Goal: Task Accomplishment & Management: Complete application form

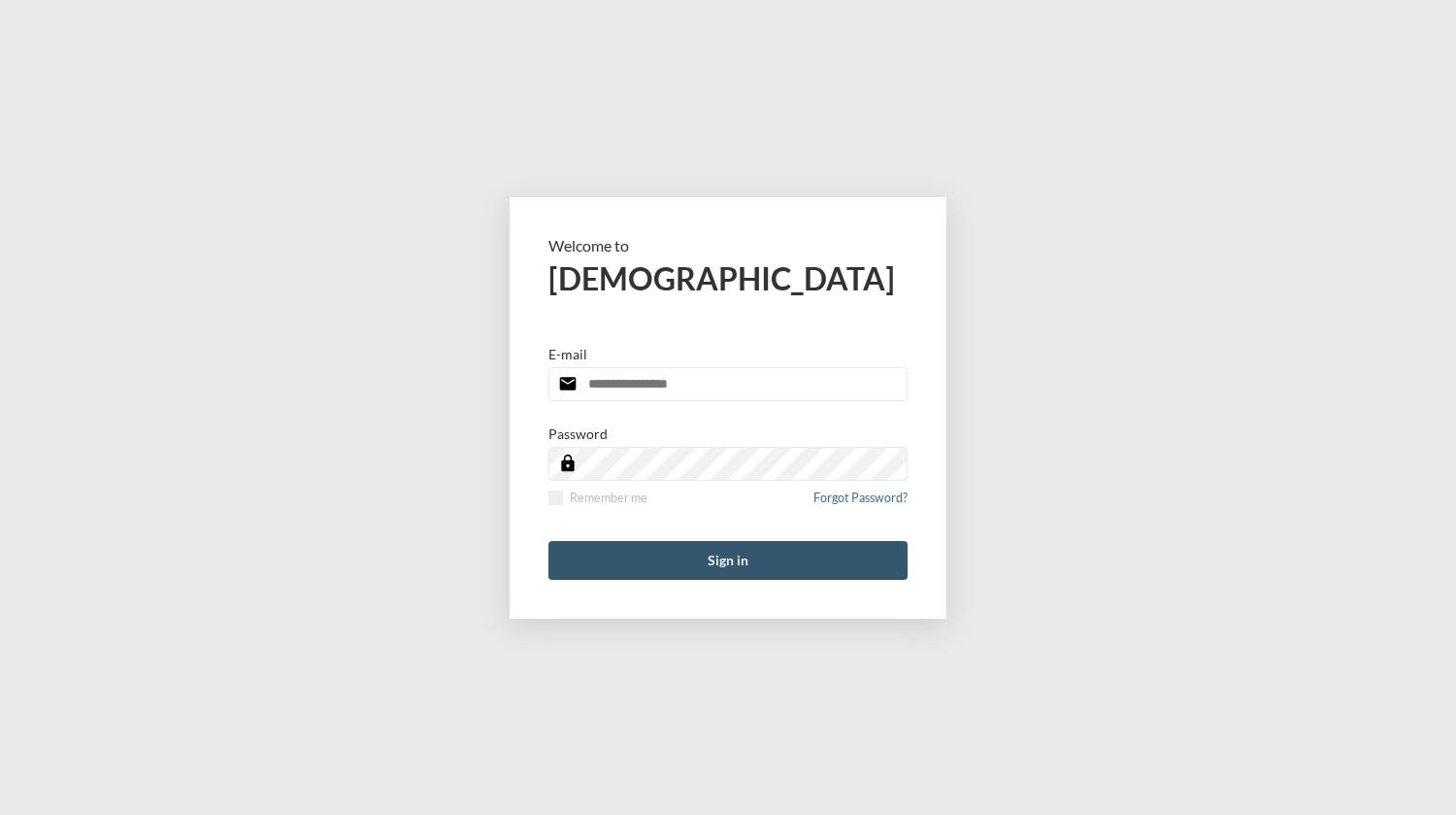
type input "**********"
click at [647, 546] on button "Sign in" at bounding box center [728, 559] width 360 height 39
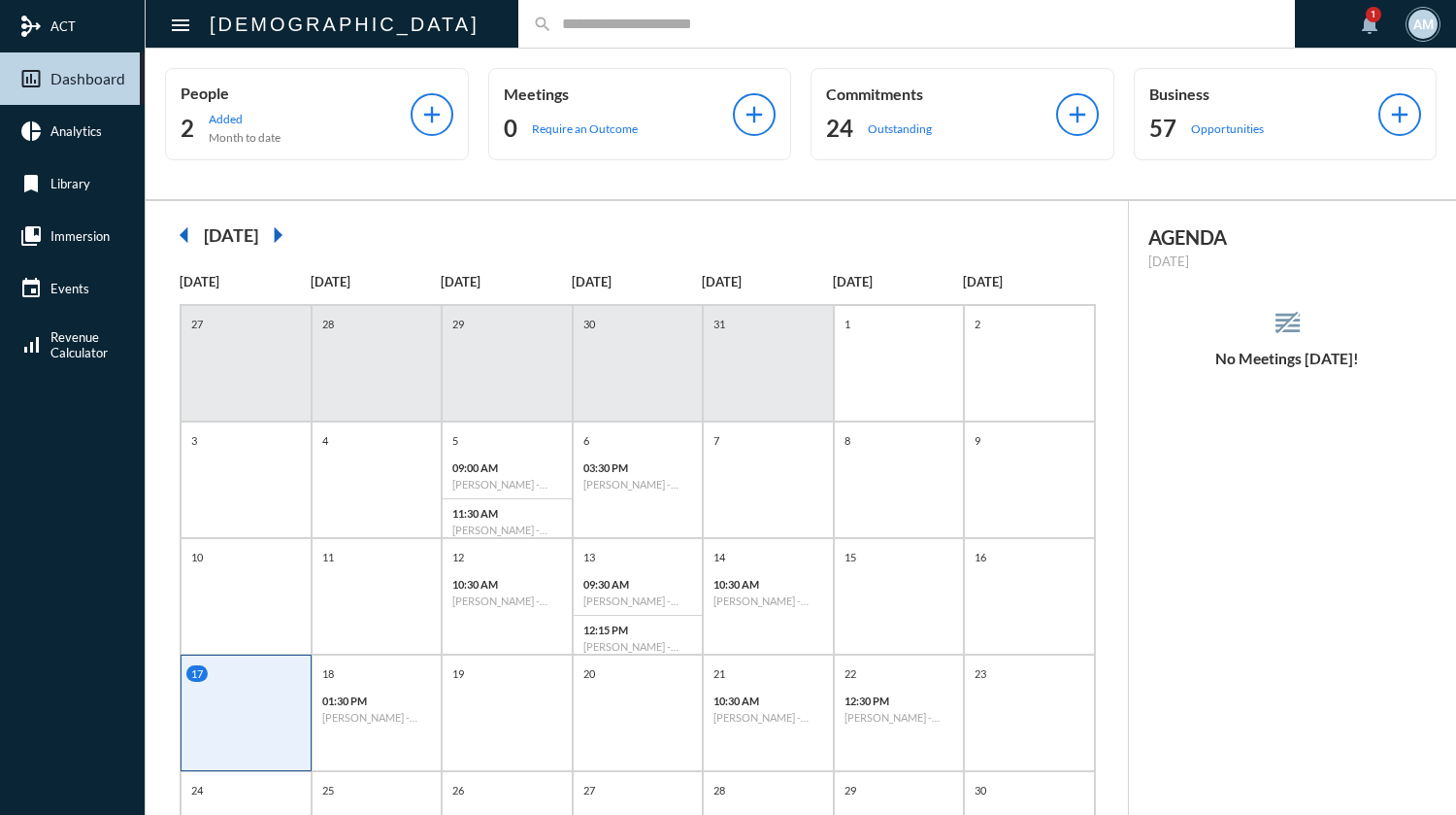
click at [585, 22] on input "text" at bounding box center [916, 24] width 728 height 17
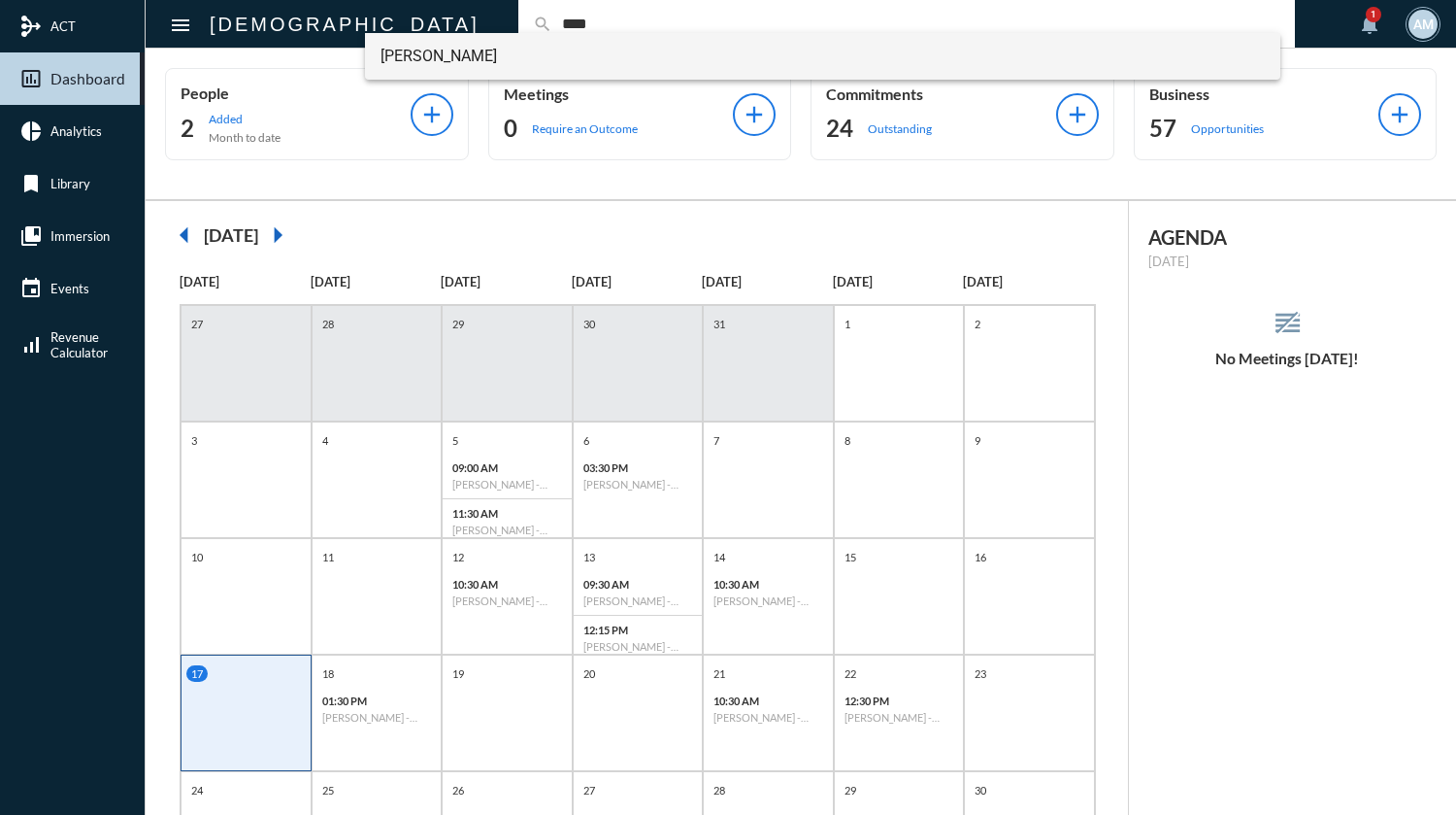
type input "****"
click at [448, 59] on span "[PERSON_NAME]" at bounding box center [822, 55] width 884 height 46
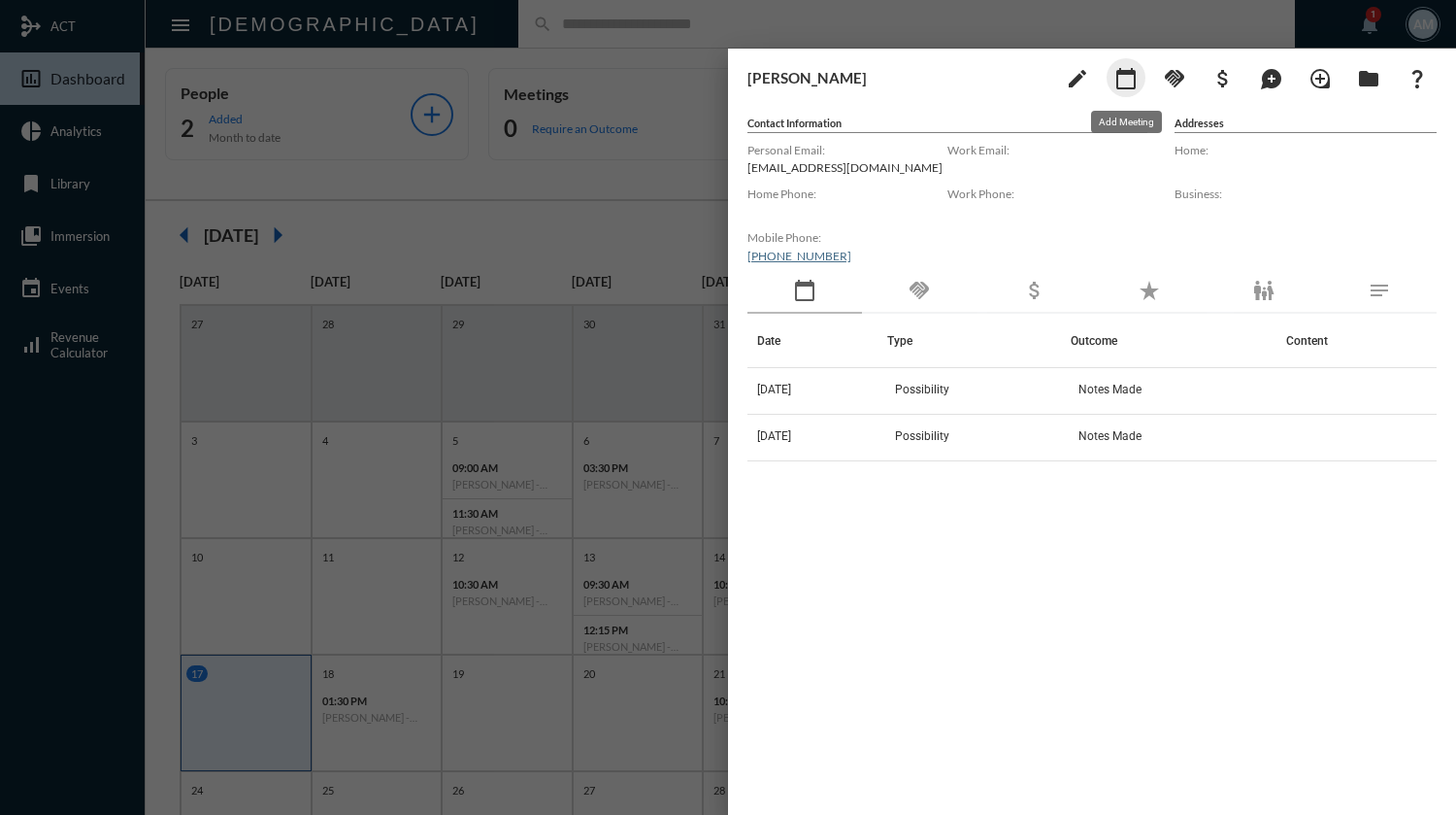
click at [1126, 71] on mat-icon "calendar_today" at bounding box center [1126, 79] width 24 height 24
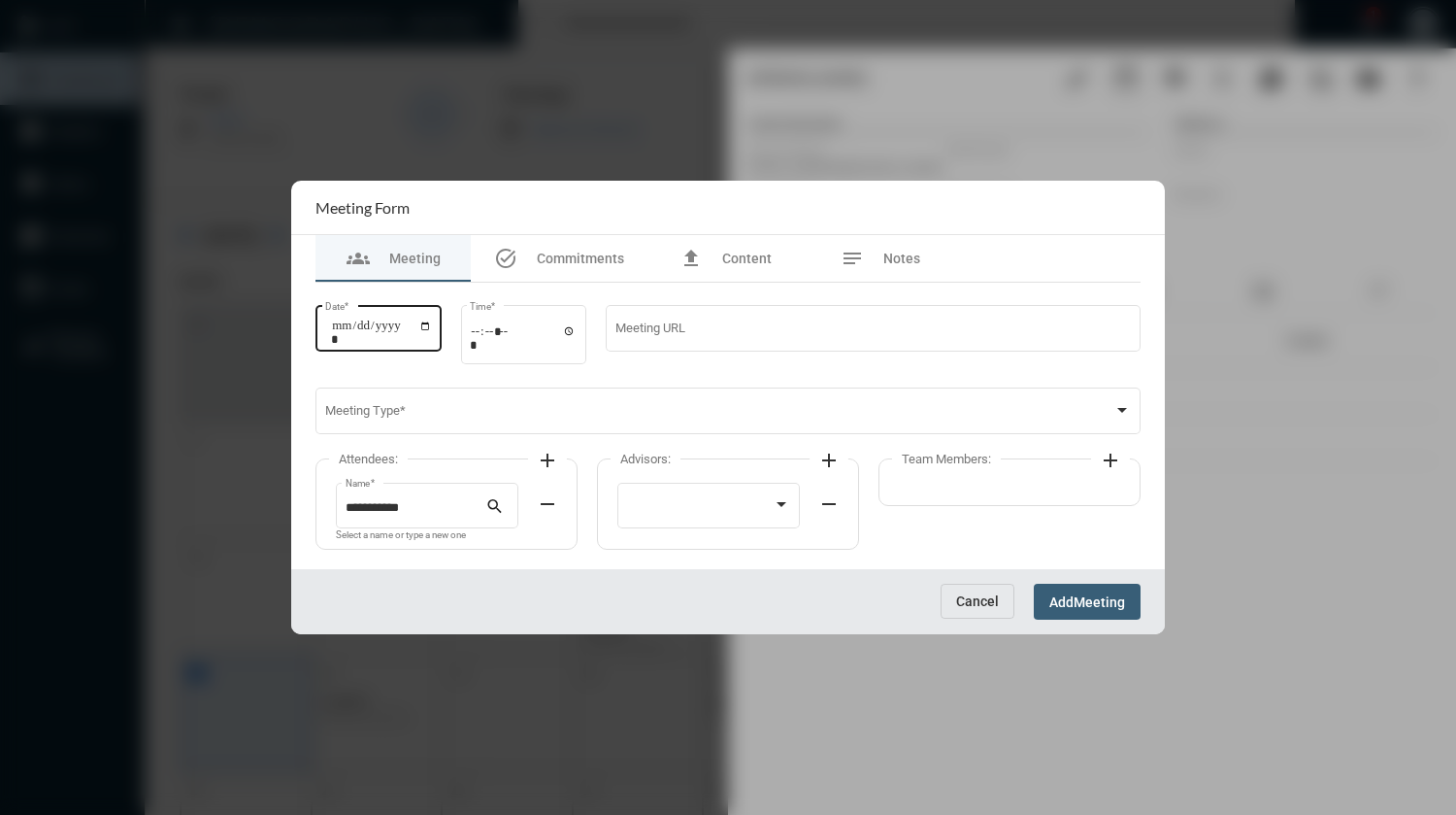
click at [432, 321] on input "Date *" at bounding box center [381, 332] width 101 height 28
type input "**********"
click at [485, 334] on input "Time *" at bounding box center [524, 337] width 107 height 28
type input "*****"
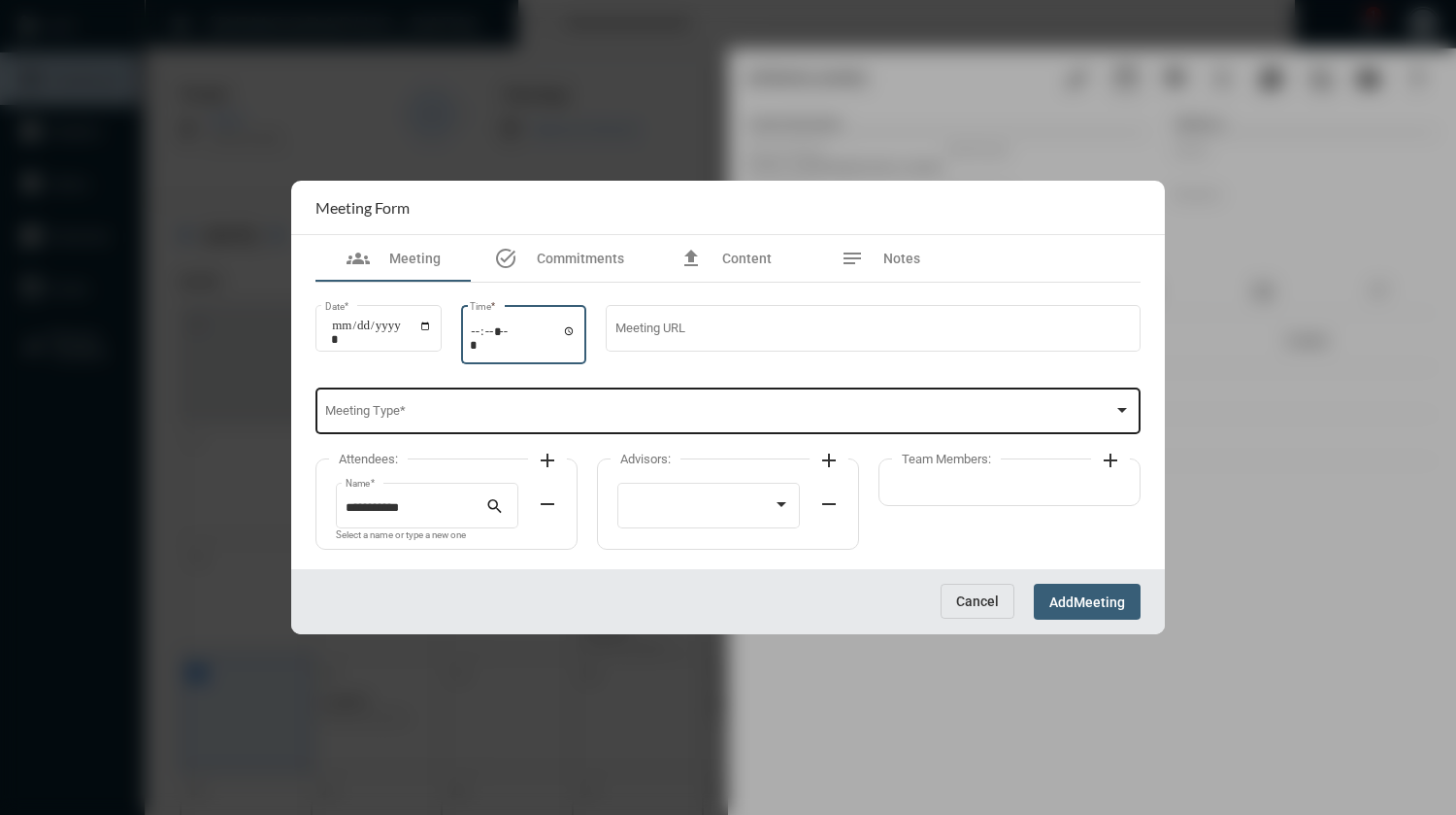
click at [514, 397] on div "Meeting Type *" at bounding box center [728, 409] width 807 height 49
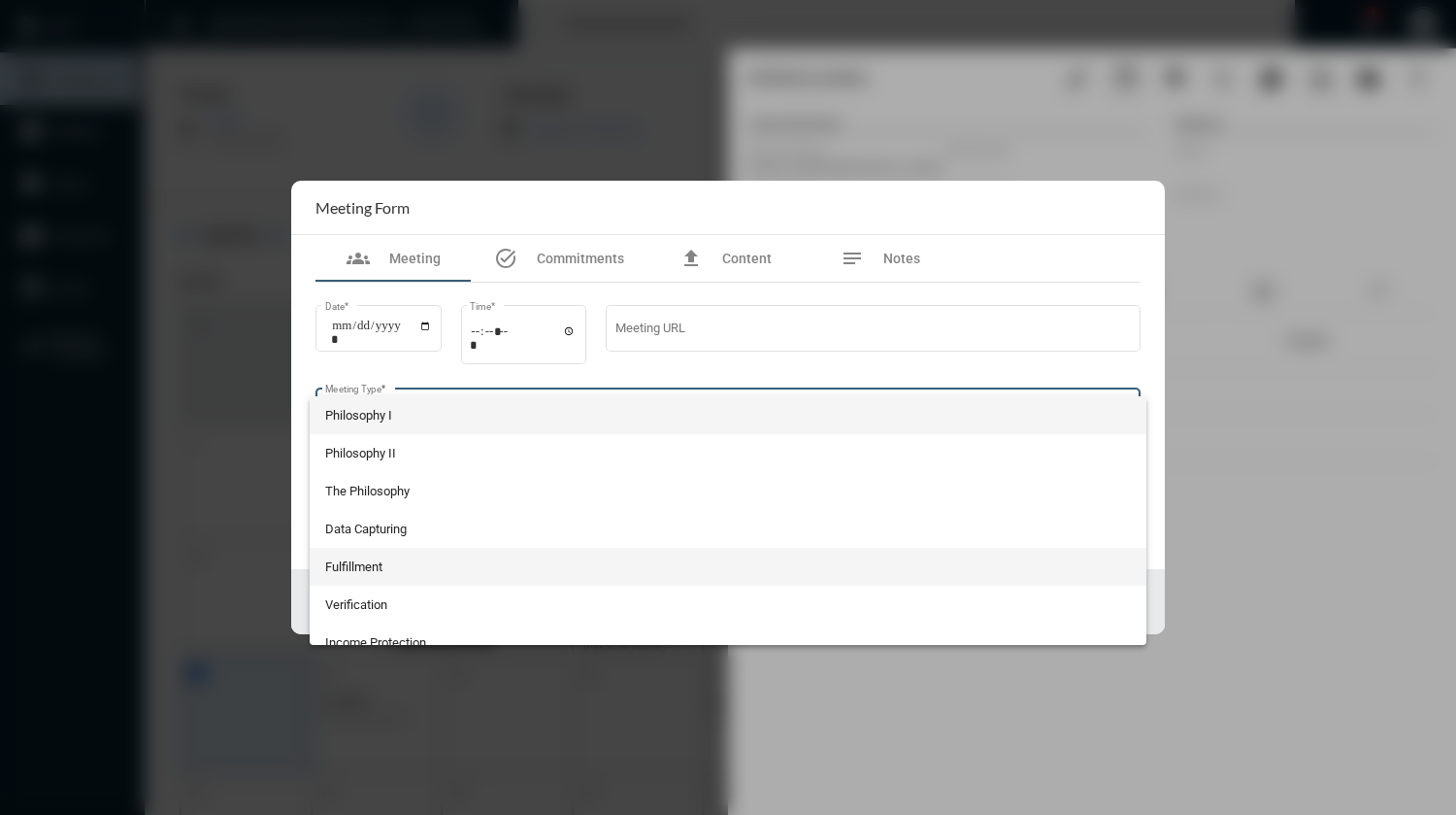
click at [386, 559] on span "Fulfillment" at bounding box center [728, 566] width 807 height 38
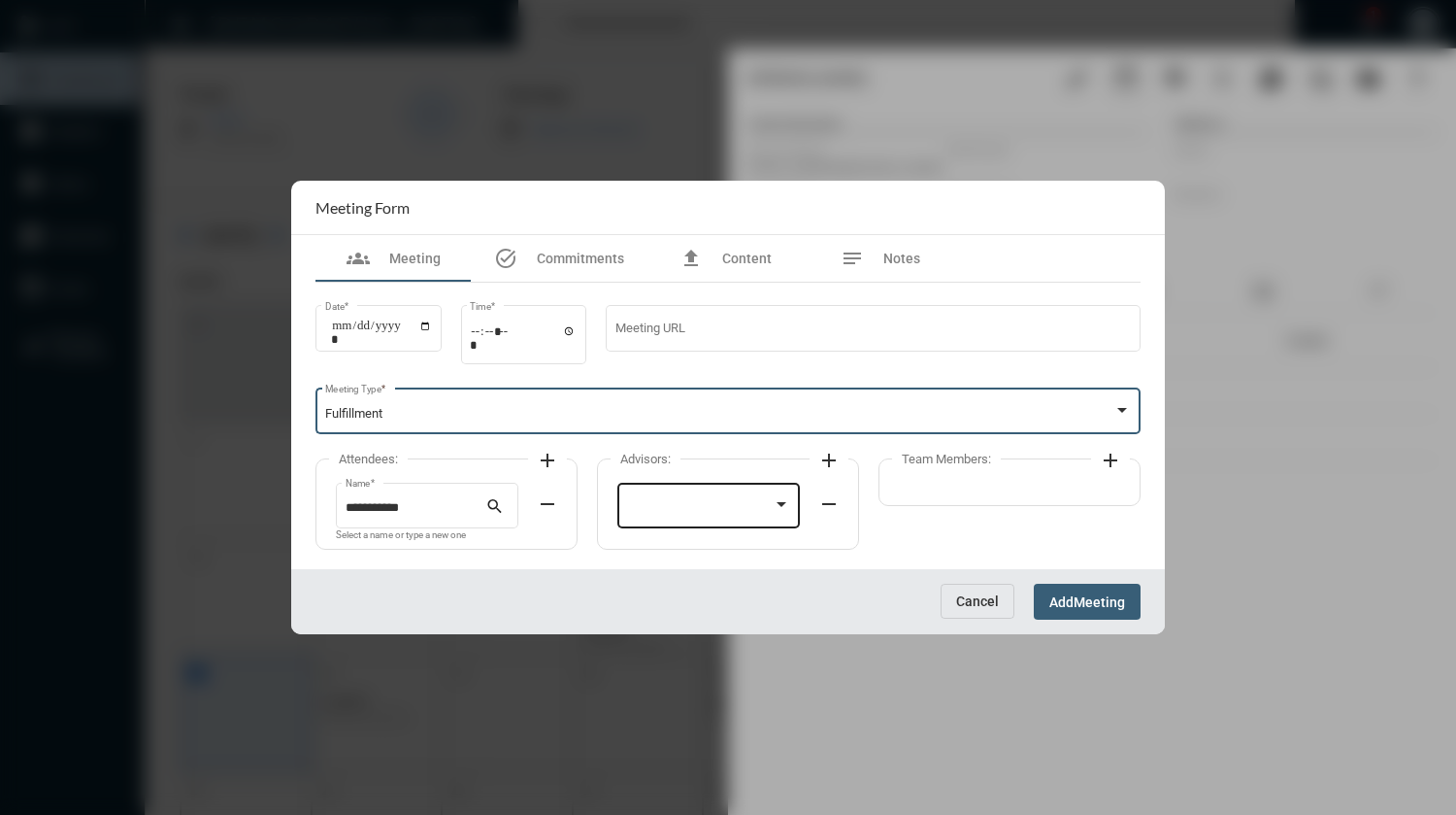
click at [672, 513] on div at bounding box center [700, 508] width 146 height 15
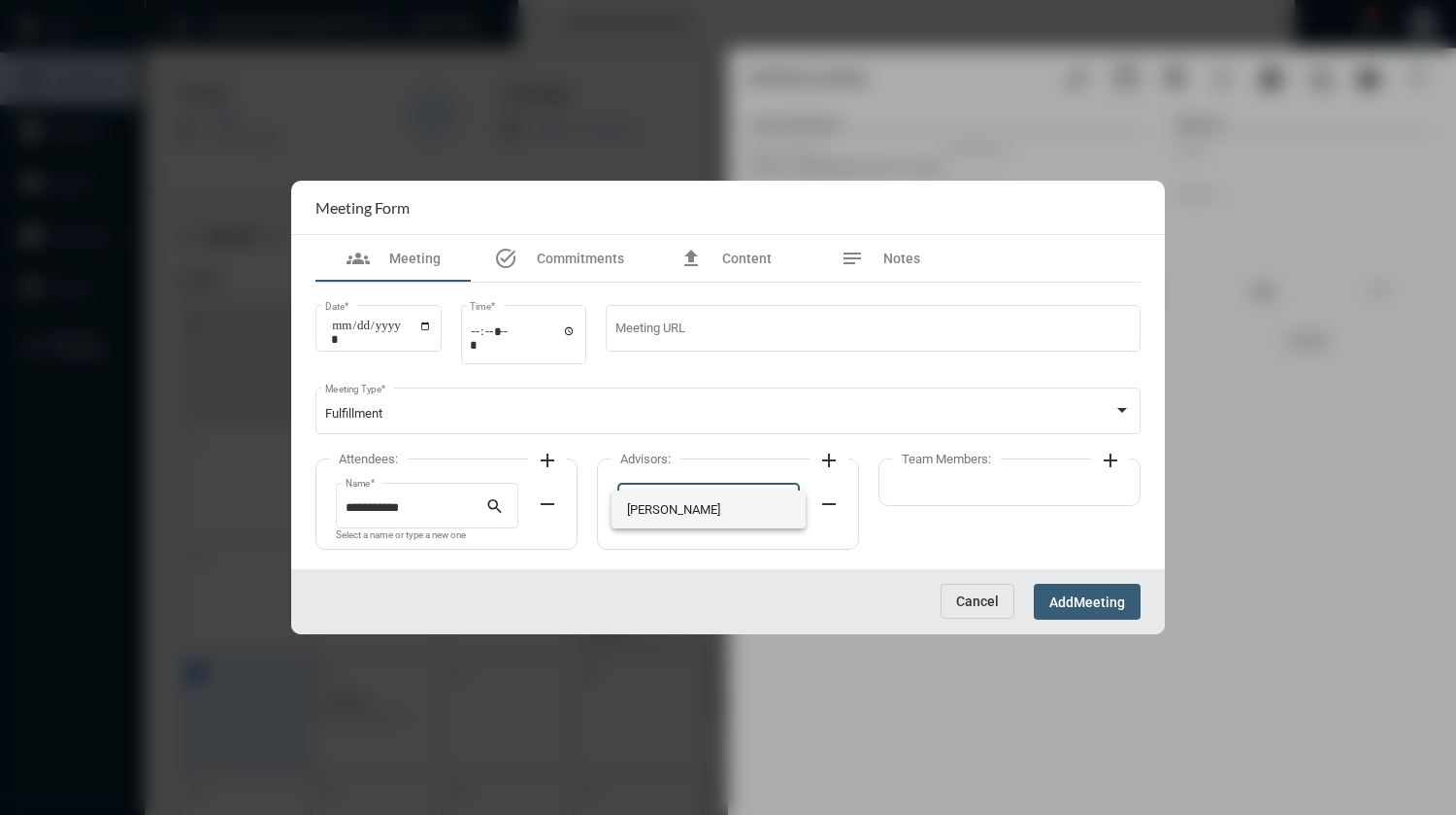
click at [672, 513] on span "[PERSON_NAME]" at bounding box center [709, 509] width 164 height 38
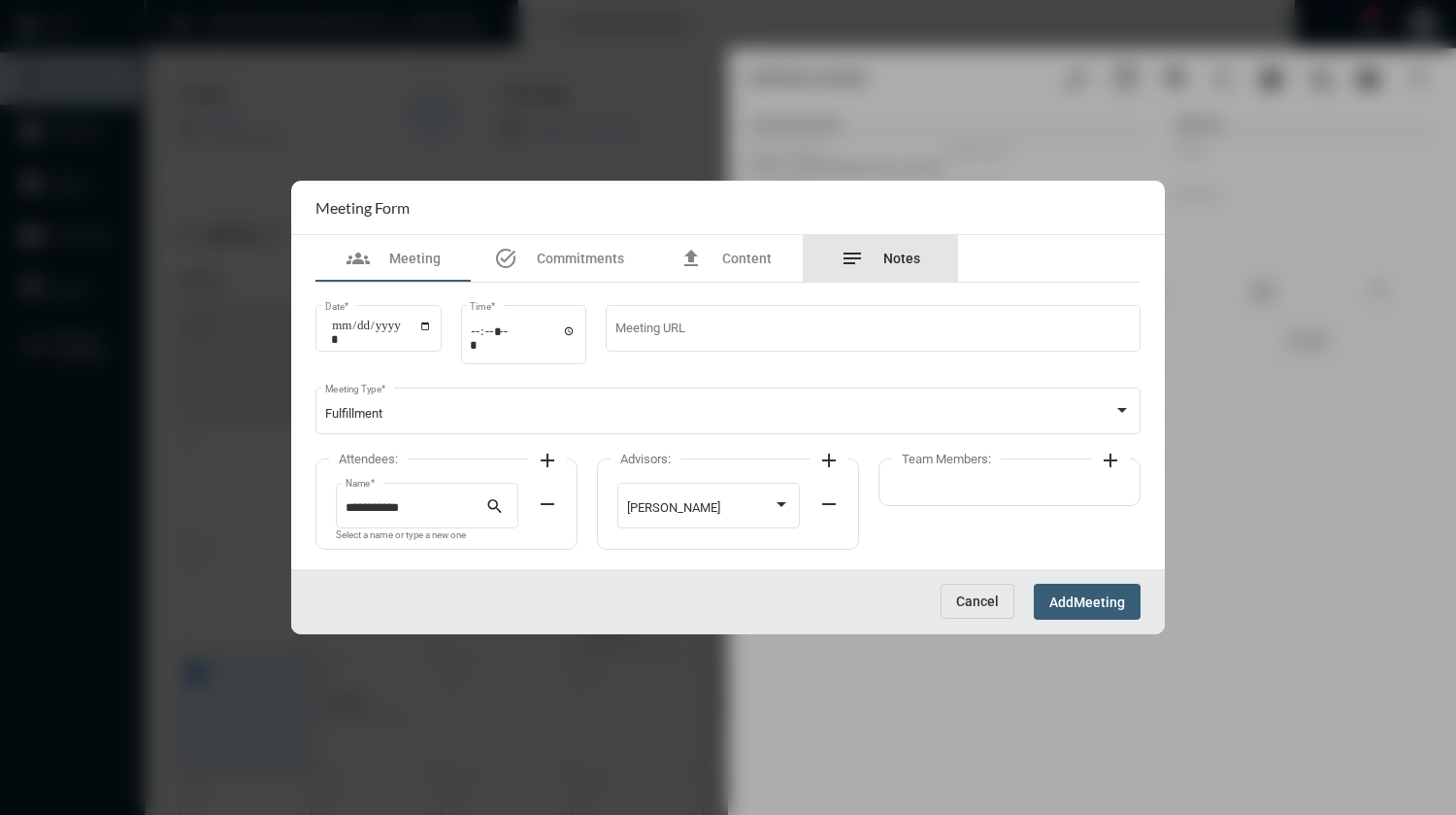
click at [902, 254] on span "Notes" at bounding box center [901, 259] width 37 height 16
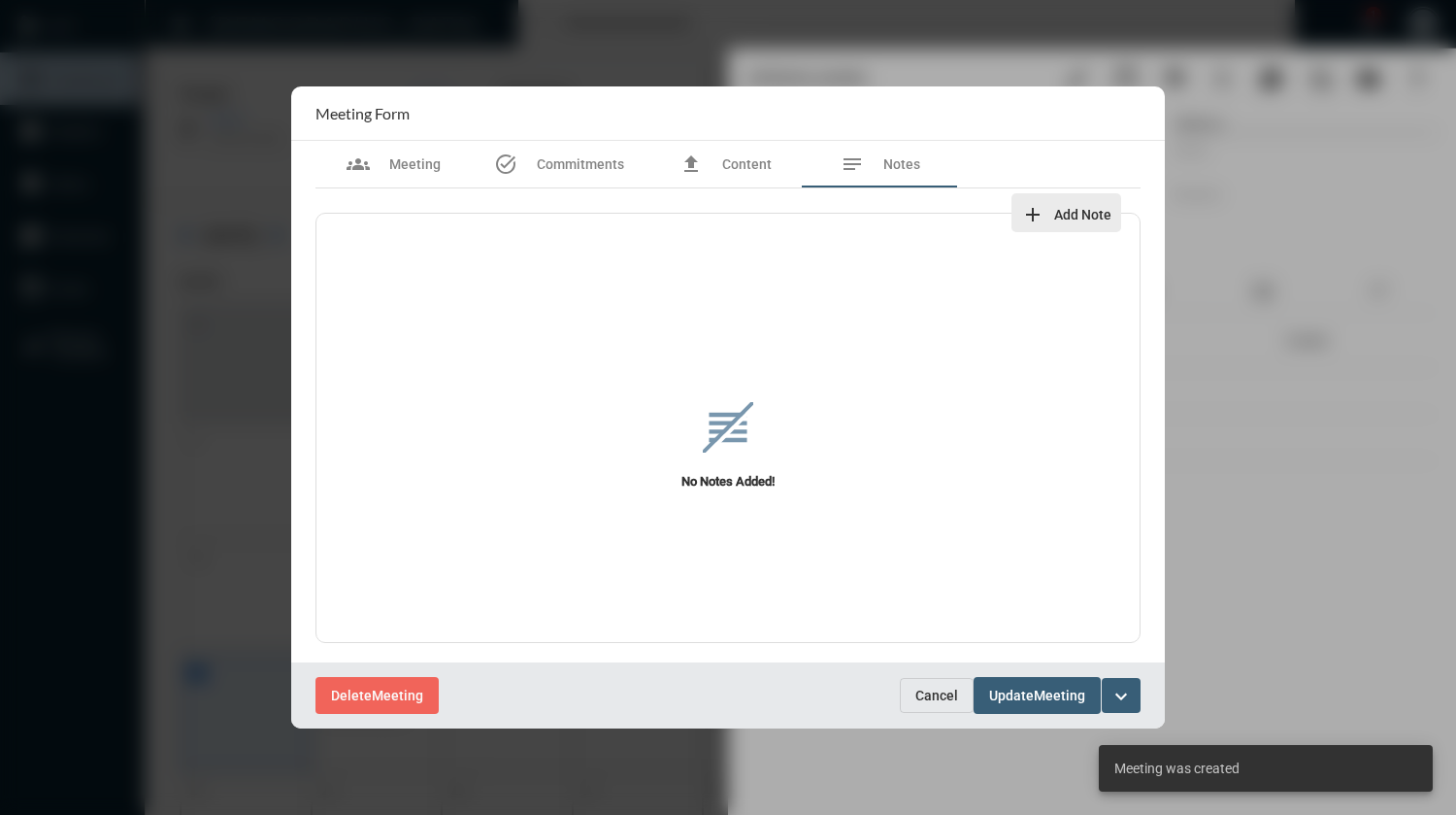
click at [1085, 207] on span "Add Note" at bounding box center [1083, 214] width 57 height 16
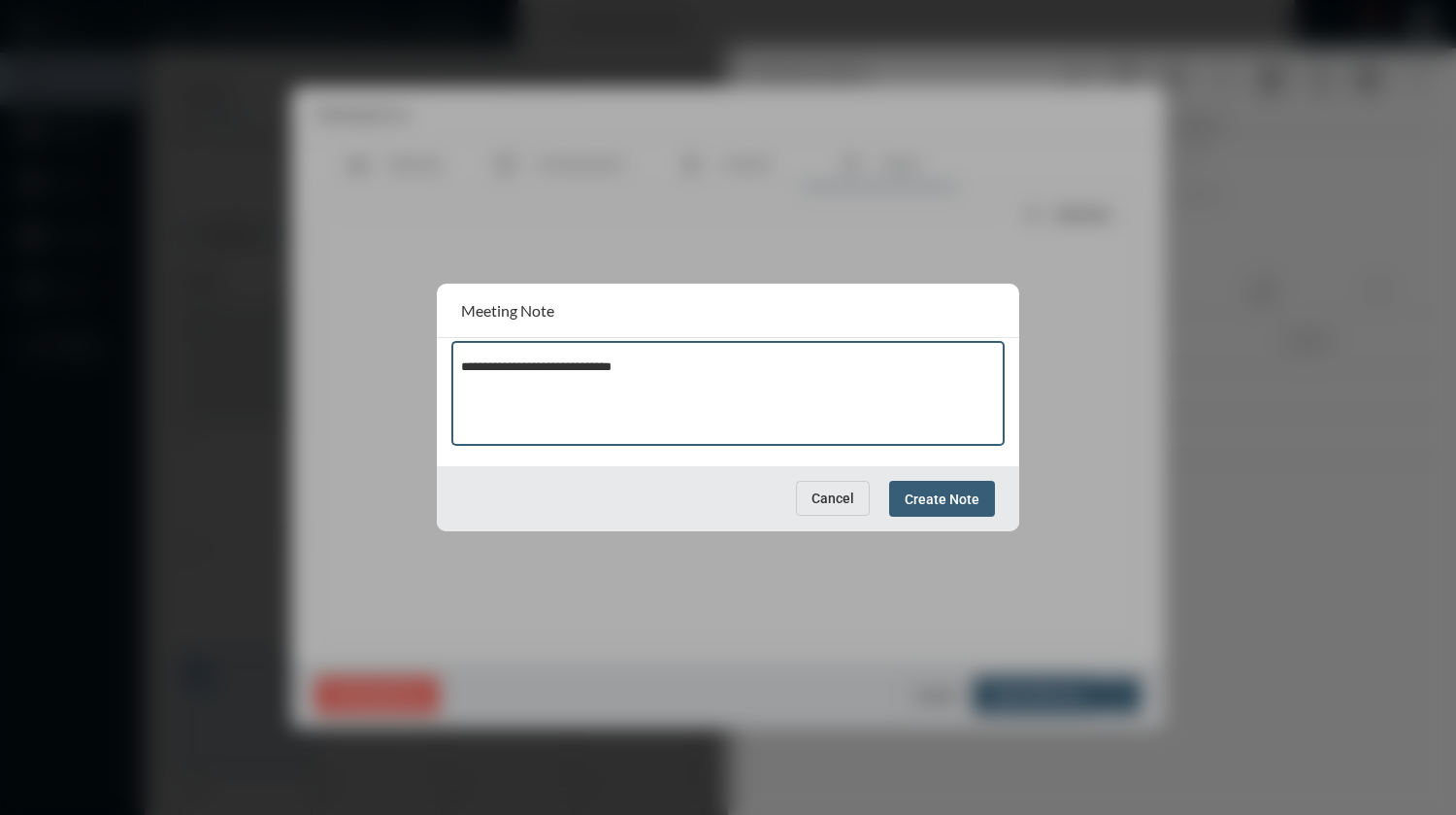
type textarea "**********"
click at [941, 500] on span "Create Note" at bounding box center [942, 499] width 75 height 16
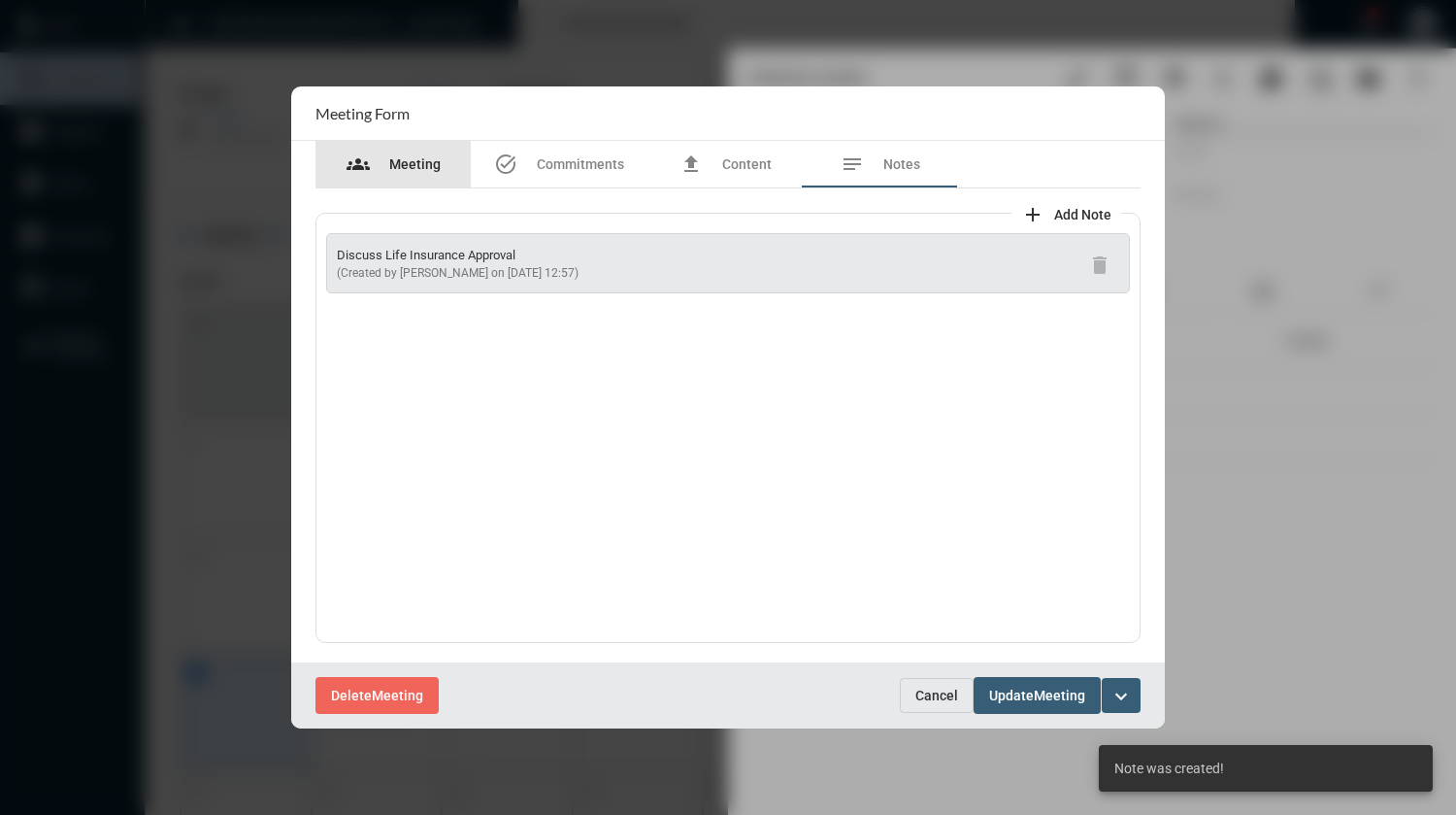
click at [406, 169] on span "Meeting" at bounding box center [415, 164] width 51 height 16
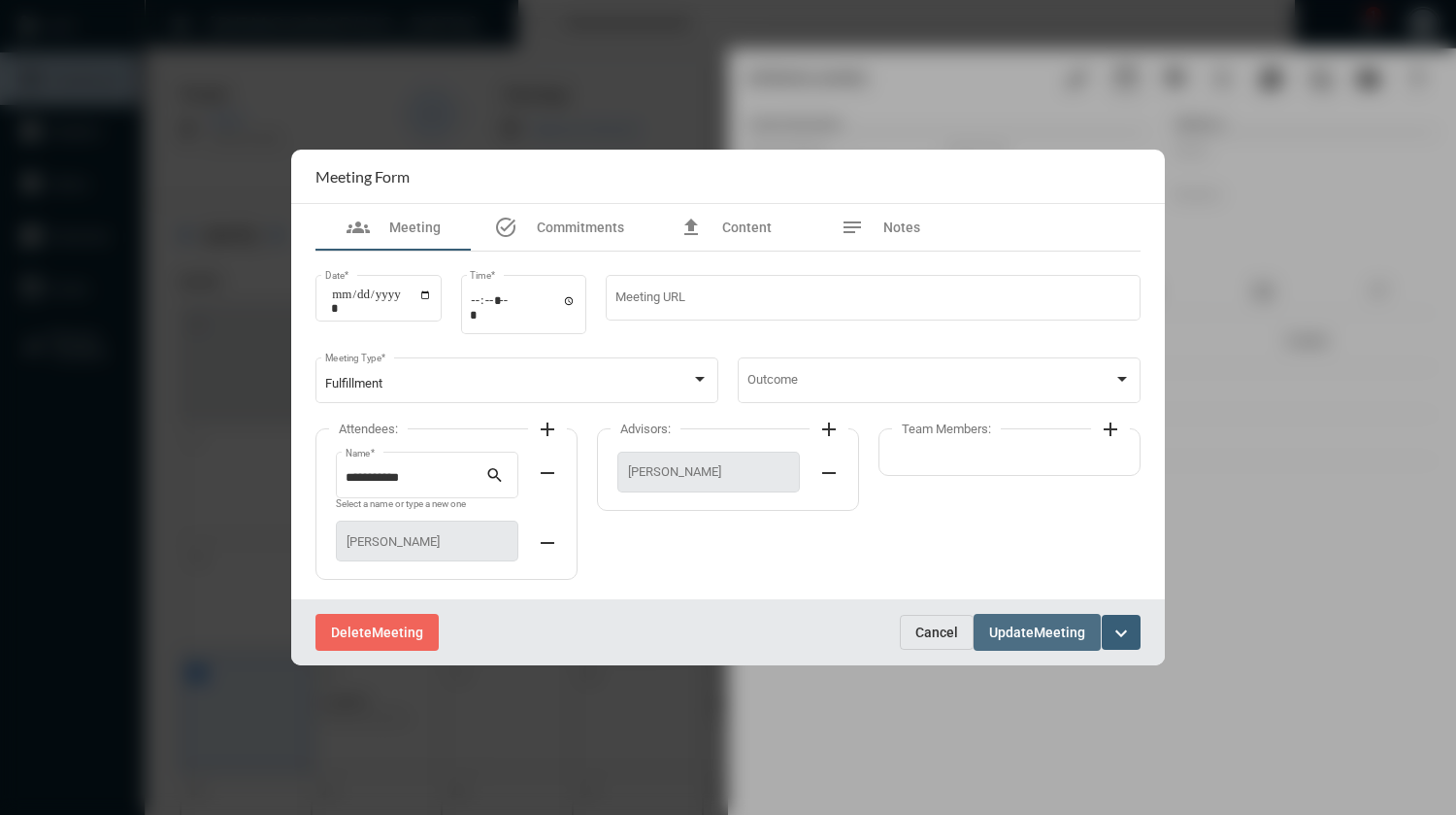
click at [1041, 625] on span "Meeting" at bounding box center [1060, 633] width 51 height 16
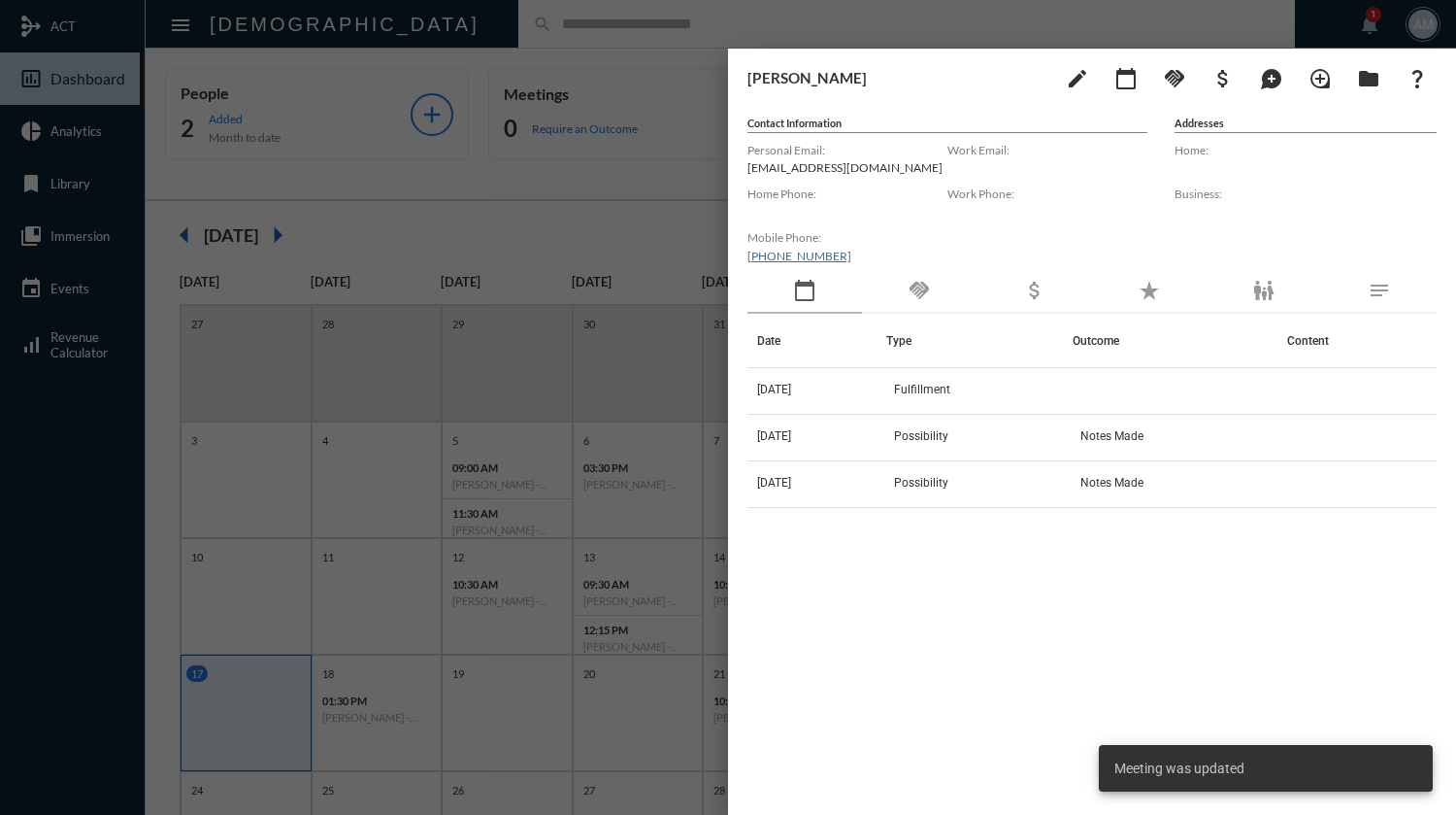
click at [664, 26] on div at bounding box center [728, 407] width 1456 height 815
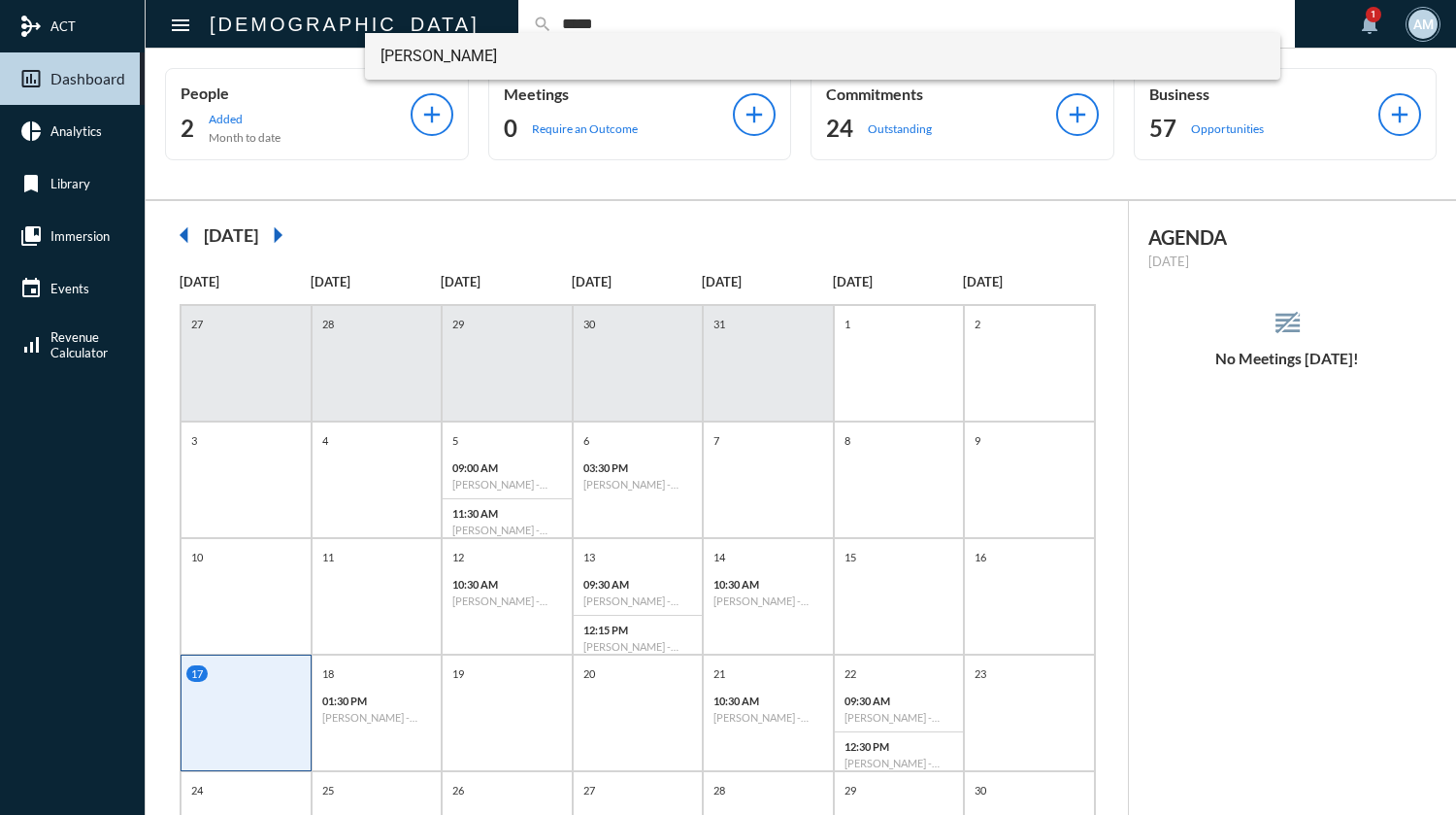
type input "*****"
click at [447, 58] on span "[PERSON_NAME]" at bounding box center [822, 55] width 884 height 46
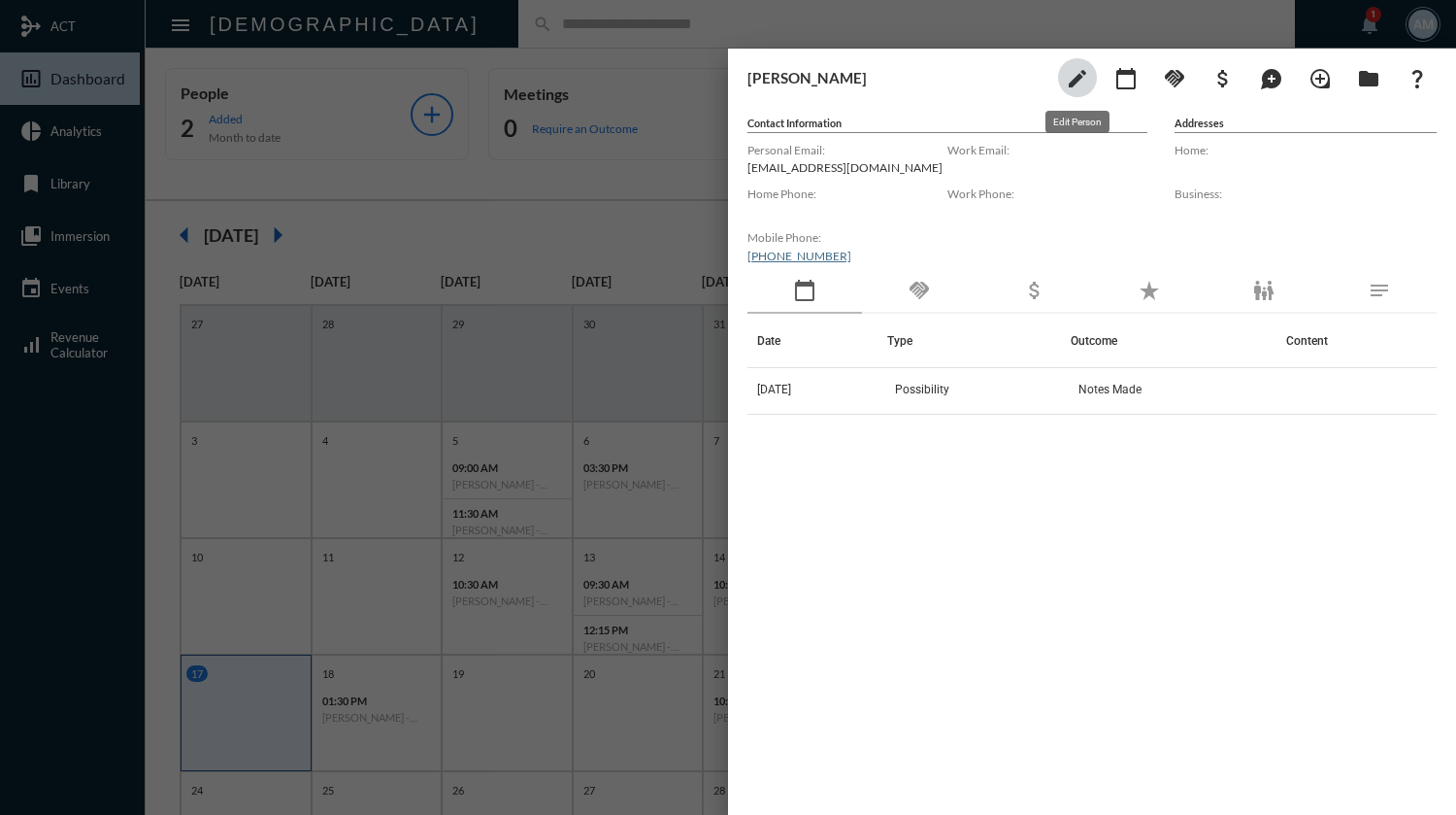
click at [1085, 78] on mat-icon "edit" at bounding box center [1078, 79] width 24 height 24
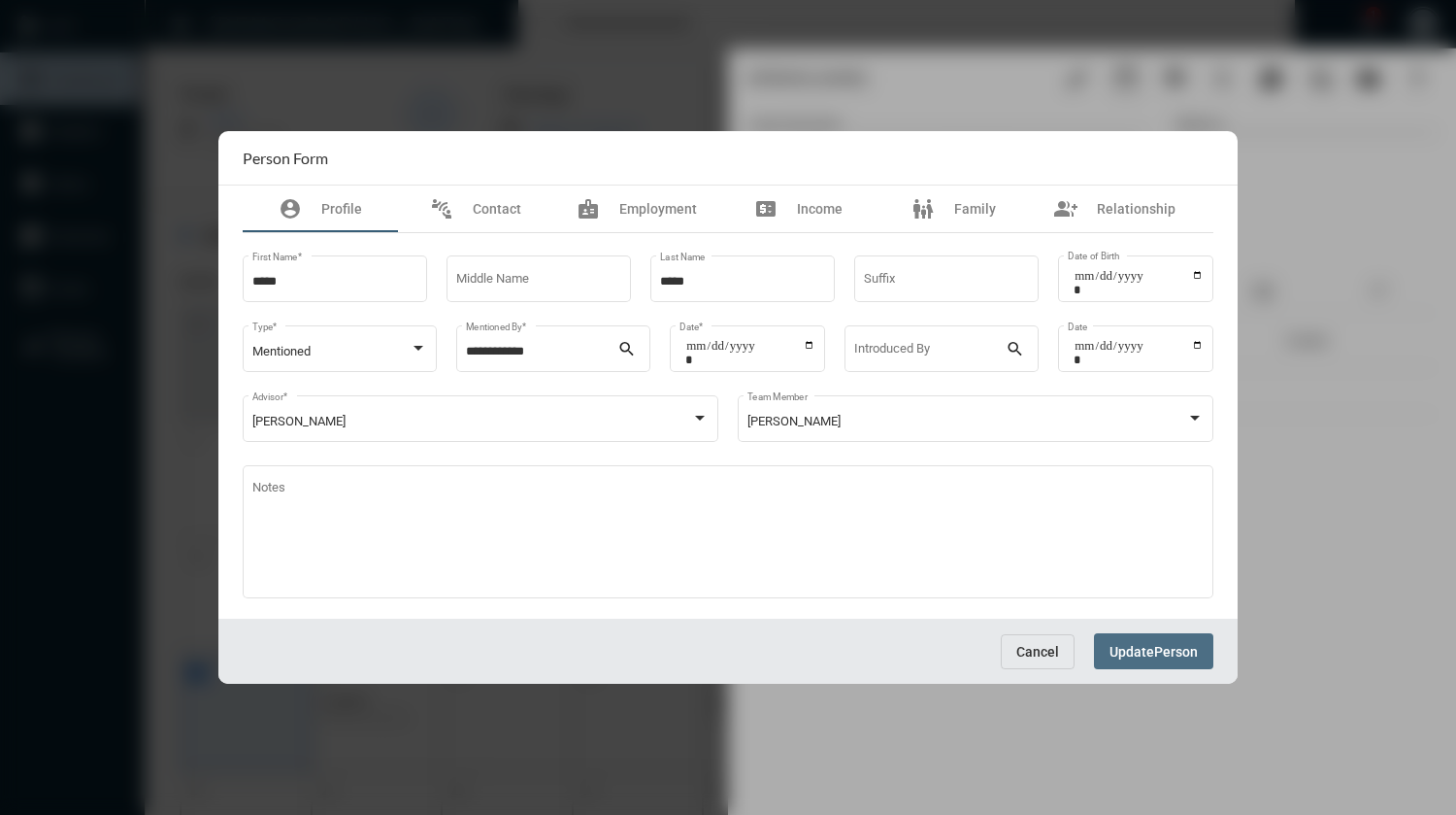
click at [1158, 654] on span "Person" at bounding box center [1175, 652] width 43 height 16
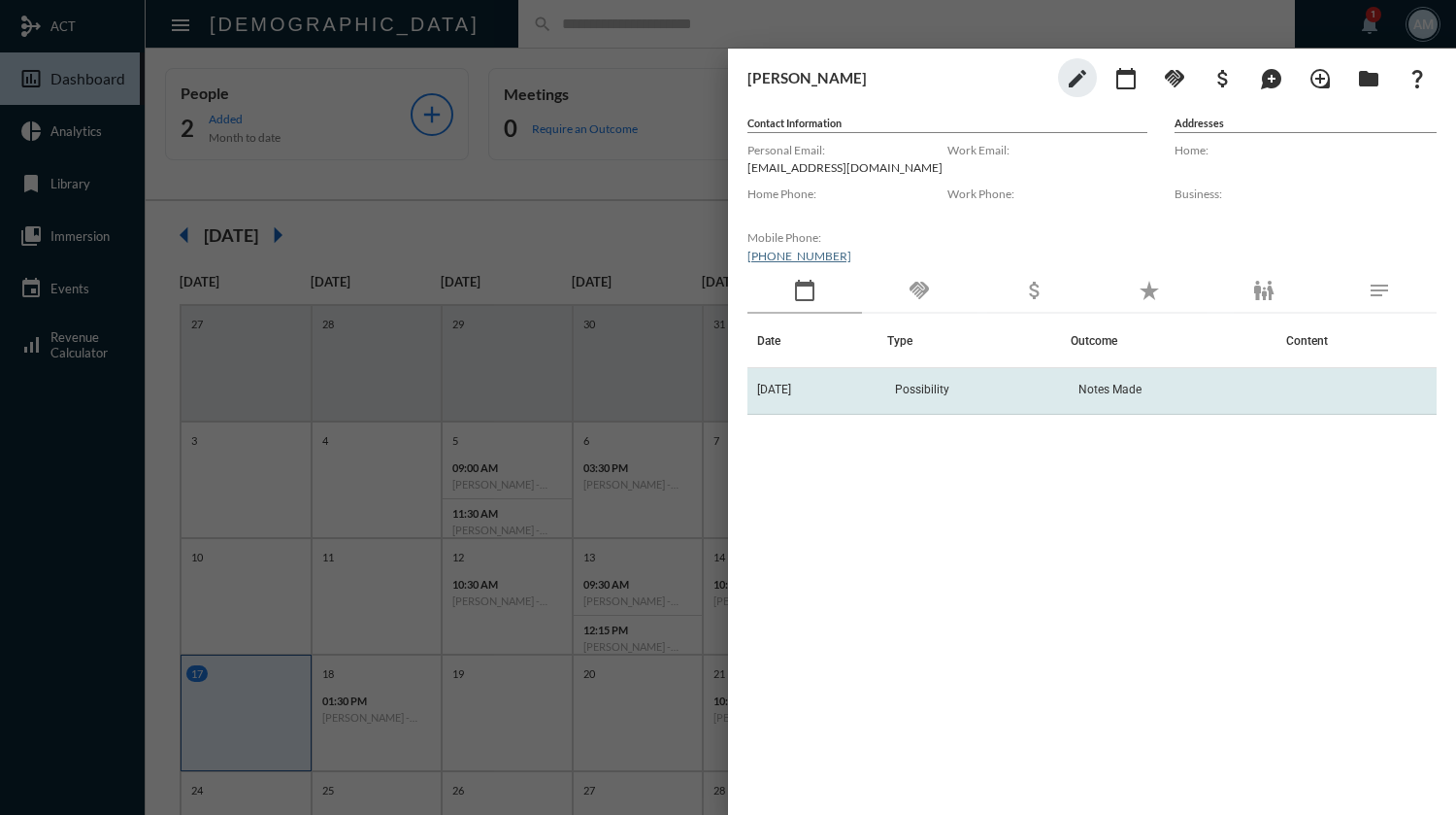
click at [936, 386] on span "Possibility" at bounding box center [922, 389] width 54 height 14
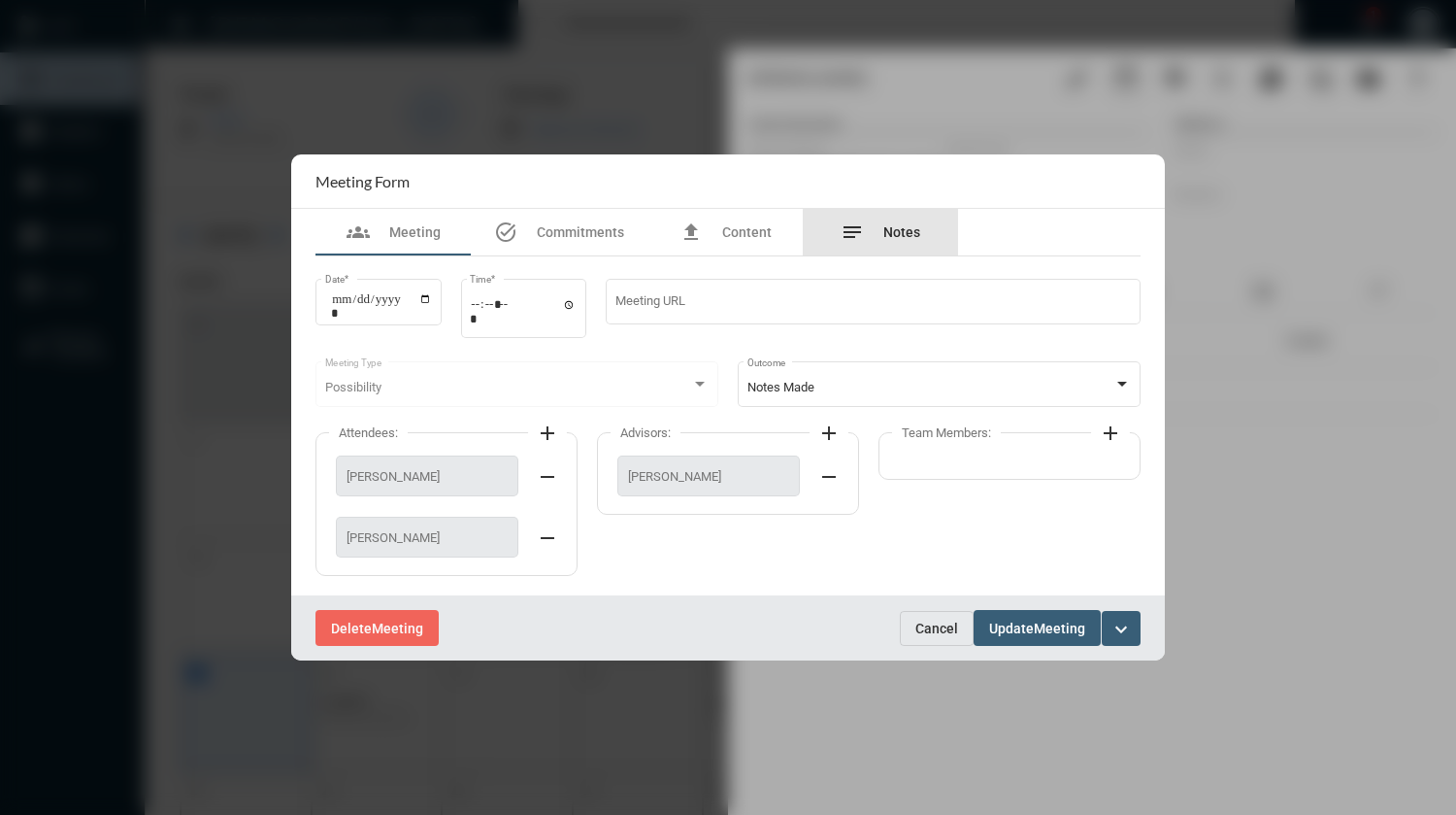
click at [909, 234] on span "Notes" at bounding box center [901, 232] width 37 height 16
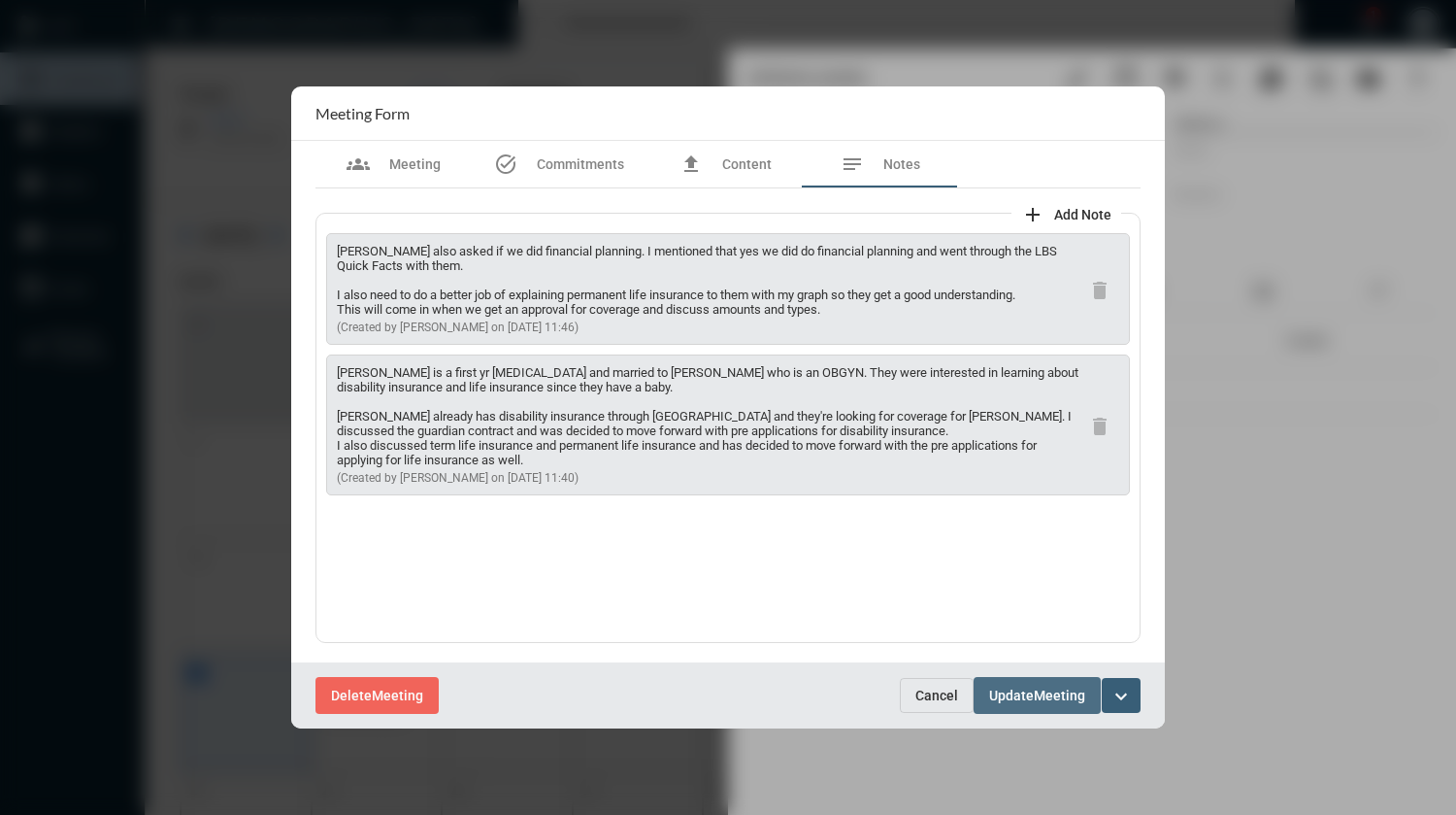
click at [1041, 691] on span "Meeting" at bounding box center [1060, 696] width 51 height 16
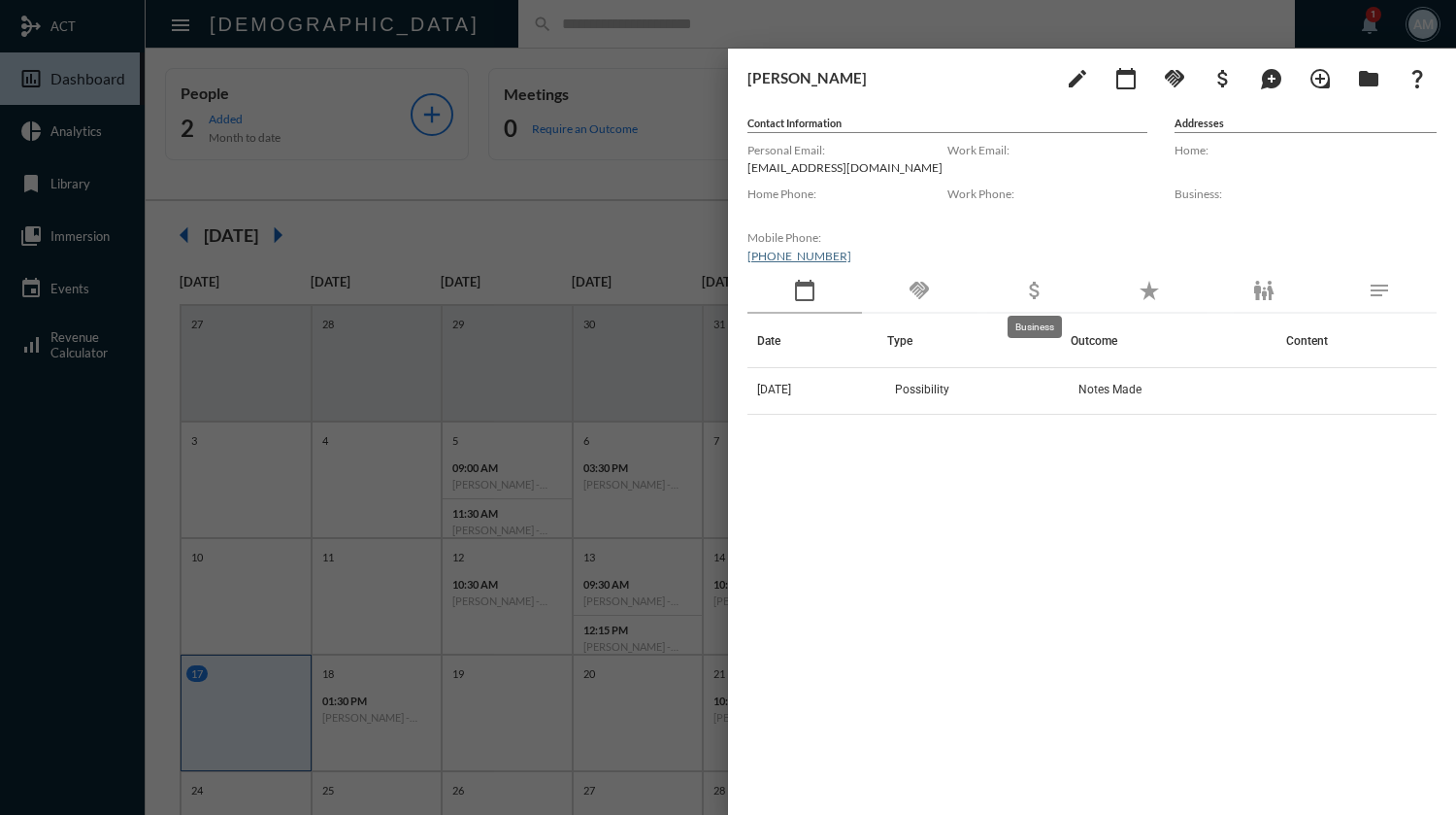
click at [1038, 288] on mat-icon "attach_money" at bounding box center [1035, 290] width 24 height 24
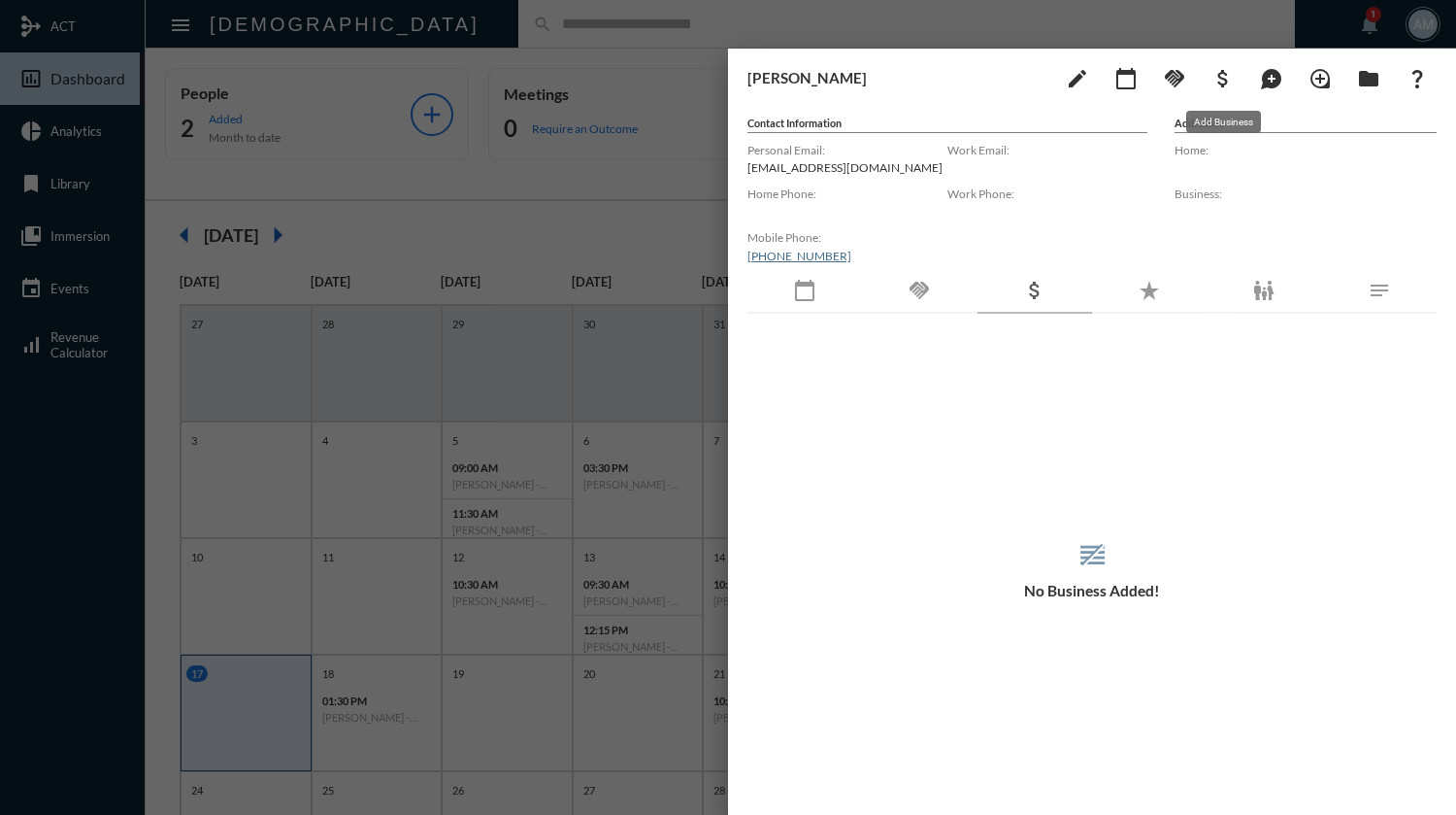
click at [1221, 85] on mat-icon "attach_money" at bounding box center [1223, 79] width 24 height 24
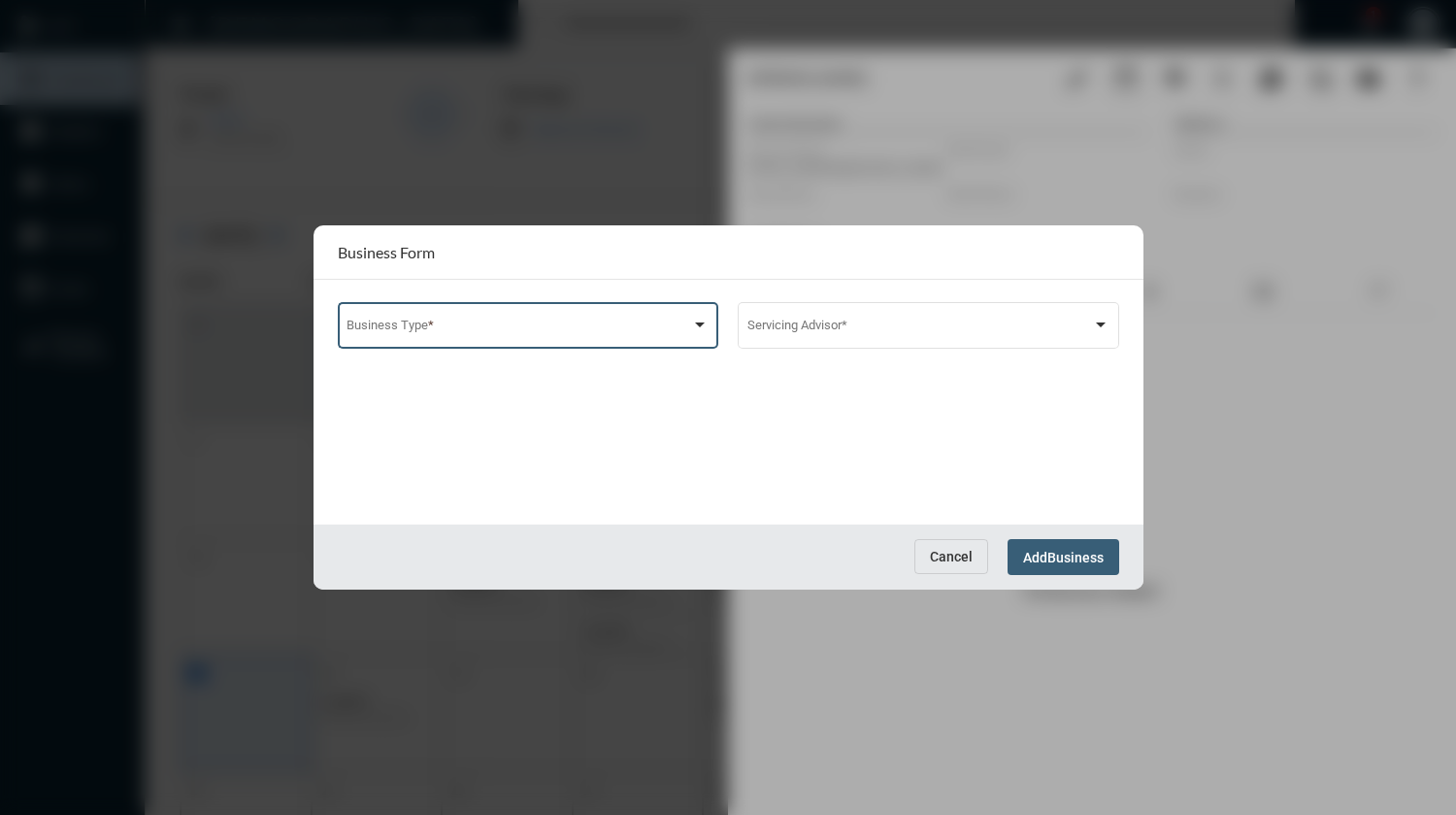
click at [703, 327] on div at bounding box center [700, 324] width 10 height 5
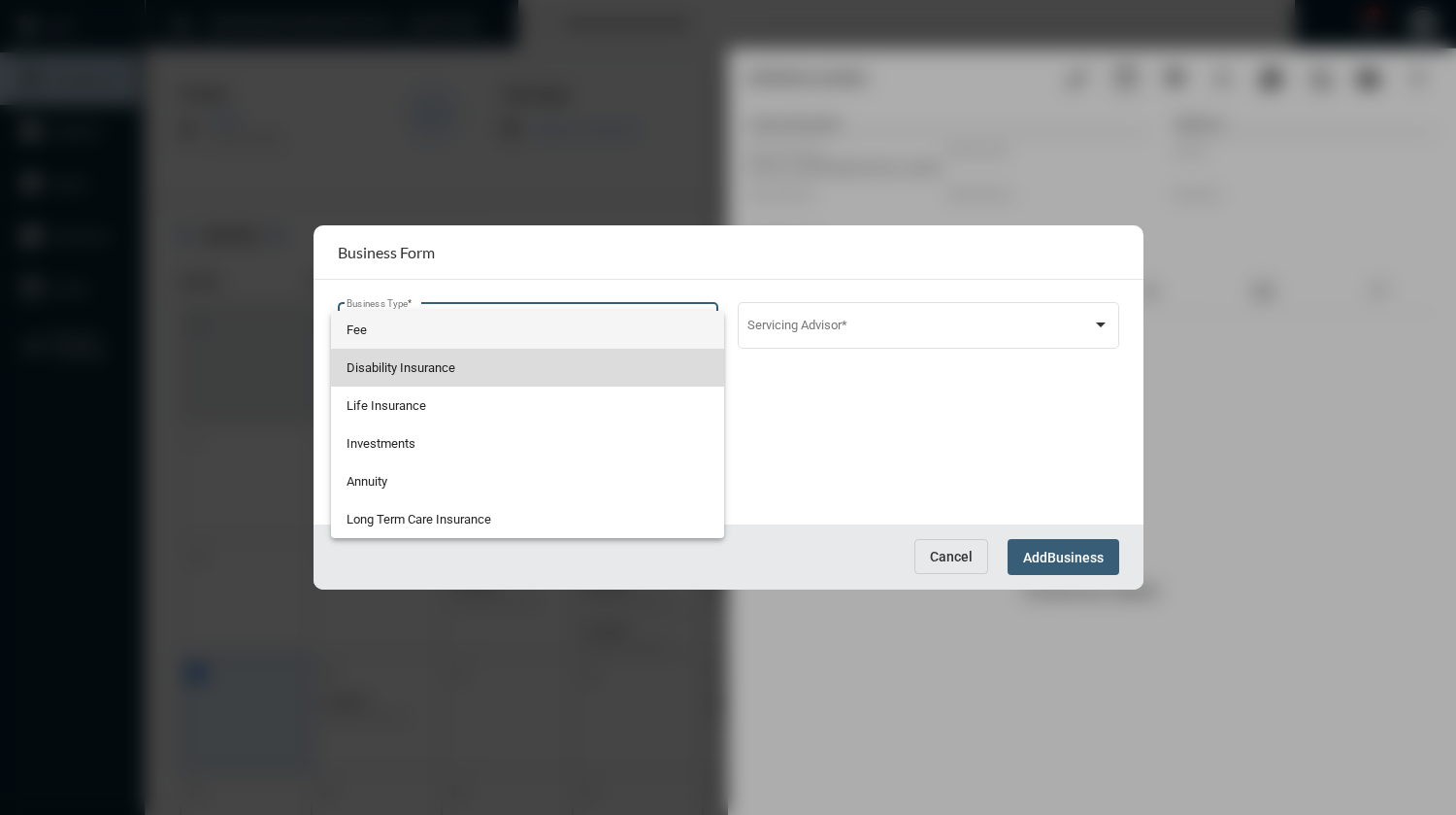
click at [473, 375] on span "Disability Insurance" at bounding box center [527, 367] width 363 height 38
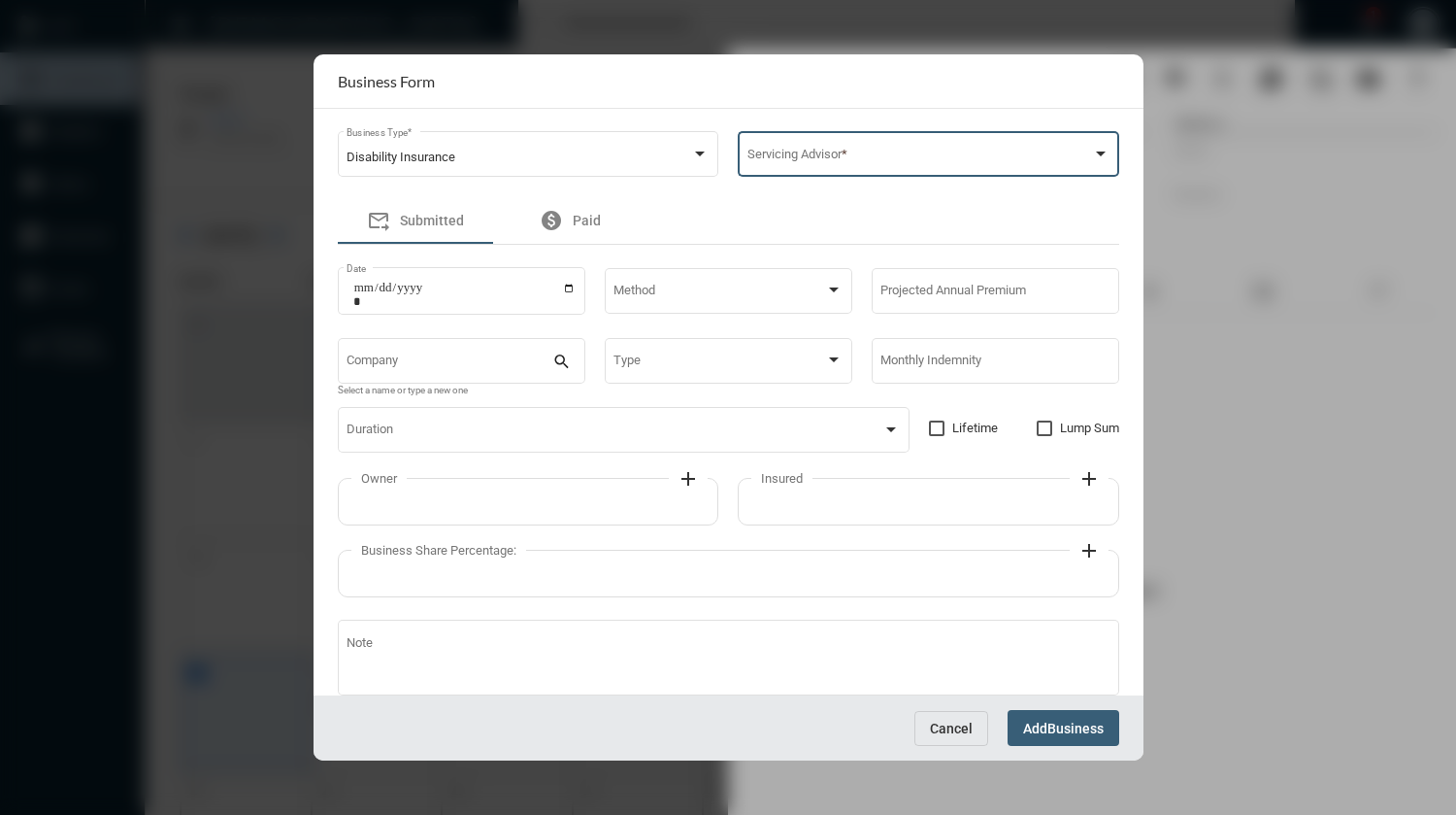
click at [842, 155] on span at bounding box center [920, 157] width 345 height 15
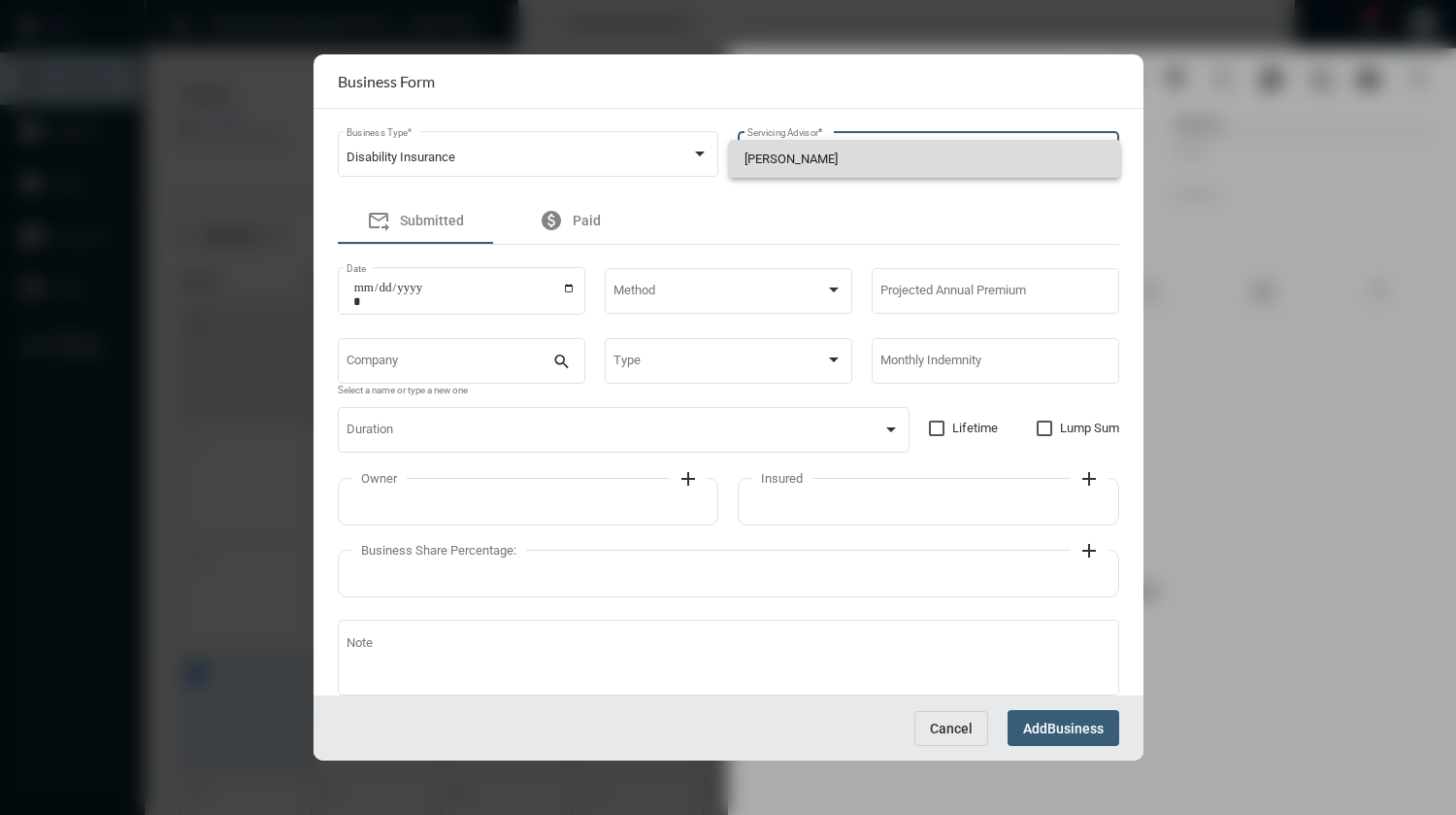
click at [842, 155] on span "[PERSON_NAME]" at bounding box center [925, 159] width 361 height 38
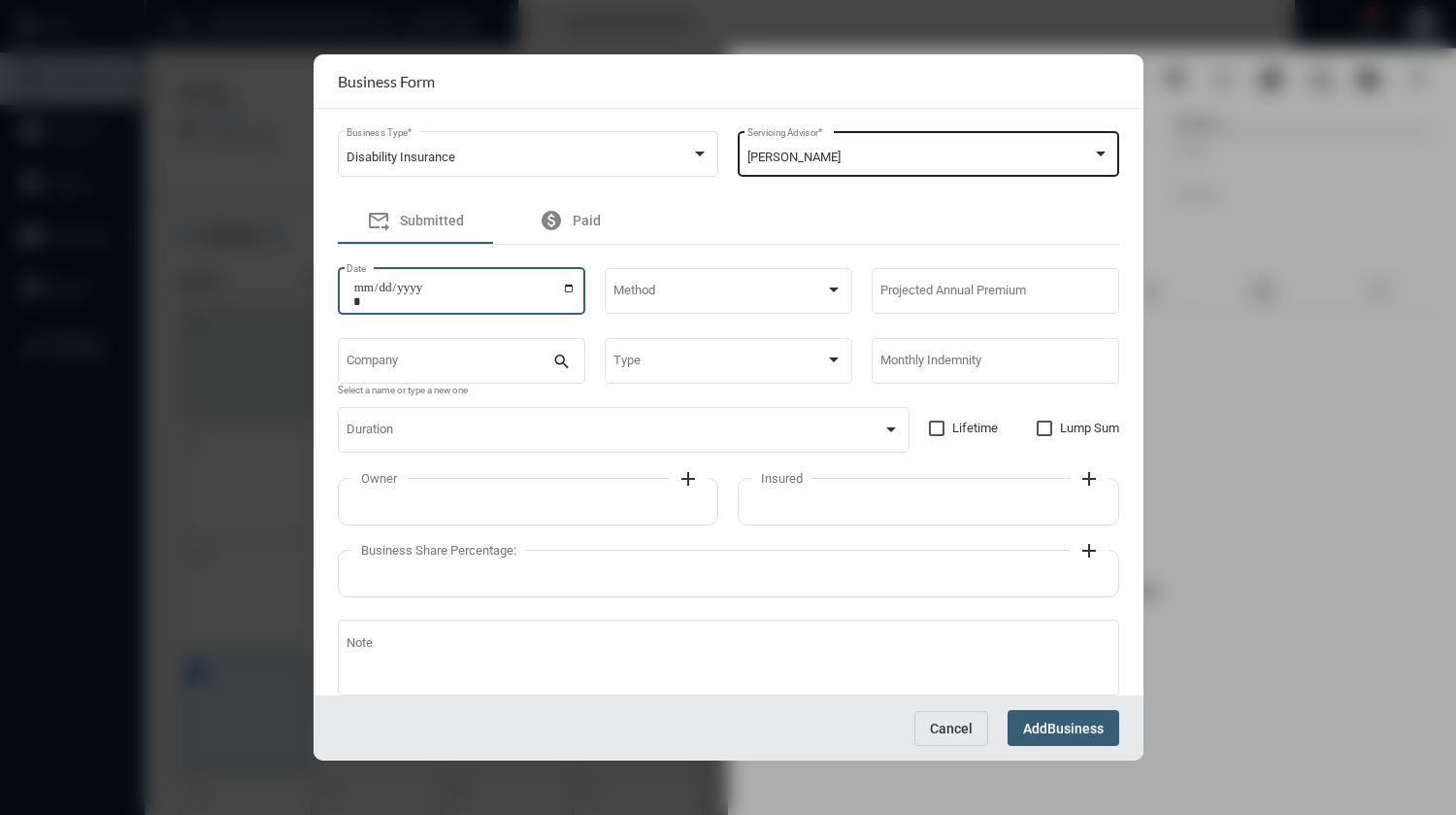
click at [568, 288] on input "Date" at bounding box center [464, 294] width 222 height 28
type input "**********"
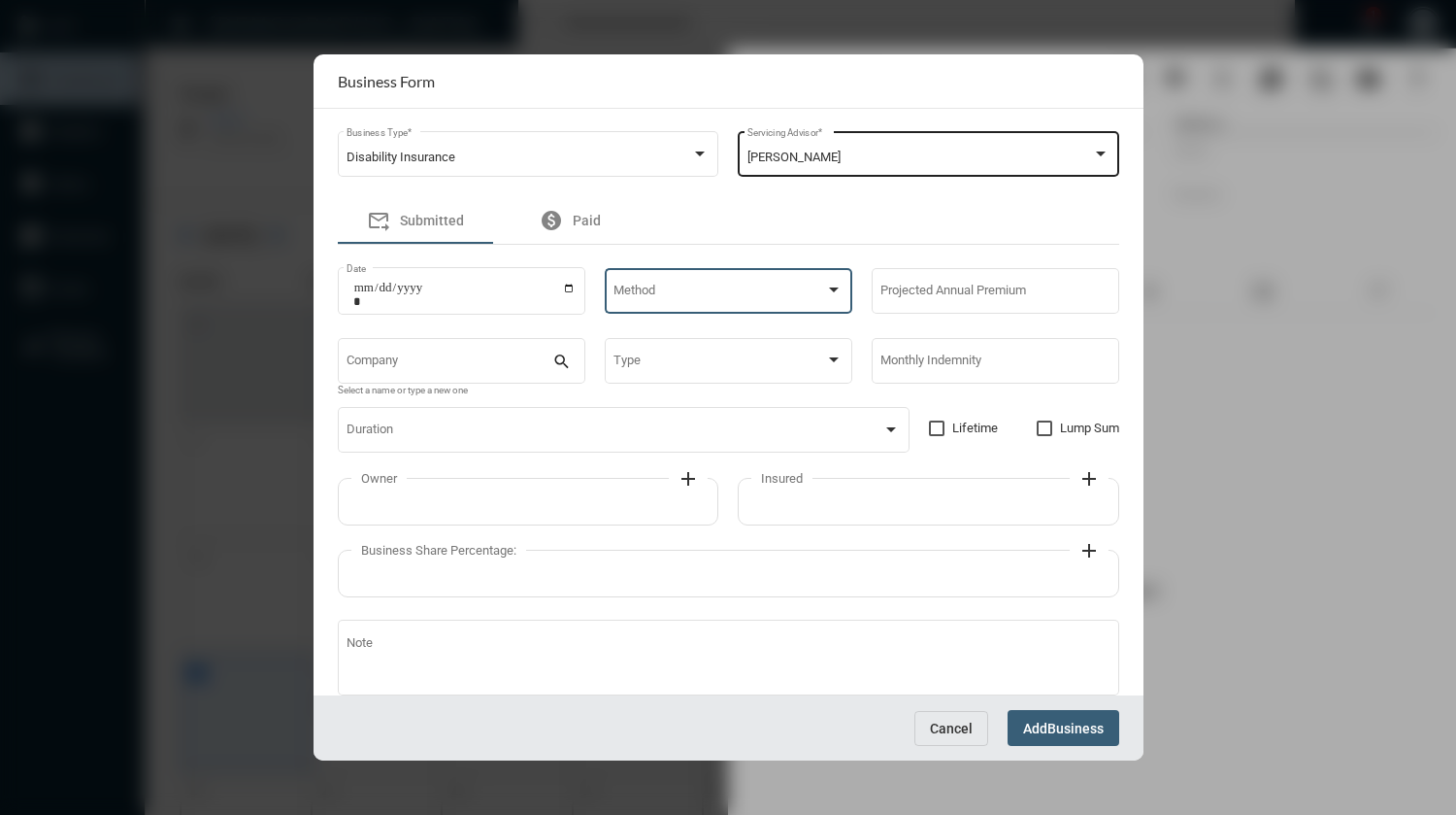
click at [693, 301] on span at bounding box center [719, 294] width 211 height 15
click at [778, 287] on span "New Application" at bounding box center [726, 295] width 227 height 38
click at [778, 287] on div "New Application" at bounding box center [719, 294] width 211 height 15
click at [921, 294] on div at bounding box center [728, 407] width 1456 height 815
click at [921, 294] on input "Projected Annual Premium" at bounding box center [995, 294] width 229 height 15
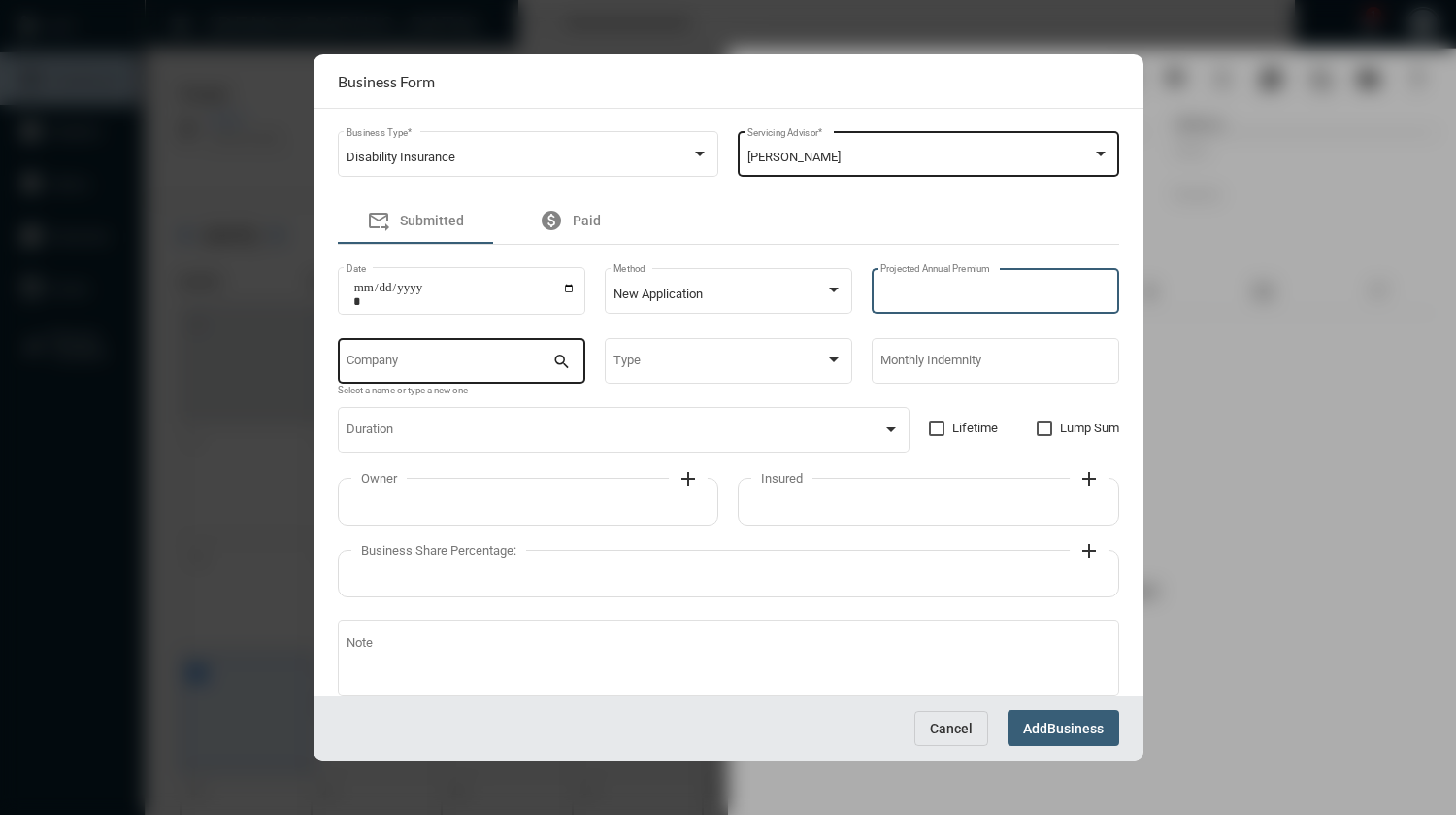
type input "****"
click at [474, 366] on input "Company" at bounding box center [449, 364] width 205 height 15
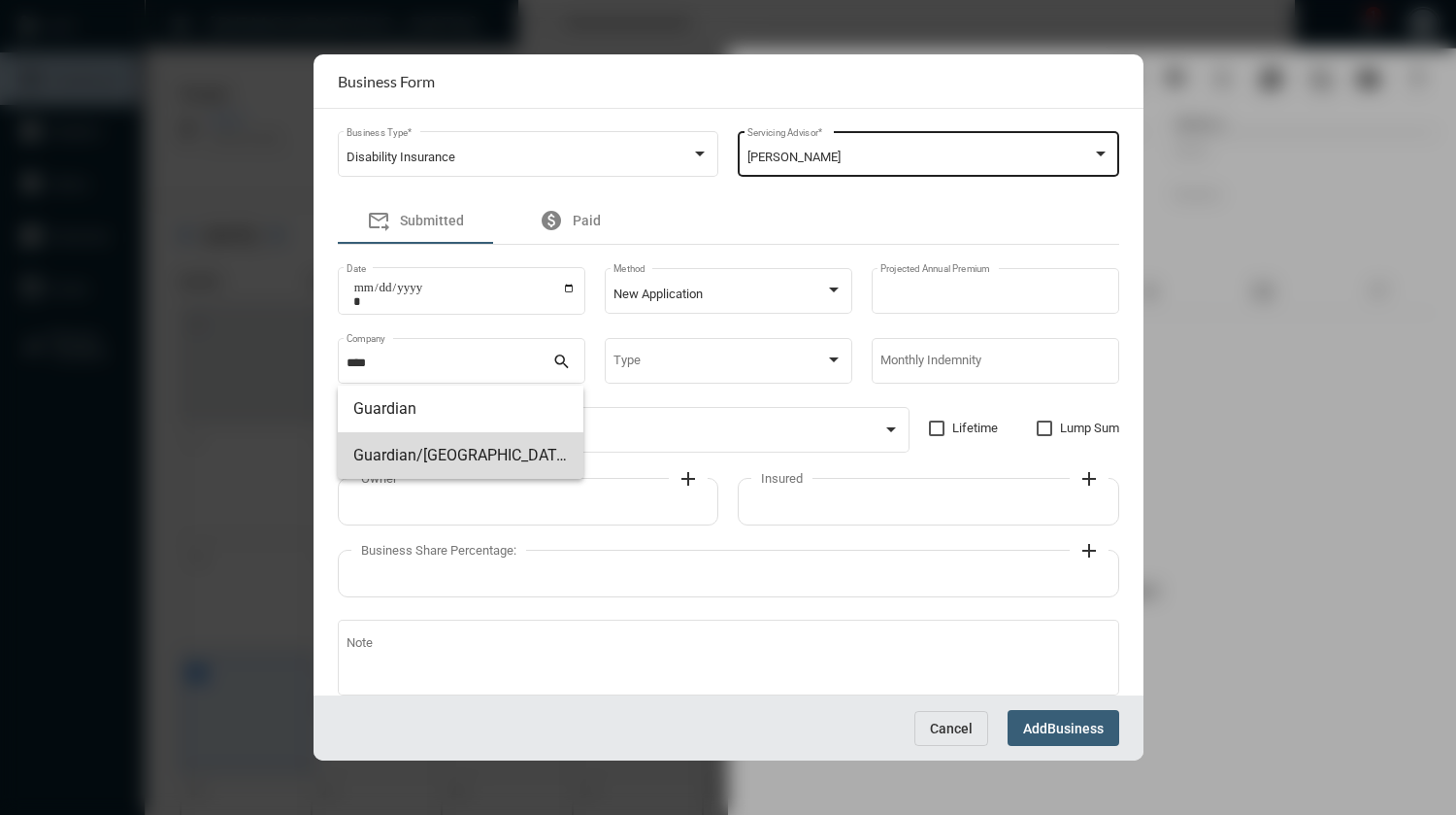
click at [461, 450] on span "Guardian/[GEOGRAPHIC_DATA]" at bounding box center [460, 454] width 214 height 46
type input "**********"
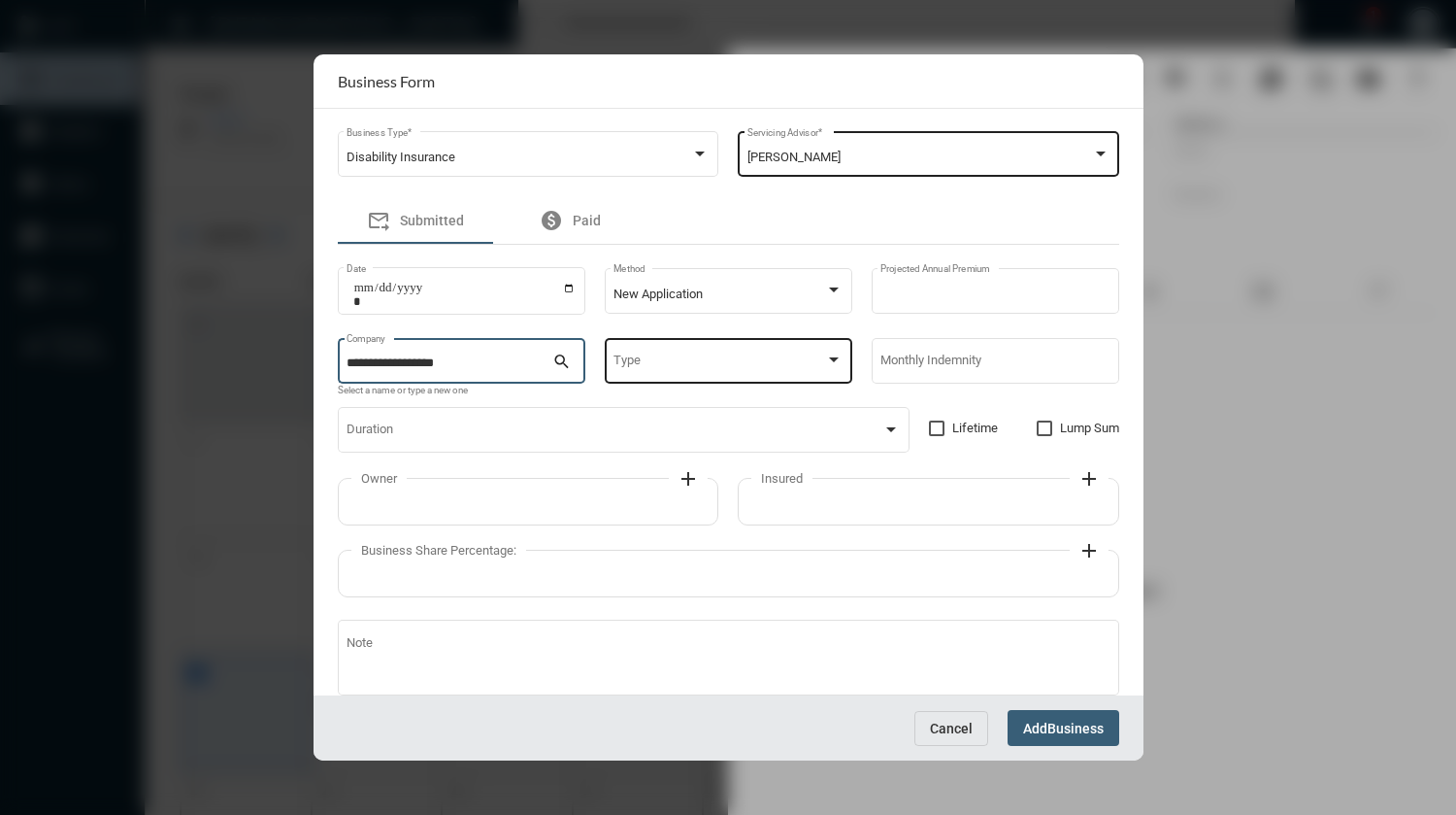
click at [672, 361] on span at bounding box center [719, 364] width 211 height 15
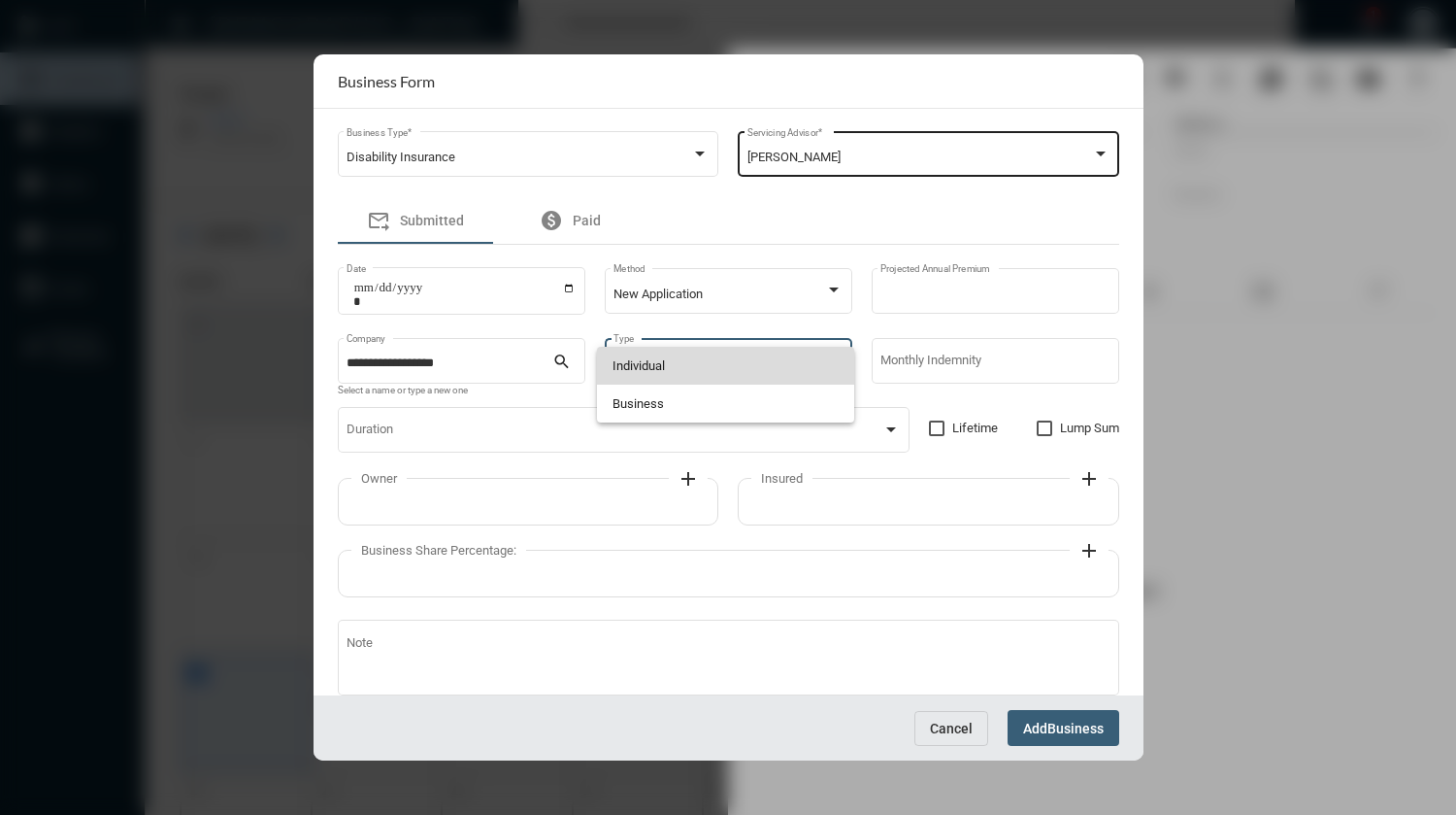
click at [670, 365] on span "Individual" at bounding box center [726, 366] width 227 height 38
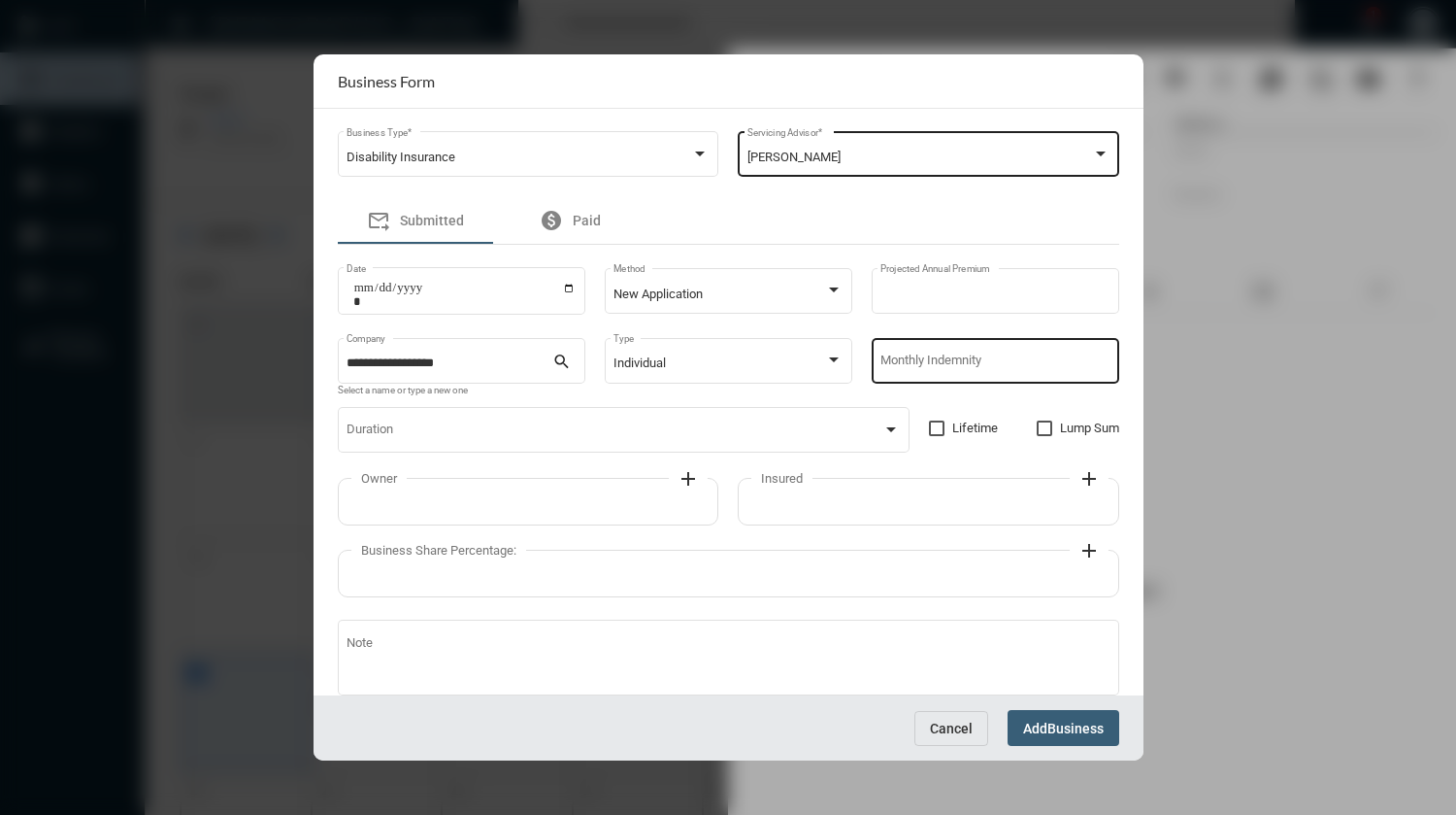
click at [910, 357] on div "Monthly Indemnity" at bounding box center [995, 359] width 229 height 49
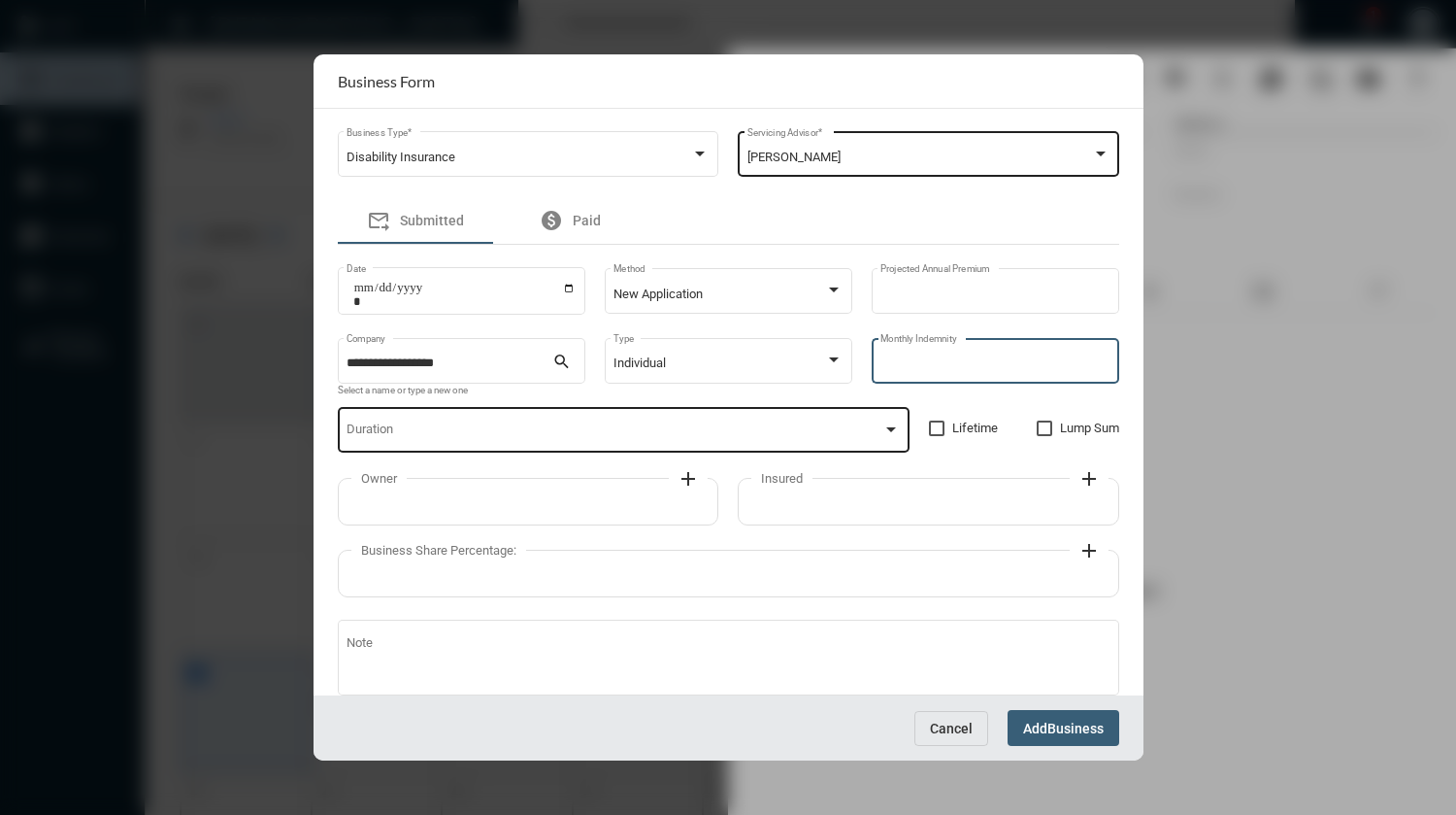
type input "****"
click at [839, 439] on span at bounding box center [614, 433] width 535 height 15
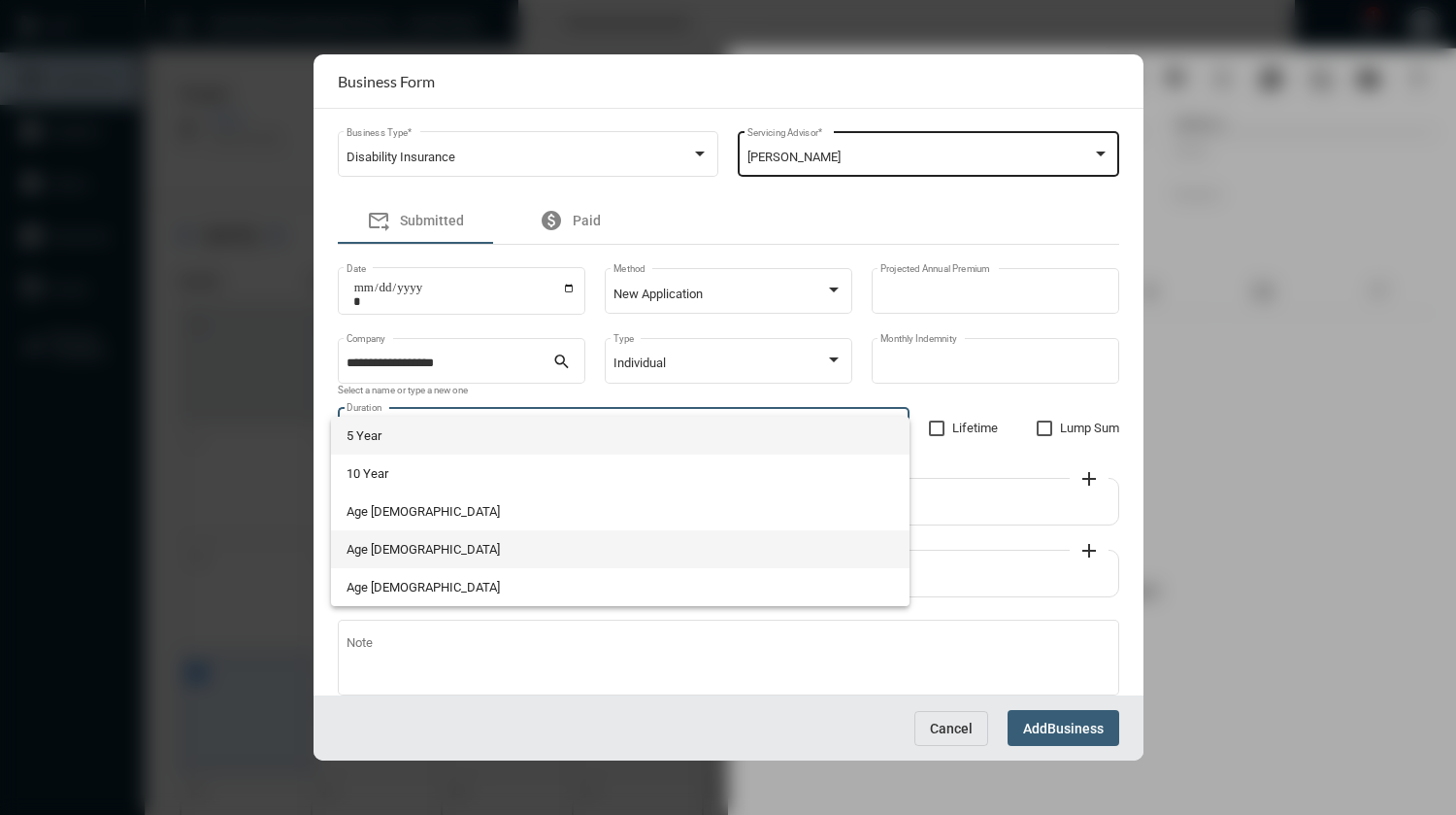
click at [452, 554] on span "Age [DEMOGRAPHIC_DATA]" at bounding box center [619, 549] width 546 height 38
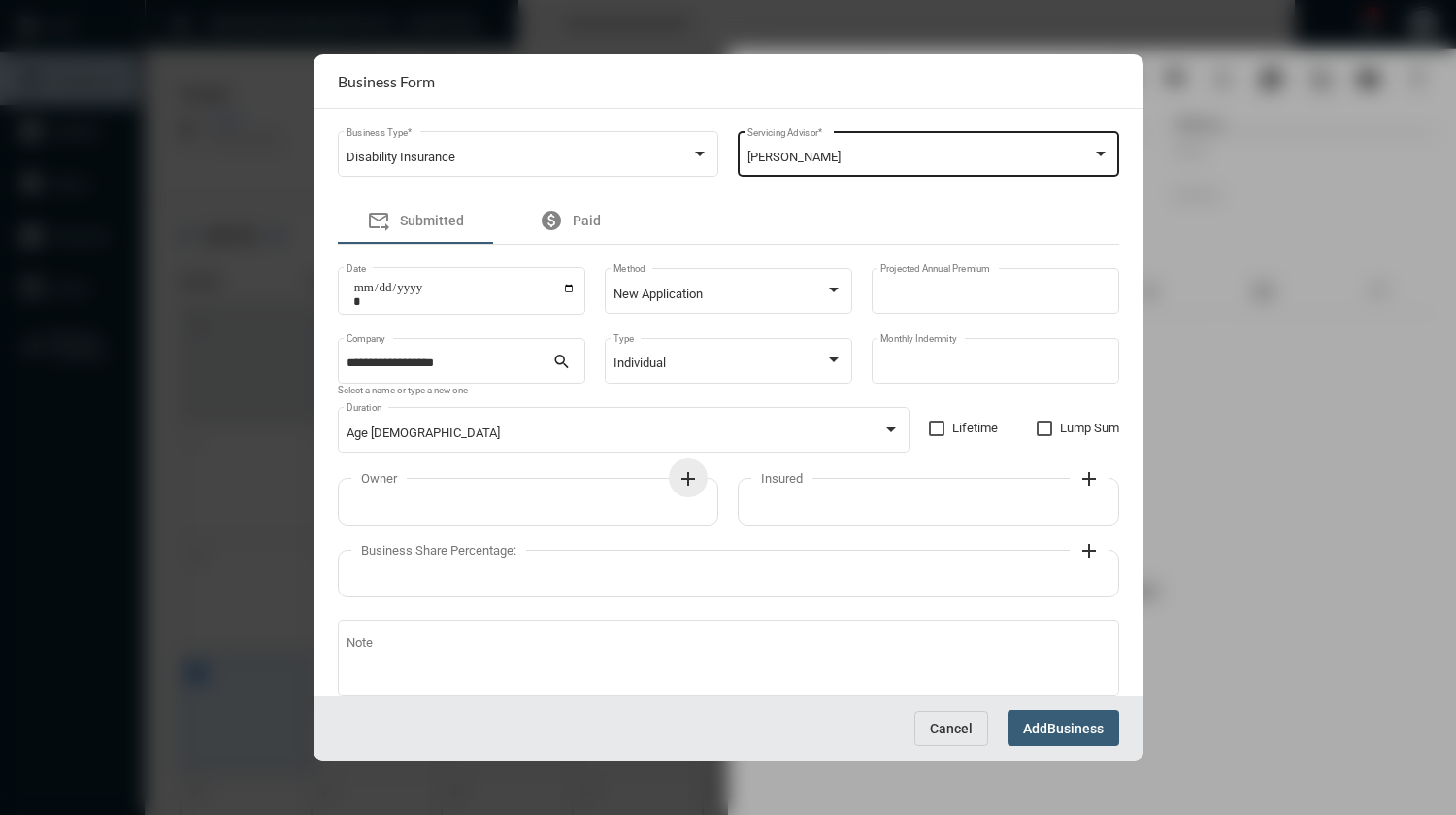
click at [682, 481] on mat-icon "add" at bounding box center [688, 479] width 24 height 24
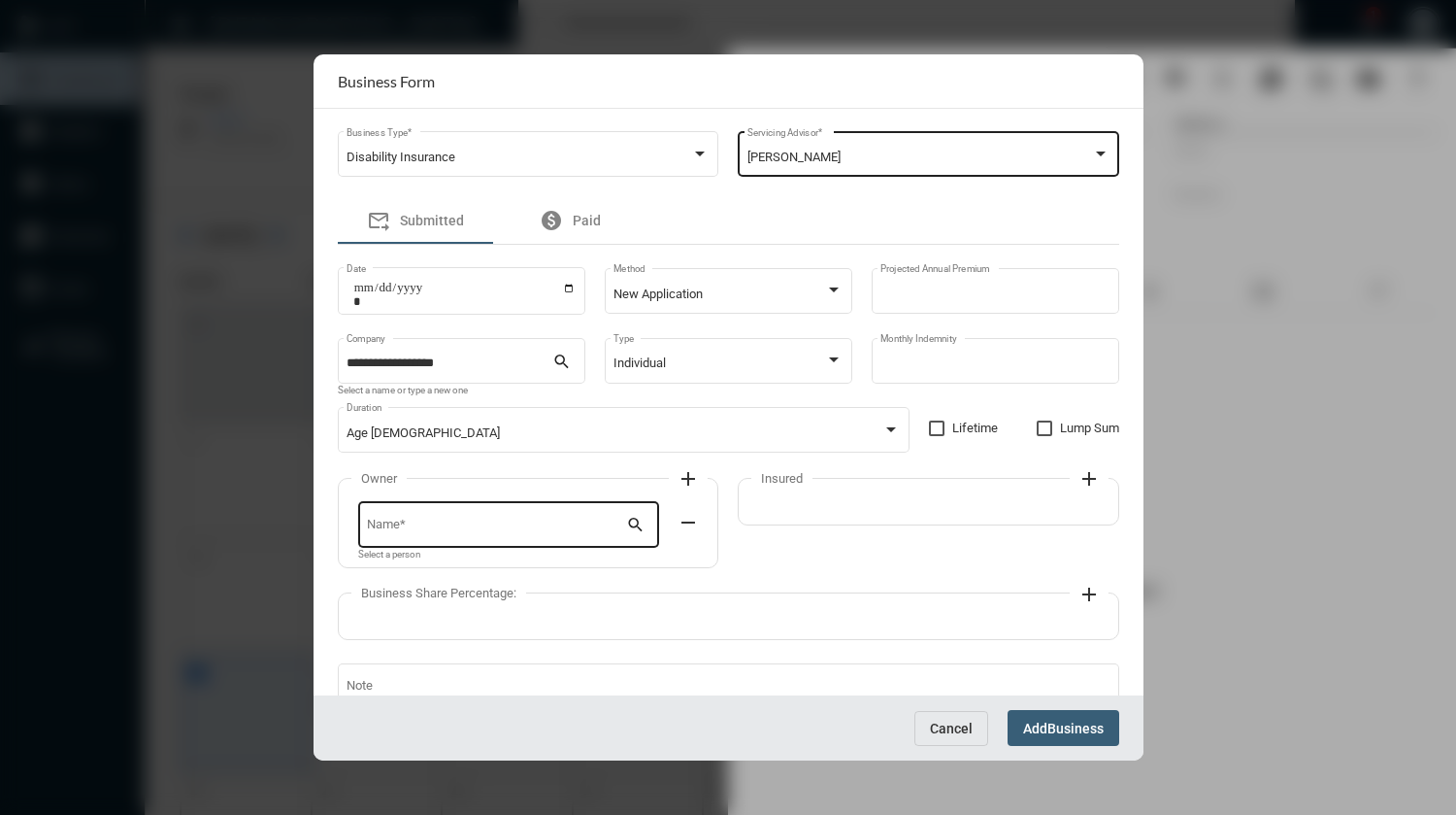
click at [561, 526] on input "Name *" at bounding box center [496, 528] width 259 height 15
click at [444, 567] on span "[PERSON_NAME]" at bounding box center [507, 572] width 268 height 46
type input "**********"
click at [1082, 482] on mat-icon "add" at bounding box center [1090, 479] width 24 height 24
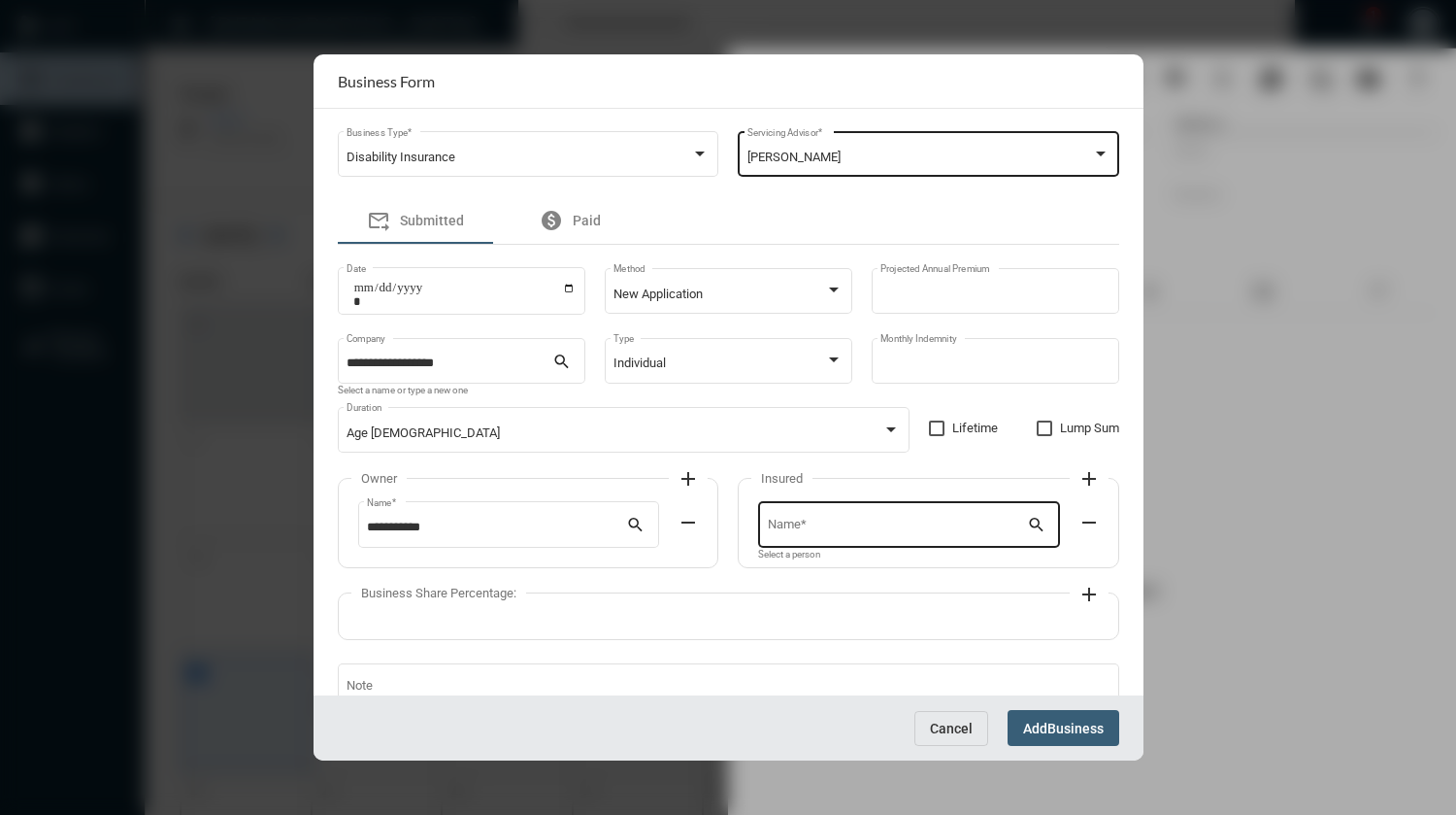
click at [949, 533] on input "Name *" at bounding box center [897, 528] width 259 height 15
click at [832, 566] on span "[PERSON_NAME]" at bounding box center [905, 572] width 268 height 46
type input "**********"
click at [1078, 591] on mat-icon "add" at bounding box center [1090, 595] width 24 height 24
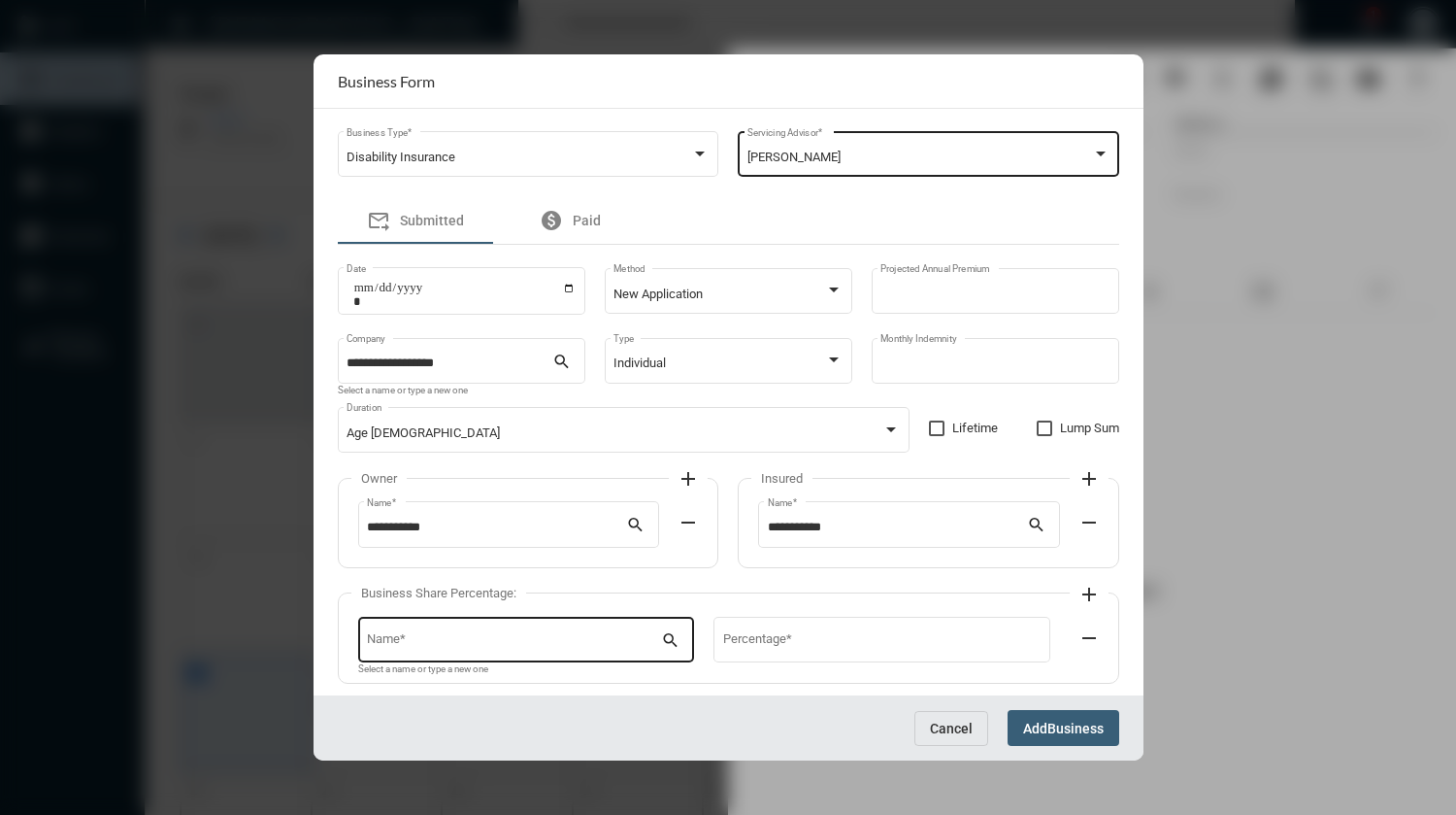
click at [591, 645] on input "Name *" at bounding box center [514, 642] width 294 height 15
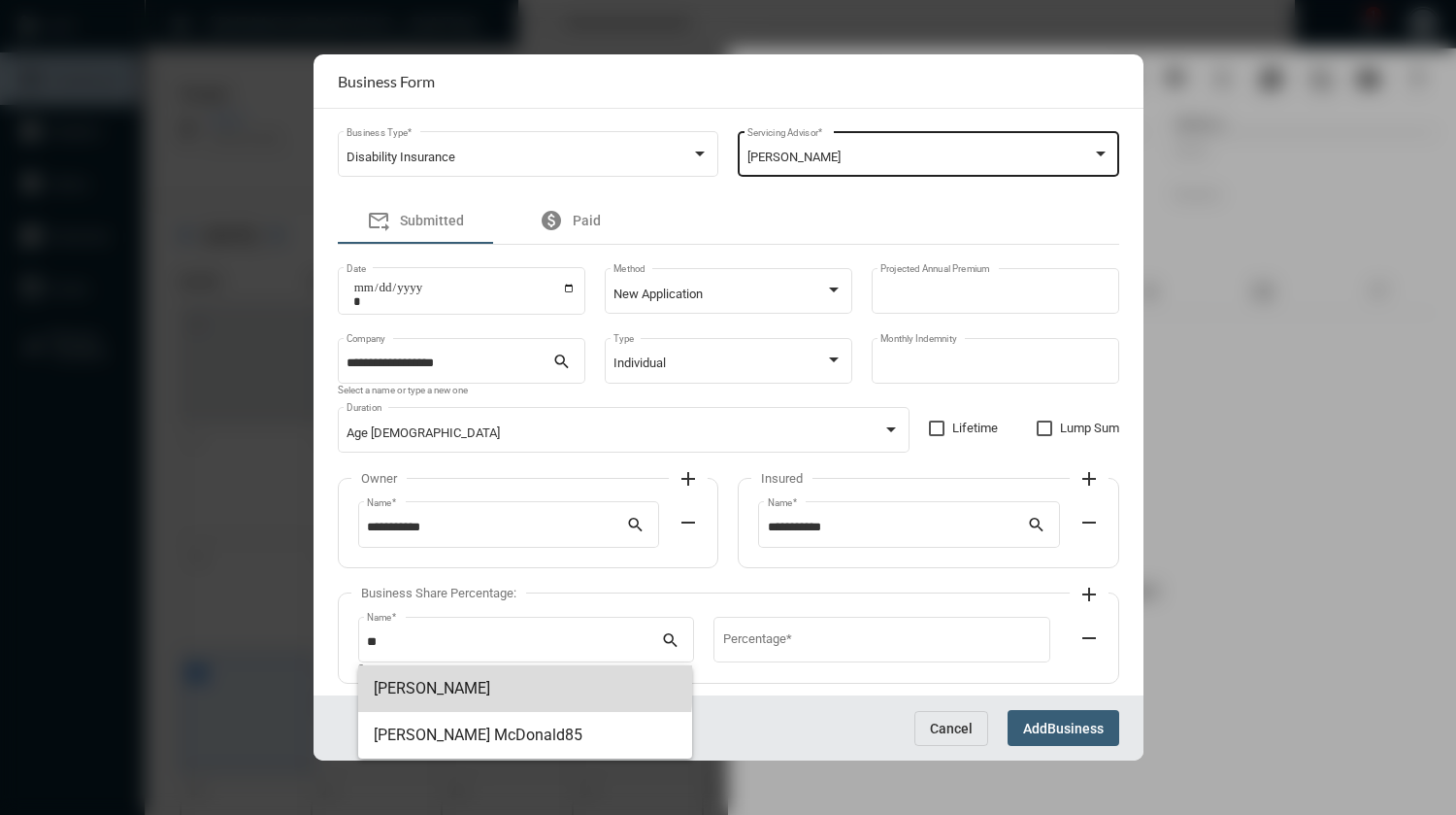
click at [437, 682] on span "[PERSON_NAME]" at bounding box center [525, 688] width 303 height 46
type input "**********"
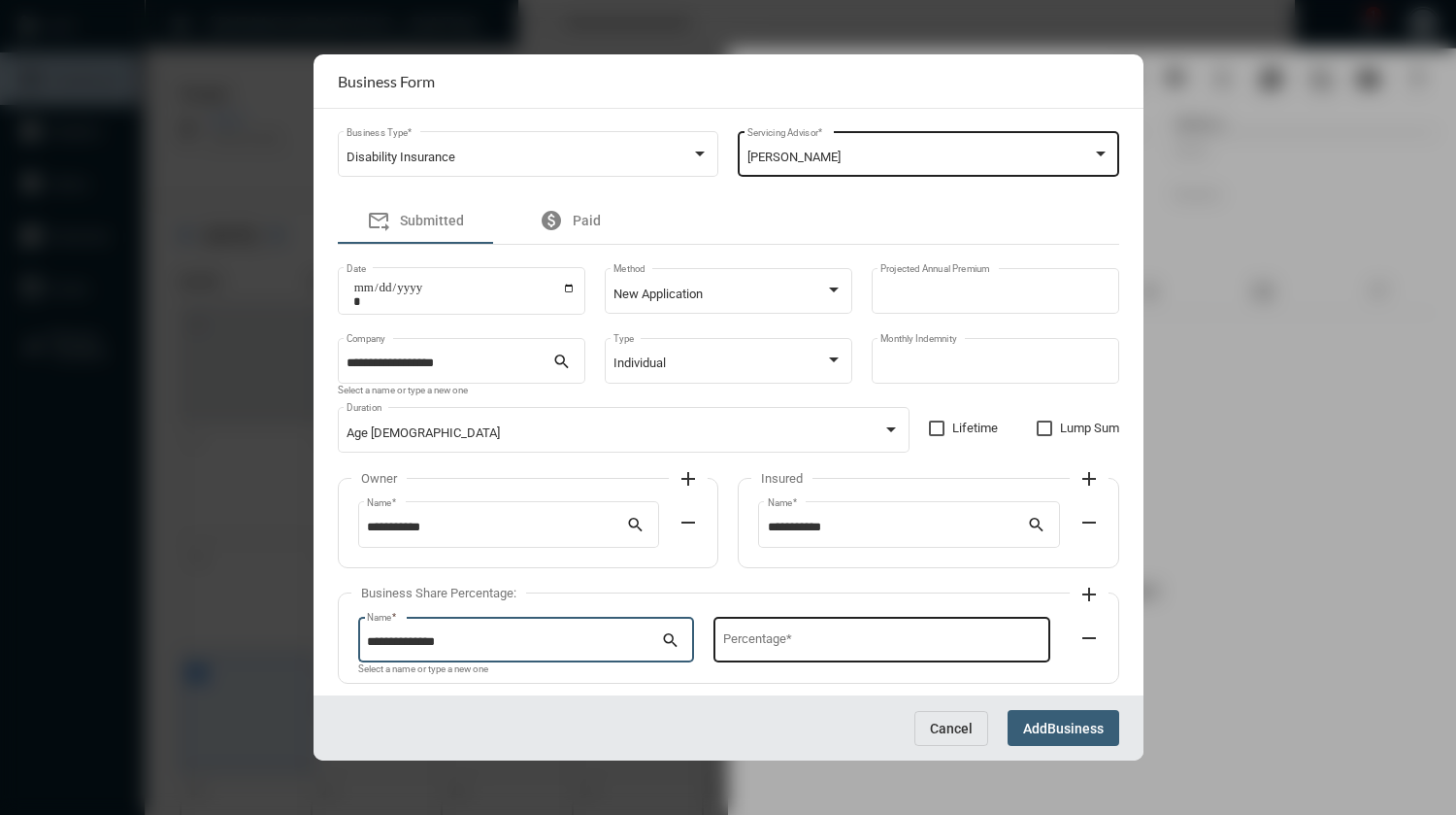
click at [752, 643] on input "Percentage *" at bounding box center [881, 642] width 317 height 15
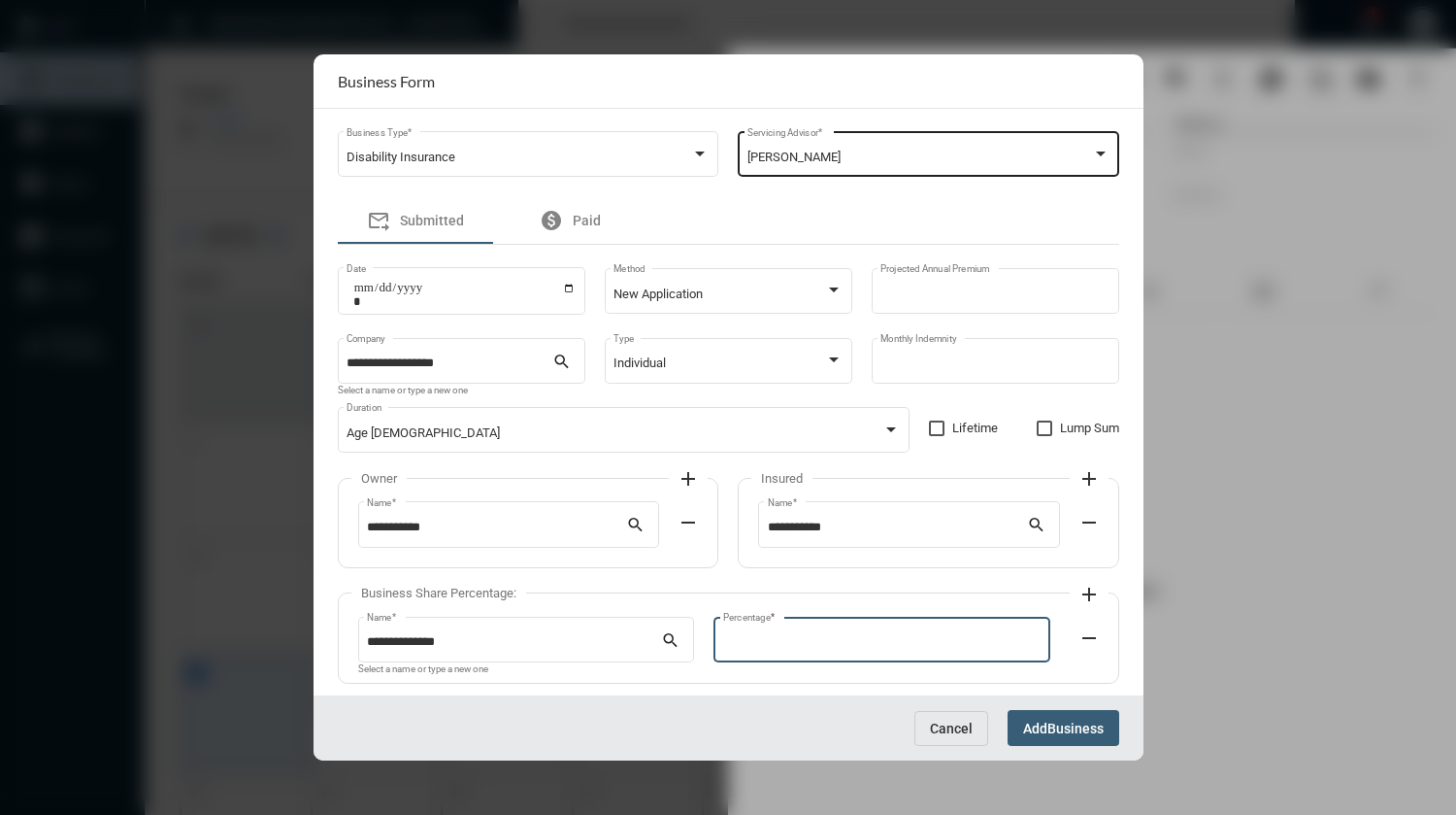
type input "**"
click at [1090, 598] on mat-icon "add" at bounding box center [1090, 595] width 24 height 24
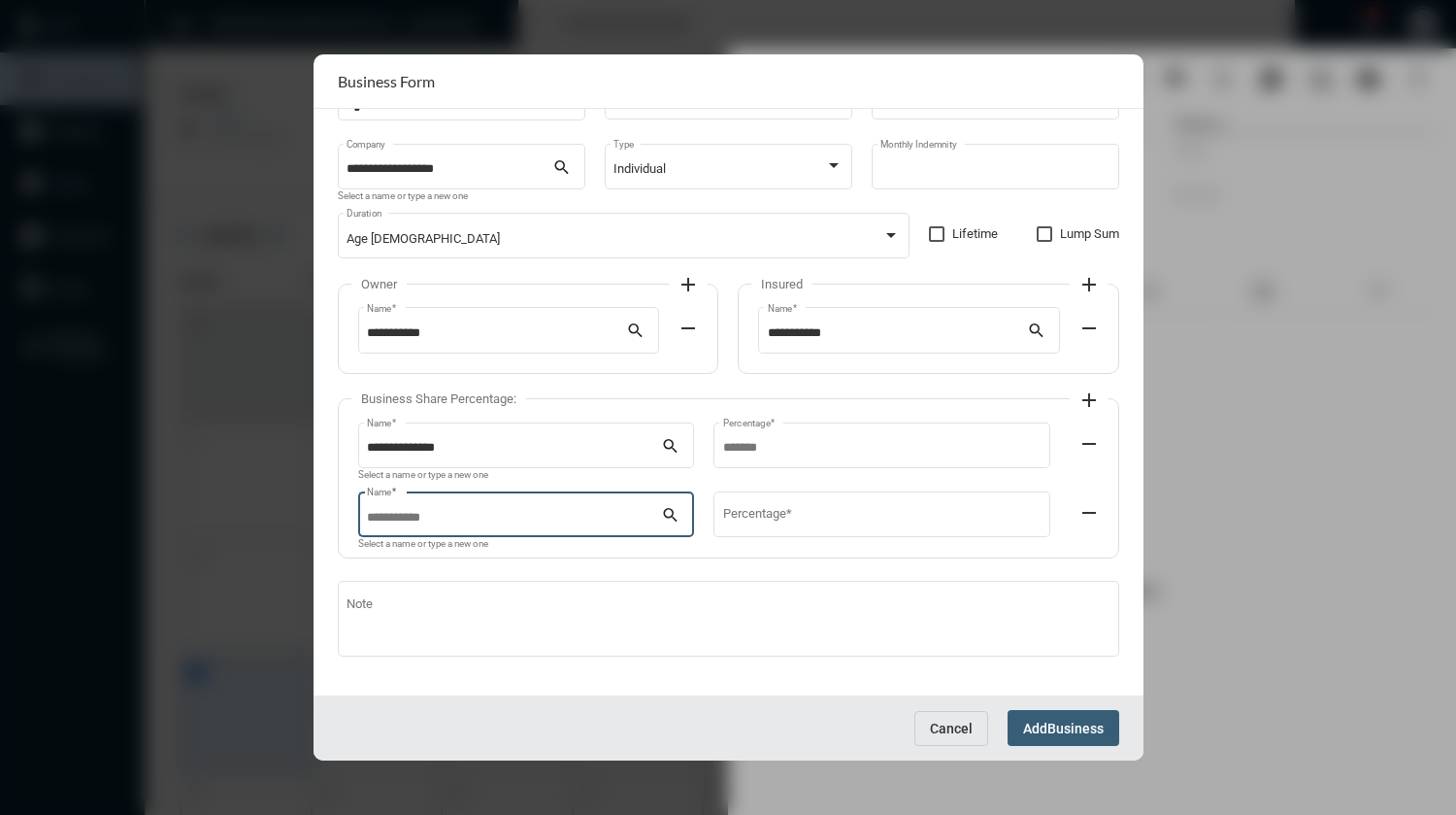
click at [509, 520] on input "Name *" at bounding box center [514, 518] width 294 height 15
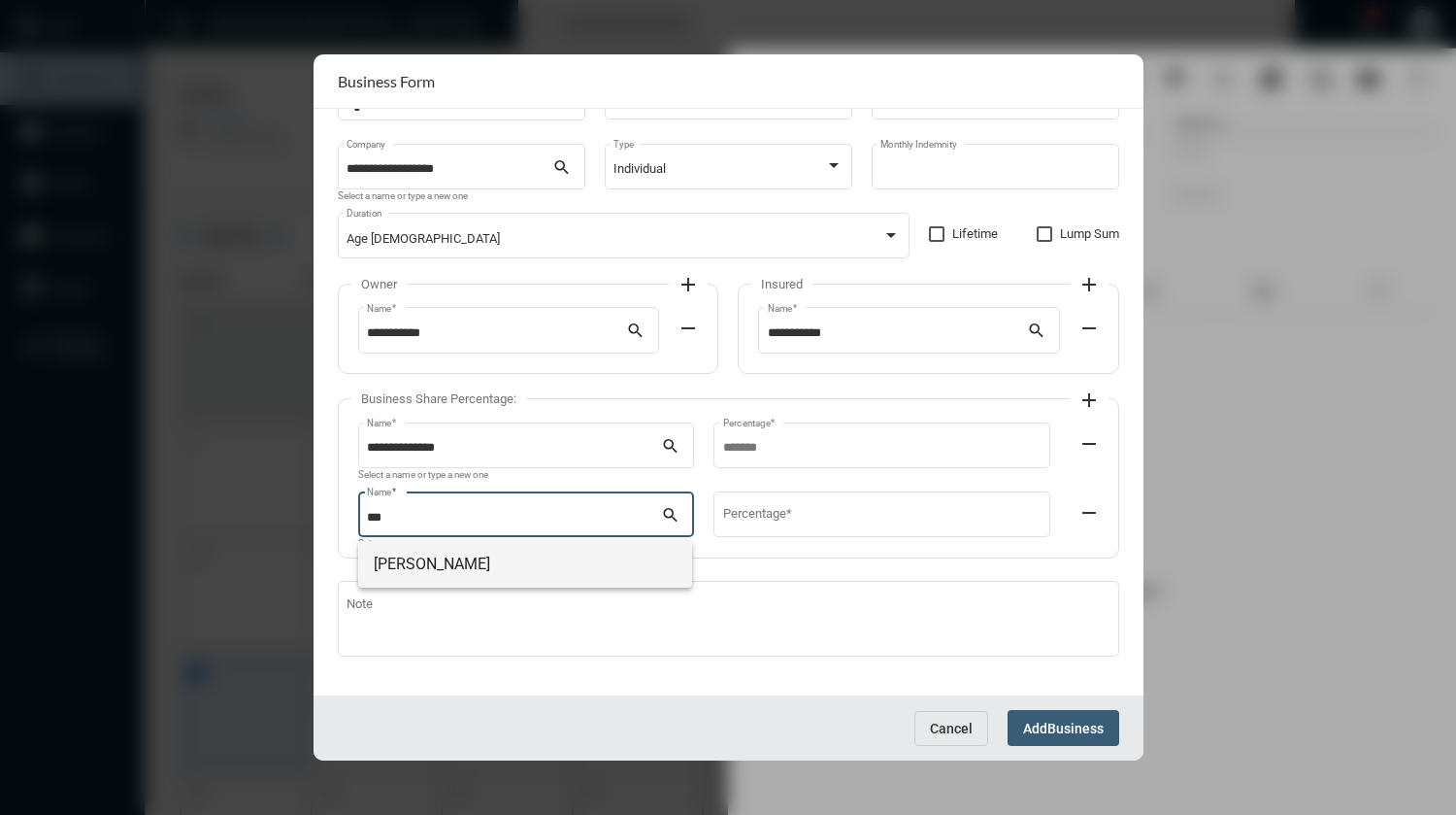
click at [468, 564] on span "[PERSON_NAME]" at bounding box center [525, 563] width 303 height 46
type input "**********"
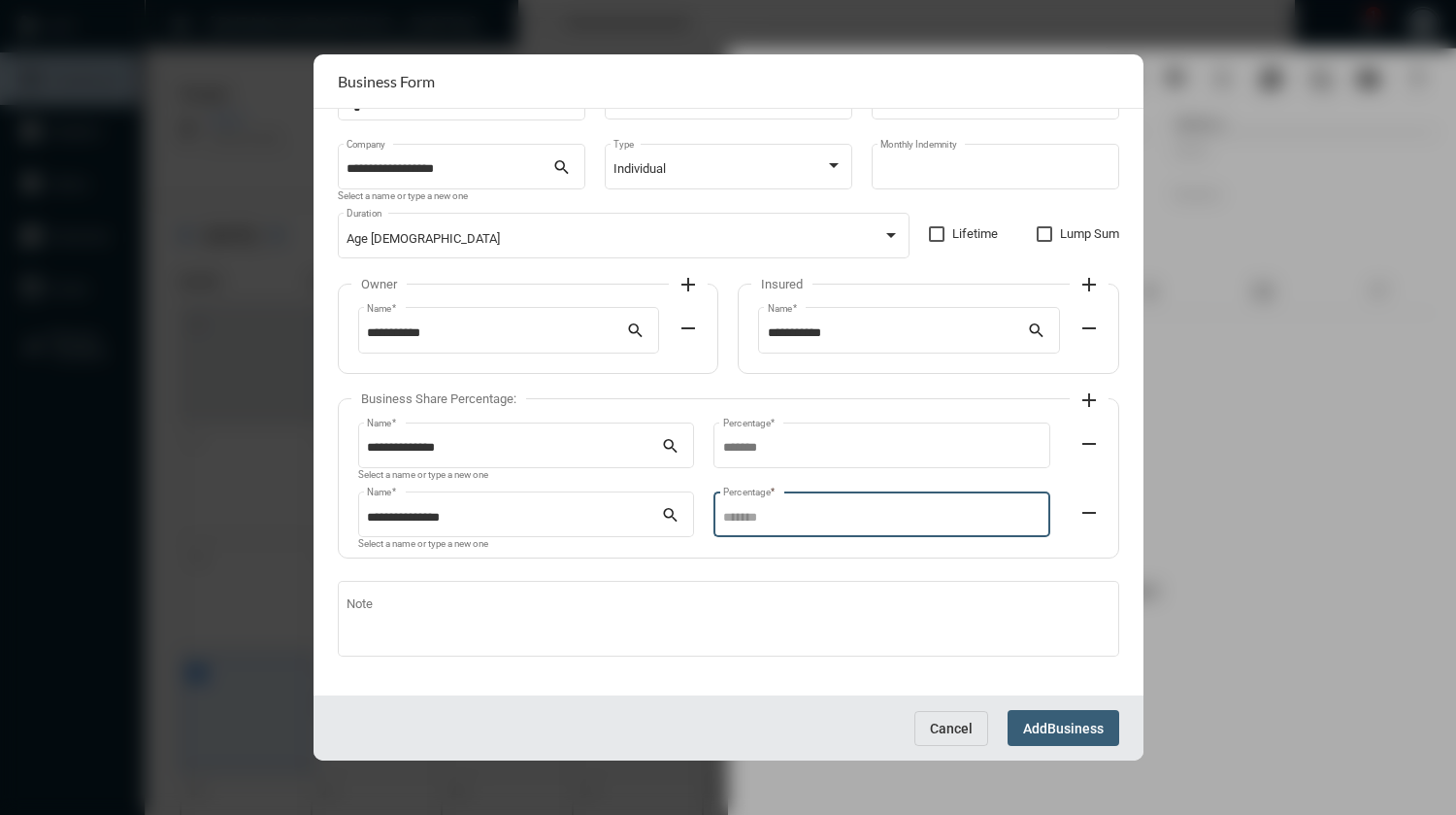
click at [730, 520] on input "Percentage *" at bounding box center [881, 518] width 317 height 15
type input "*"
click at [1088, 408] on mat-icon "add" at bounding box center [1090, 400] width 24 height 24
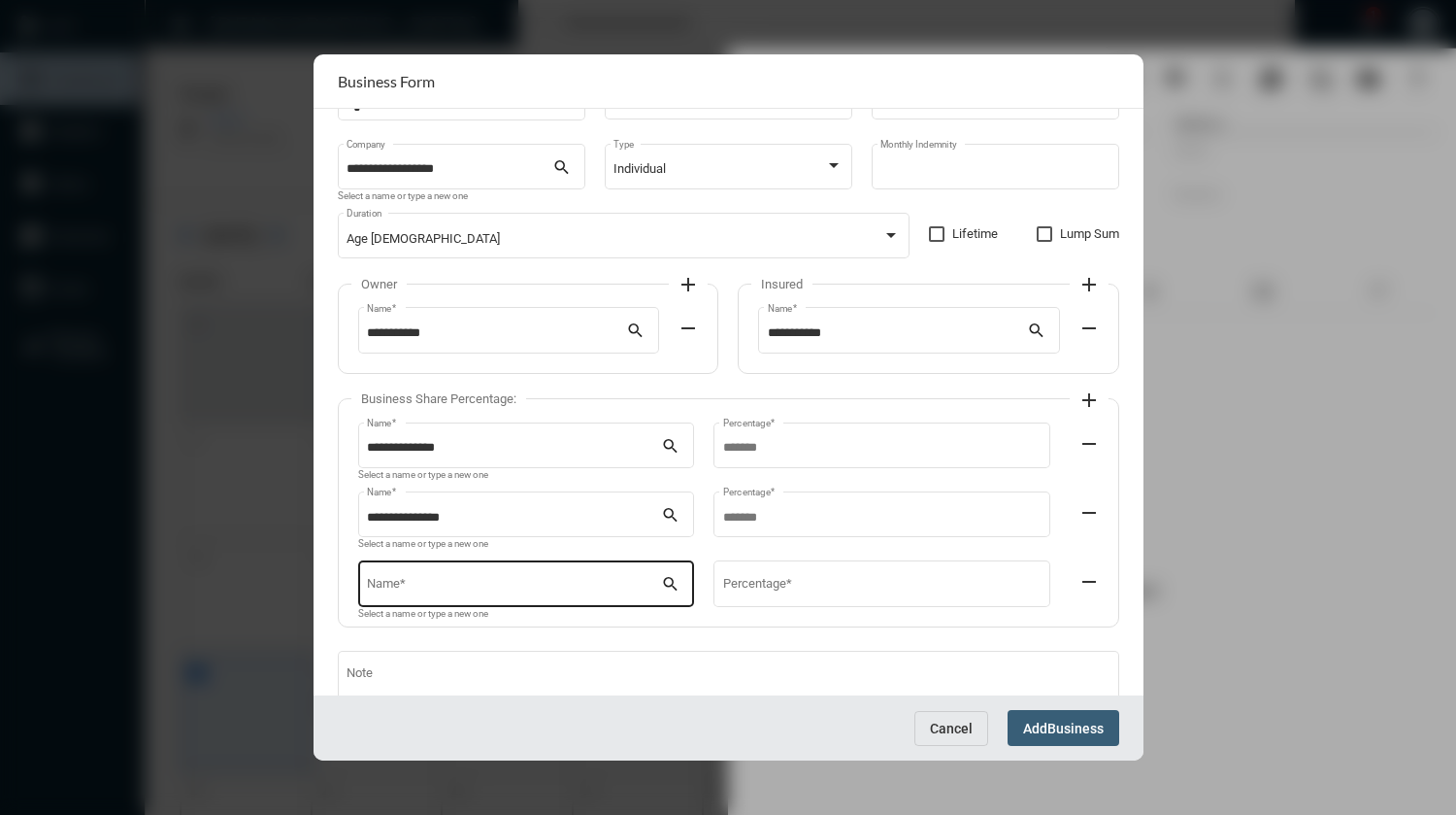
click at [550, 591] on input "Name *" at bounding box center [514, 587] width 294 height 15
click at [449, 638] on span "[PERSON_NAME]" at bounding box center [525, 633] width 303 height 46
type input "**********"
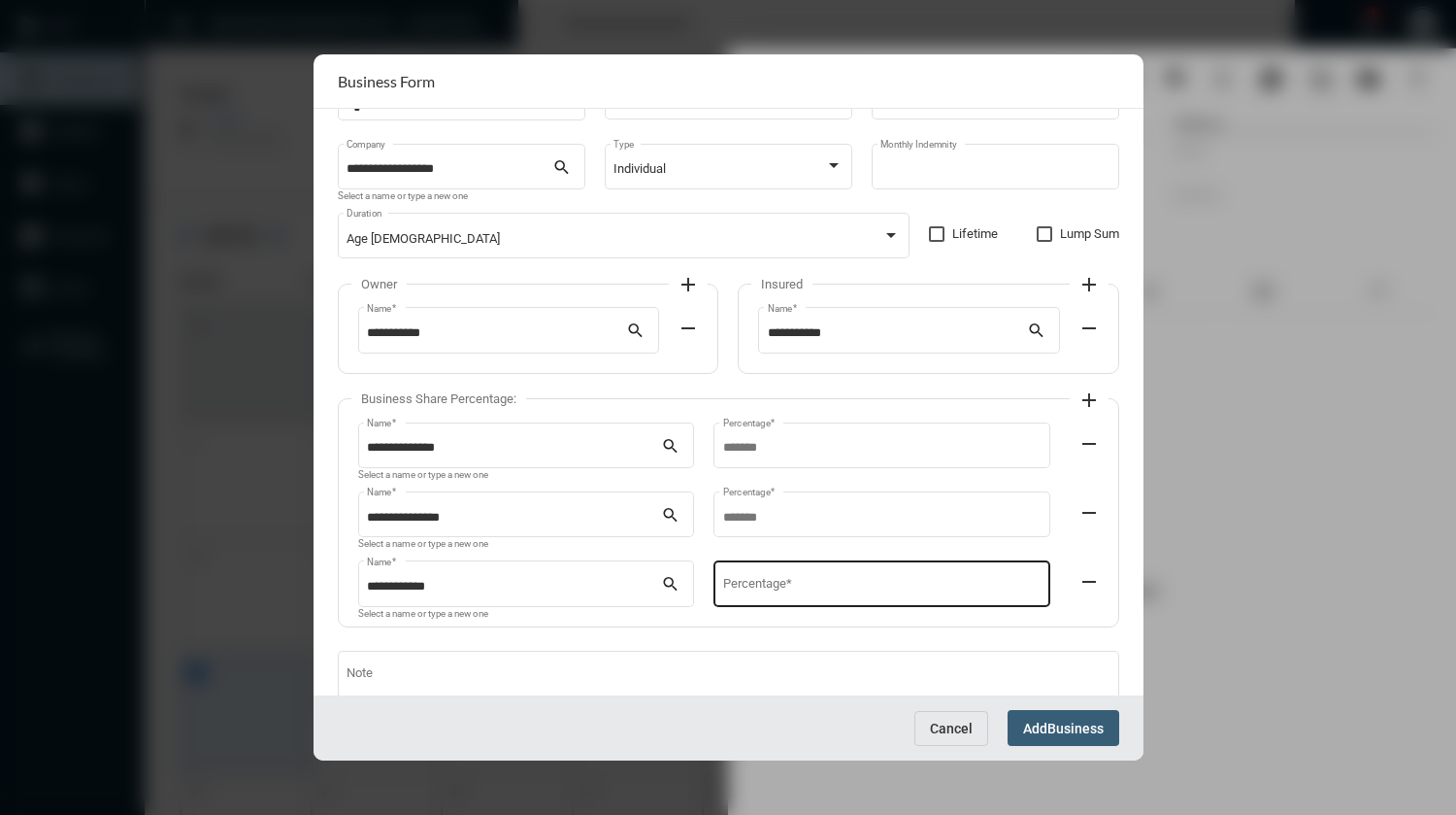
click at [754, 583] on div "Percentage *" at bounding box center [881, 582] width 317 height 49
type input "*"
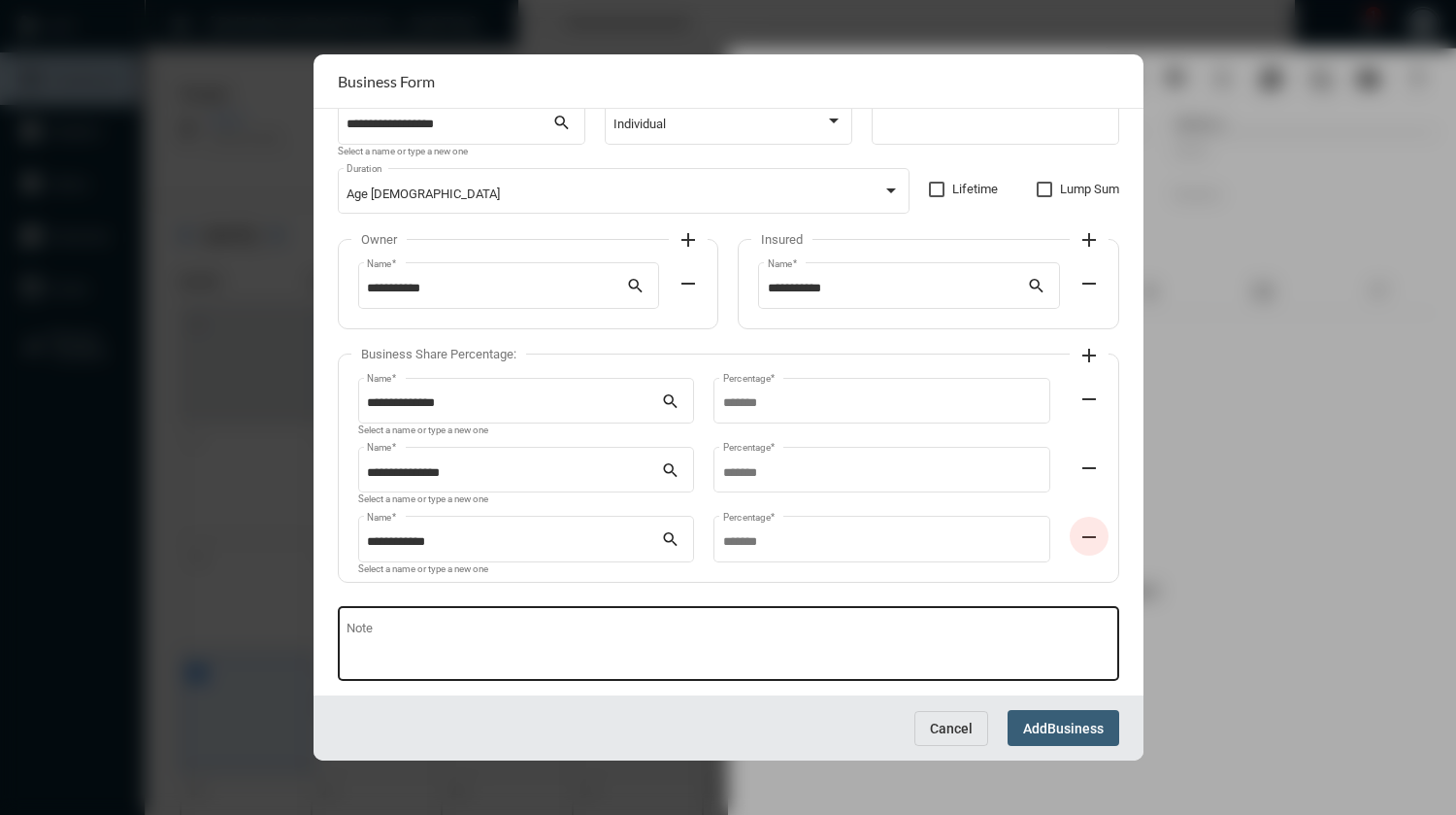
scroll to position [269, 0]
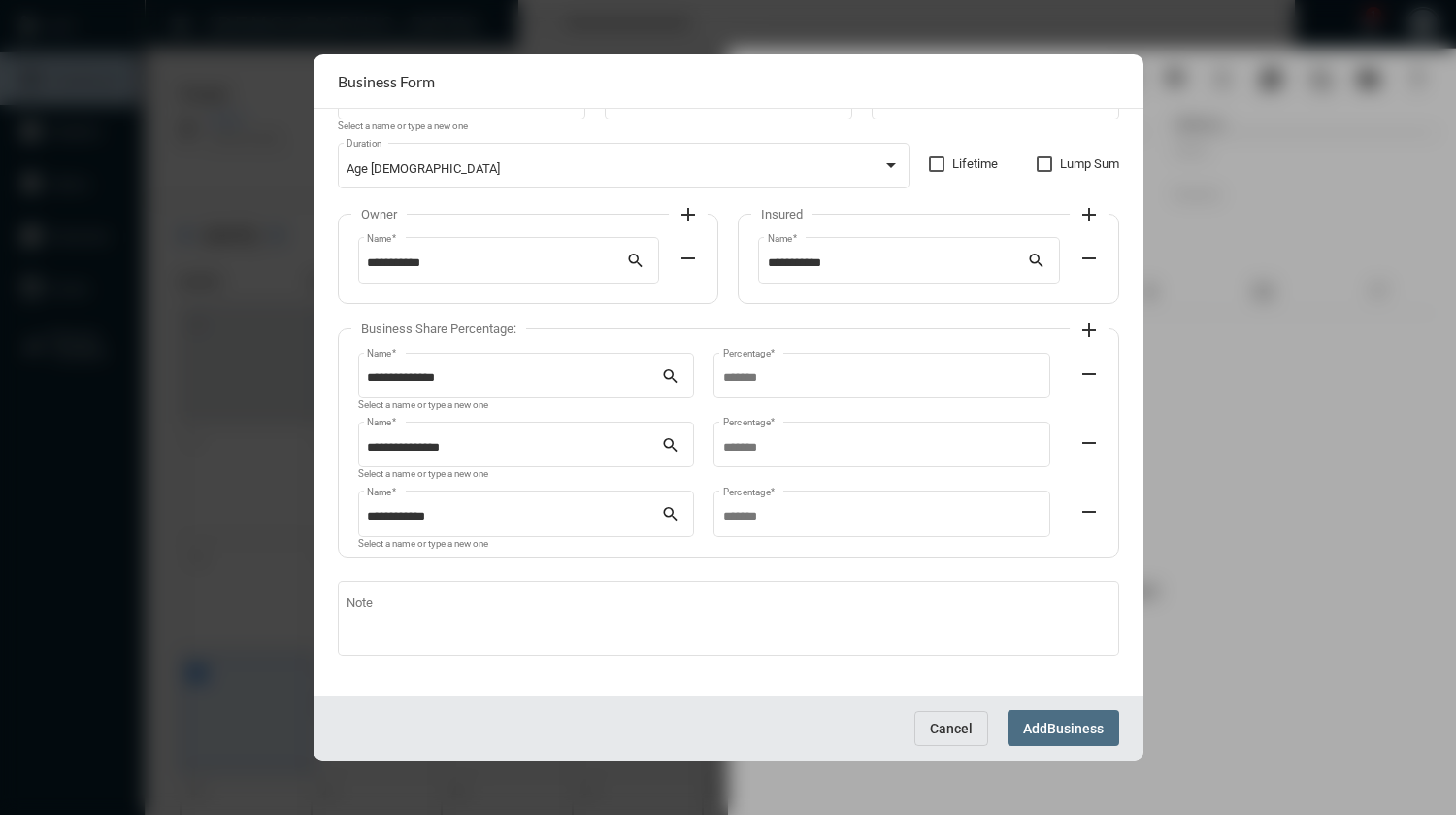
click at [1051, 723] on span "Business" at bounding box center [1075, 728] width 56 height 16
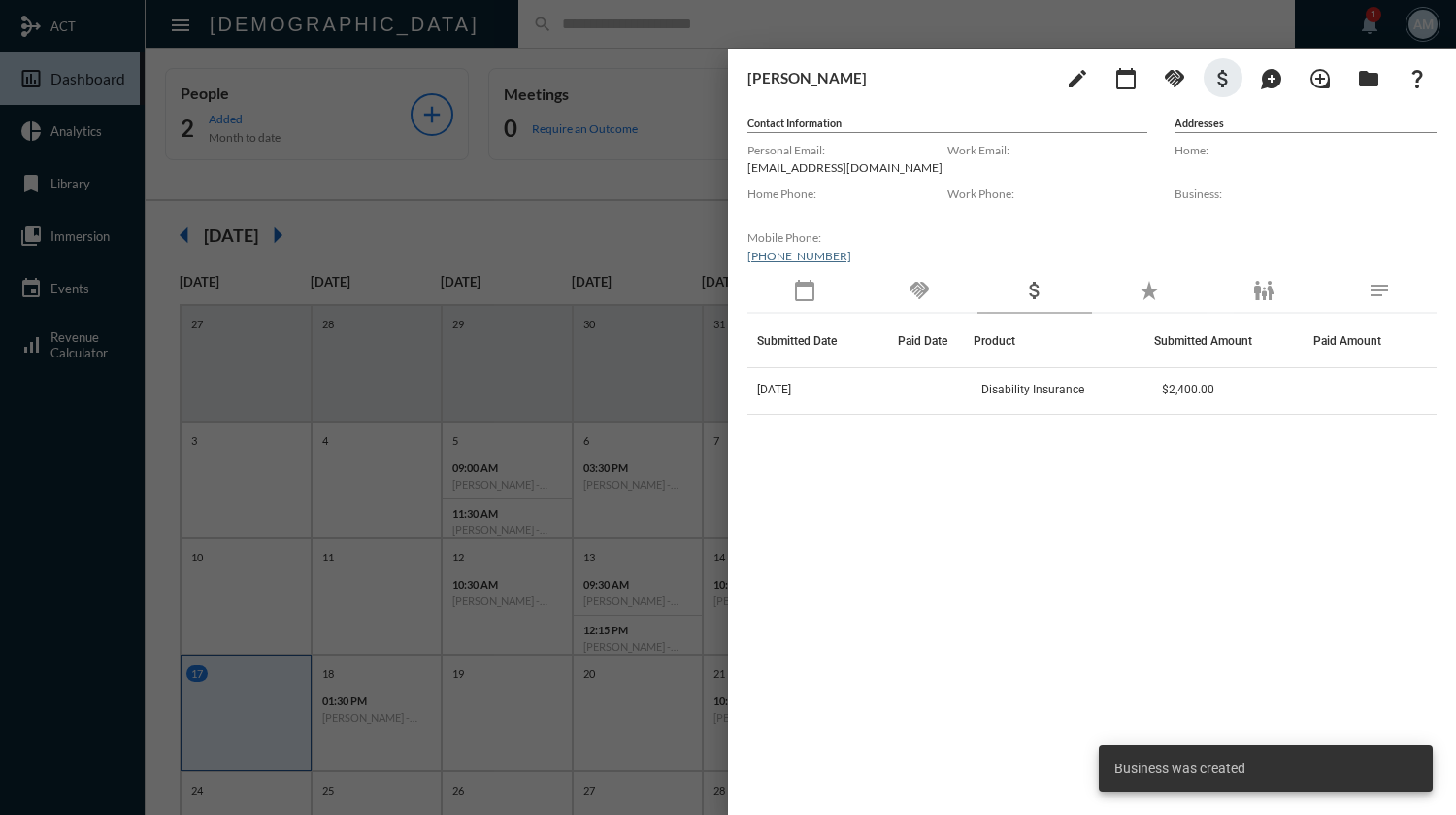
click at [873, 17] on div at bounding box center [728, 407] width 1456 height 815
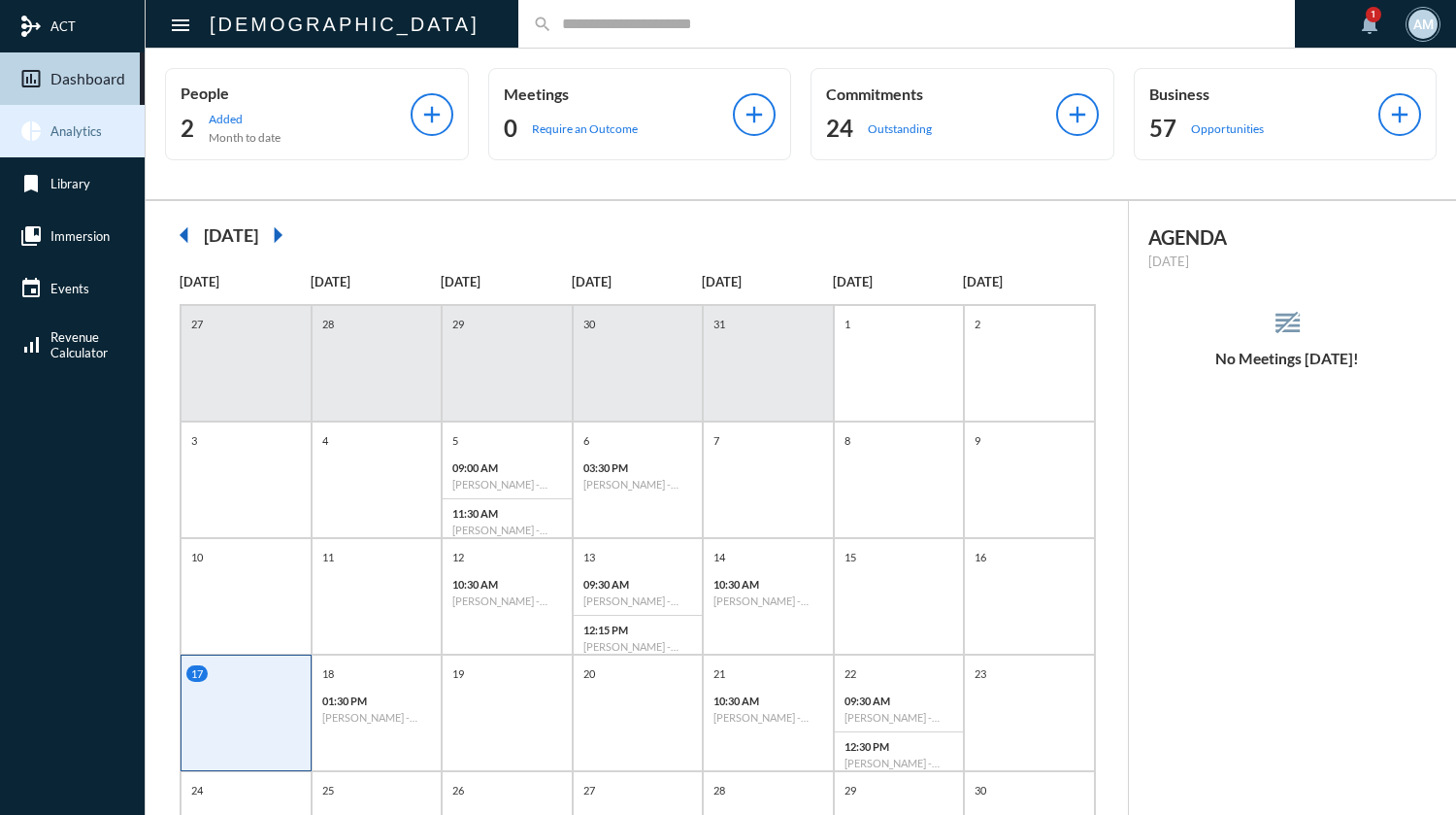
click at [74, 134] on span "Analytics" at bounding box center [76, 131] width 51 height 16
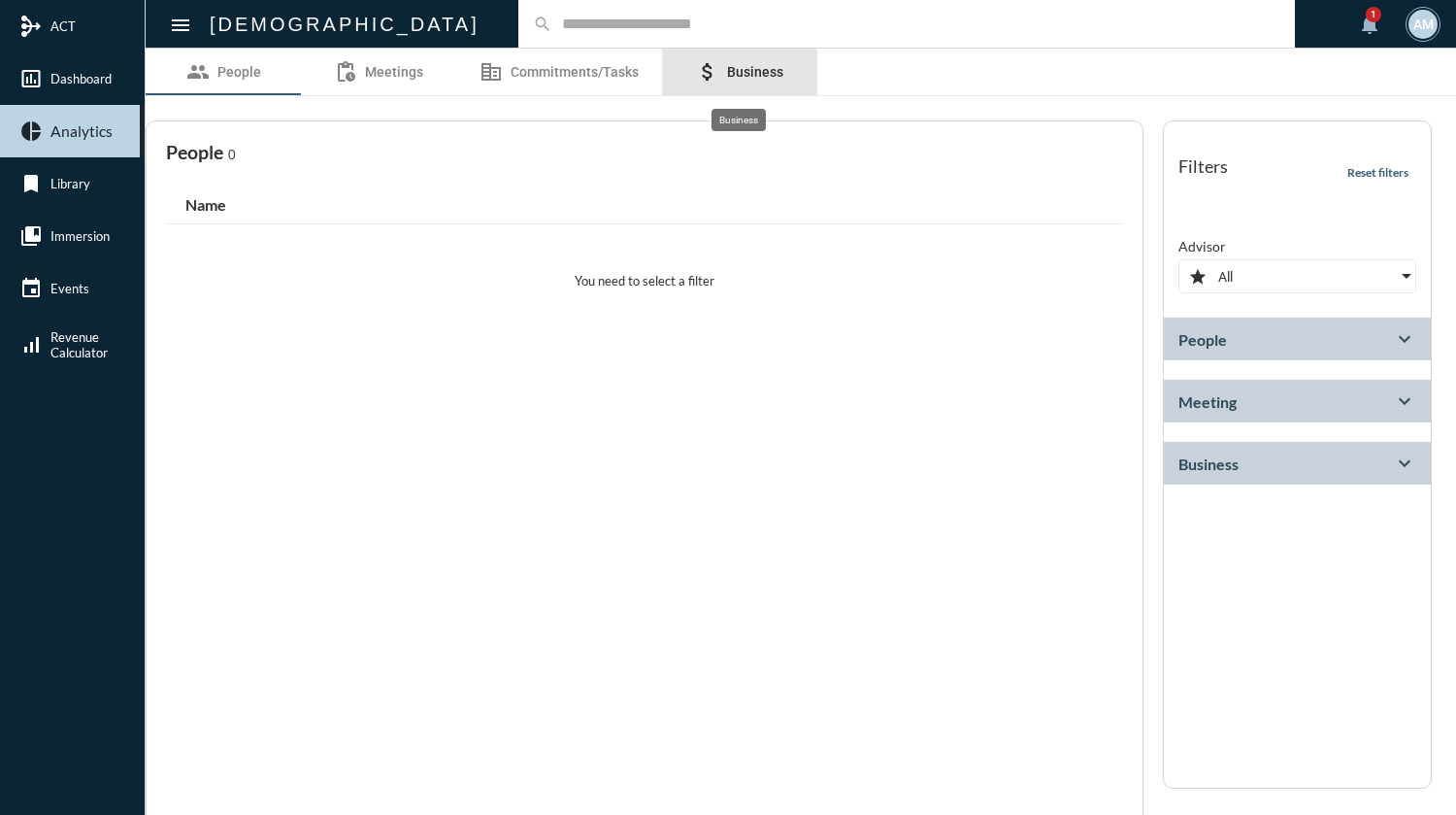
click at [760, 72] on span "Business" at bounding box center [755, 72] width 56 height 16
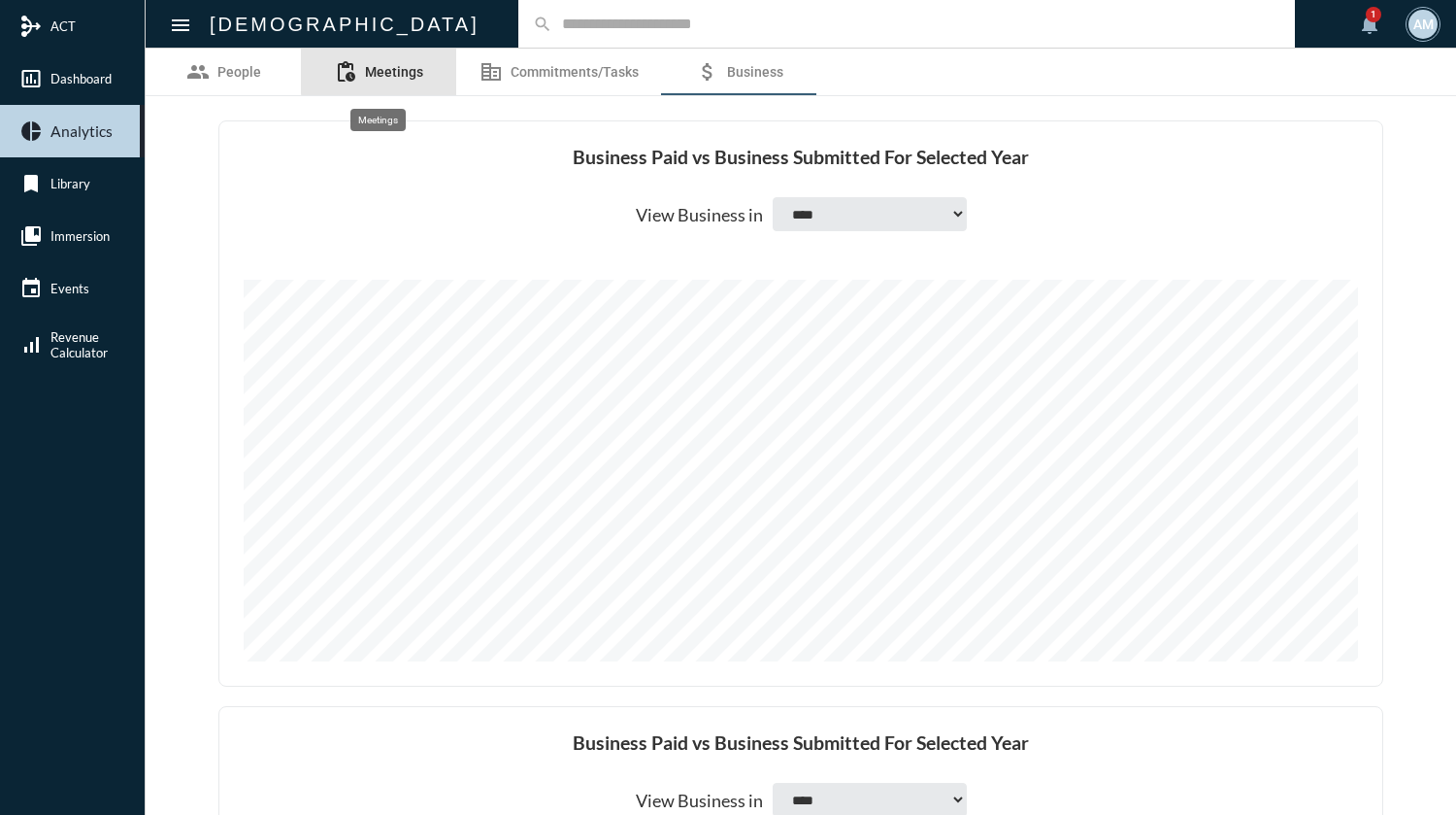
click at [394, 71] on span "Meetings" at bounding box center [394, 72] width 58 height 16
select select
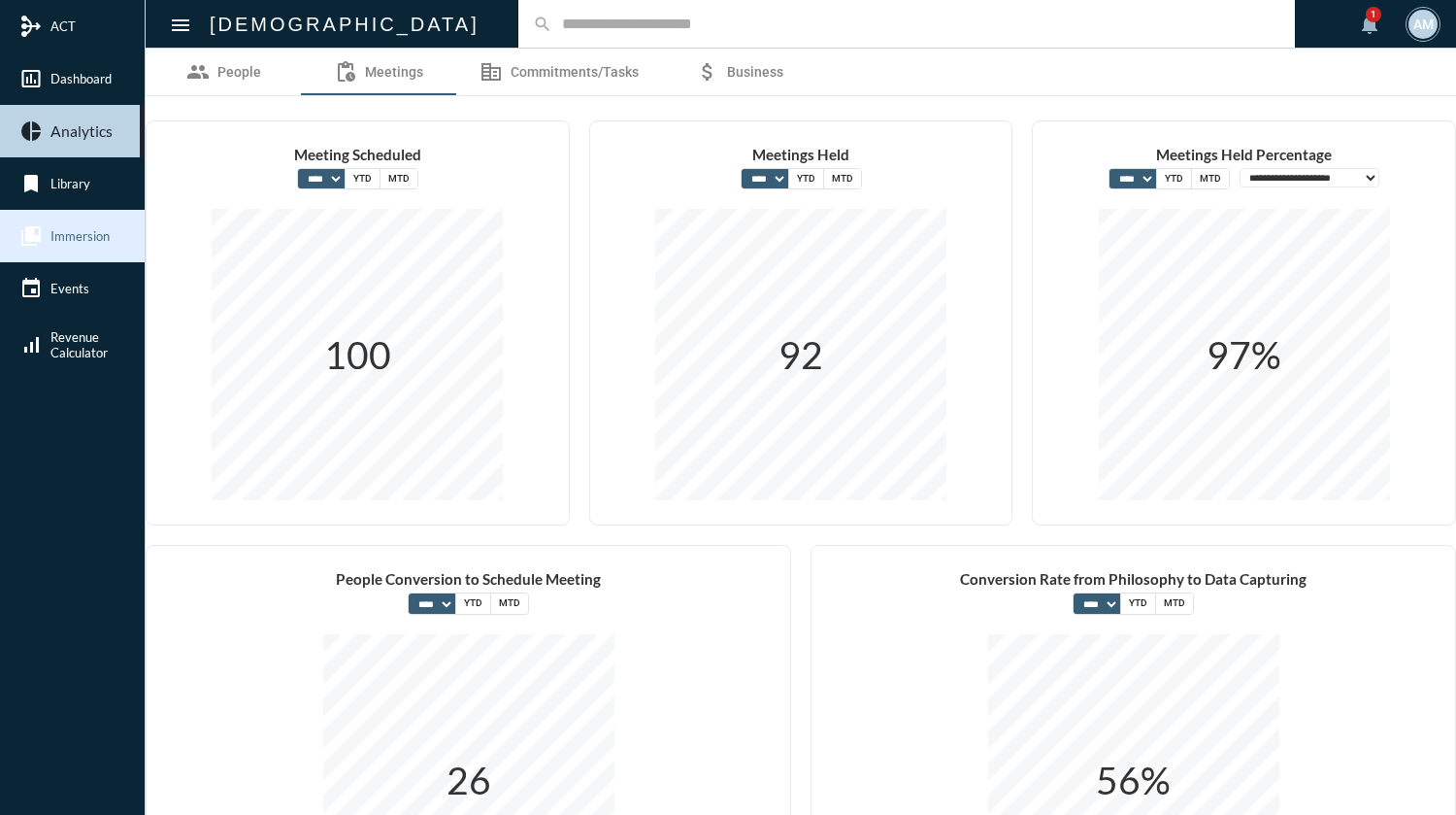
click at [79, 248] on link "collections_bookmark Immersion" at bounding box center [72, 235] width 144 height 52
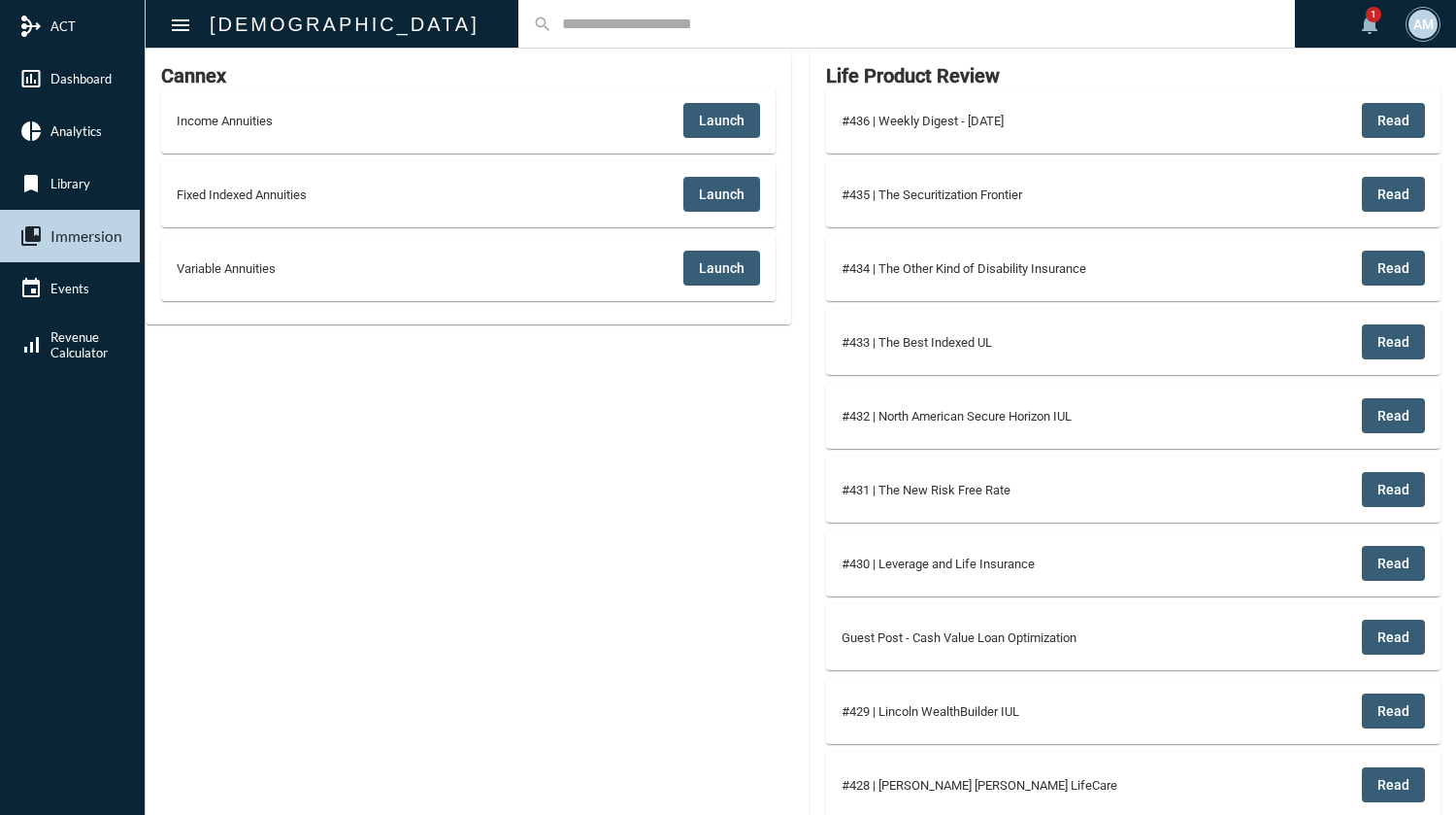
click at [1407, 123] on button "Read" at bounding box center [1394, 120] width 63 height 35
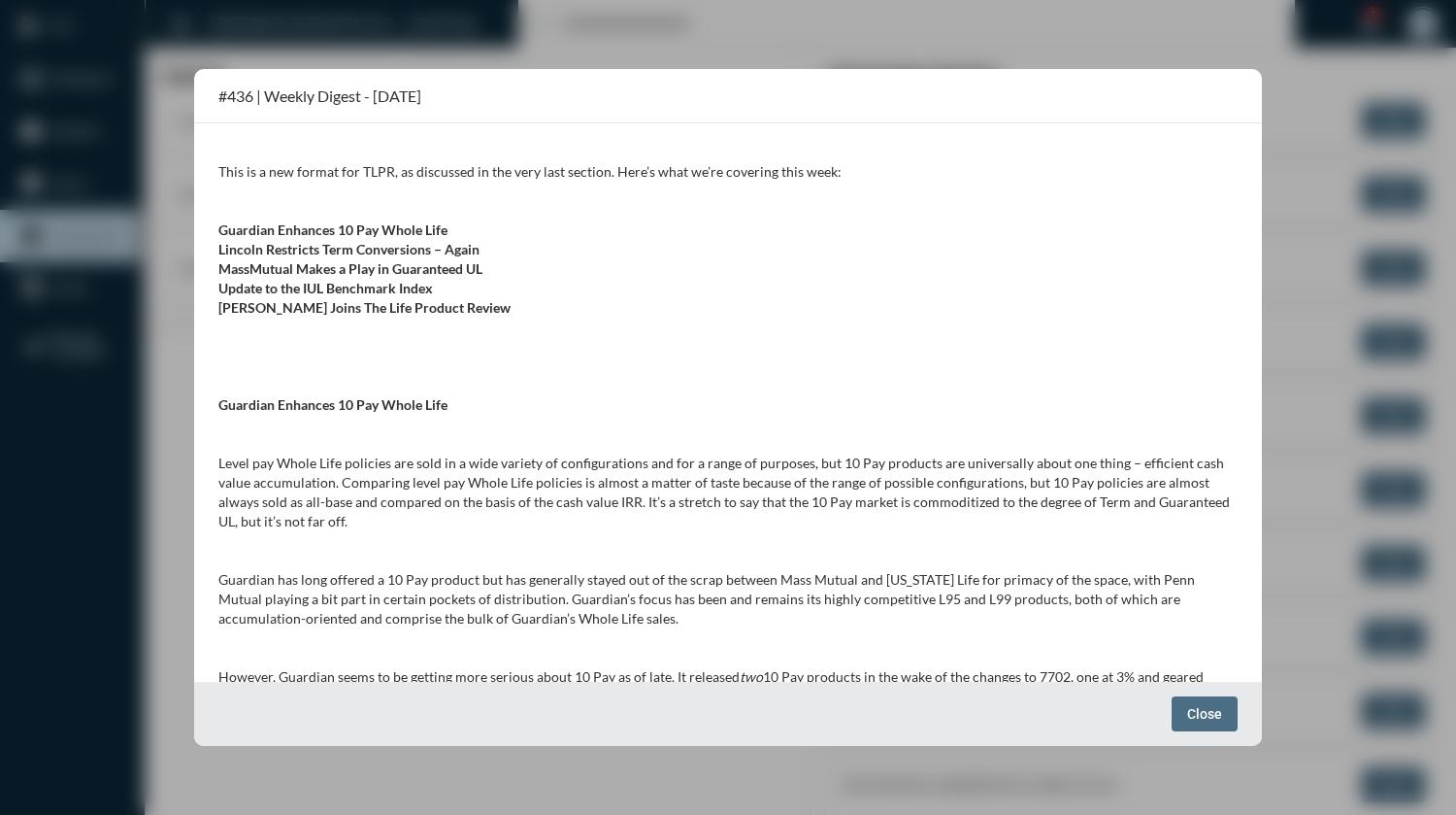
click at [1209, 716] on span "Close" at bounding box center [1204, 713] width 35 height 16
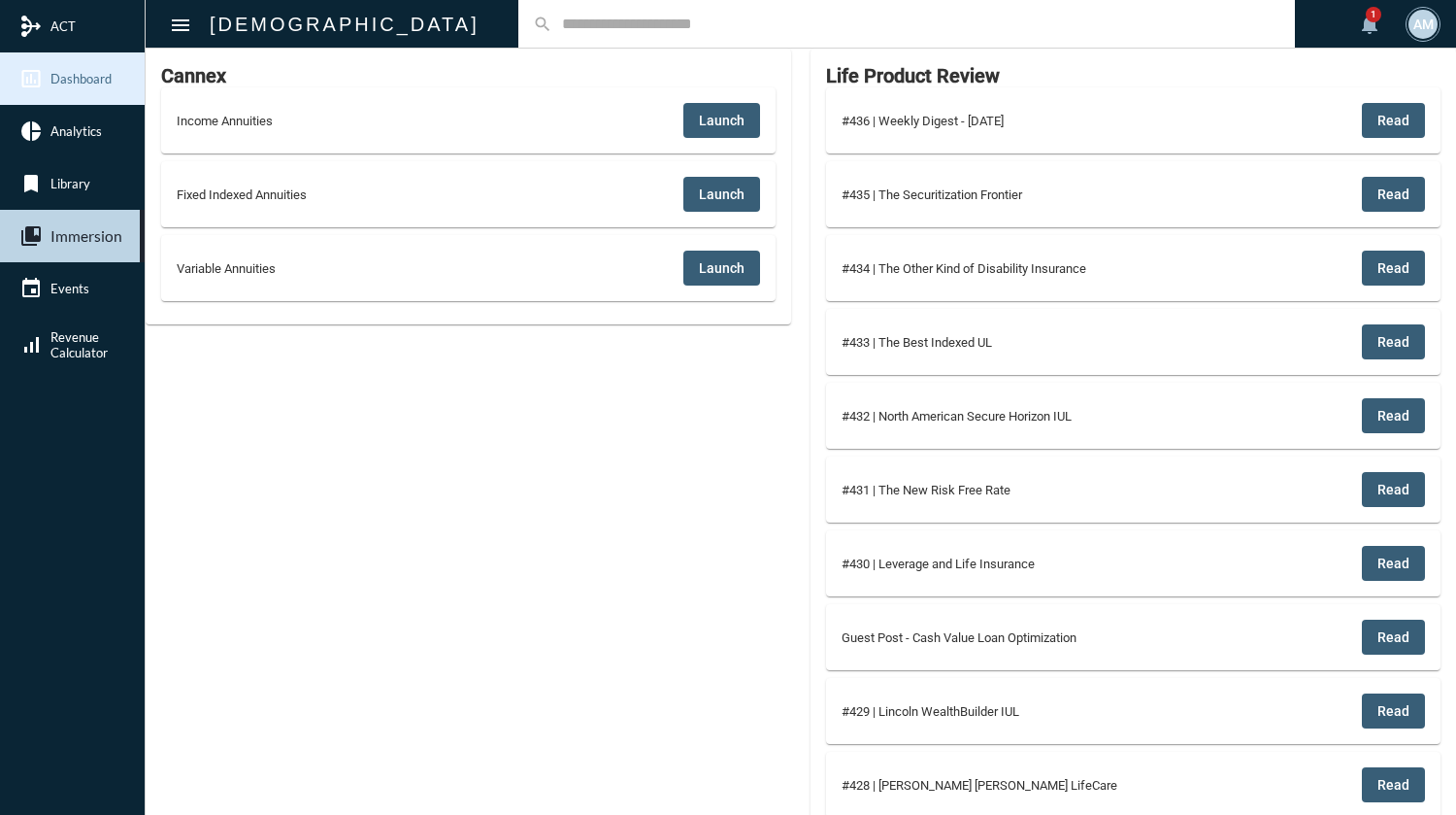
click at [76, 73] on span "Dashboard" at bounding box center [81, 79] width 61 height 16
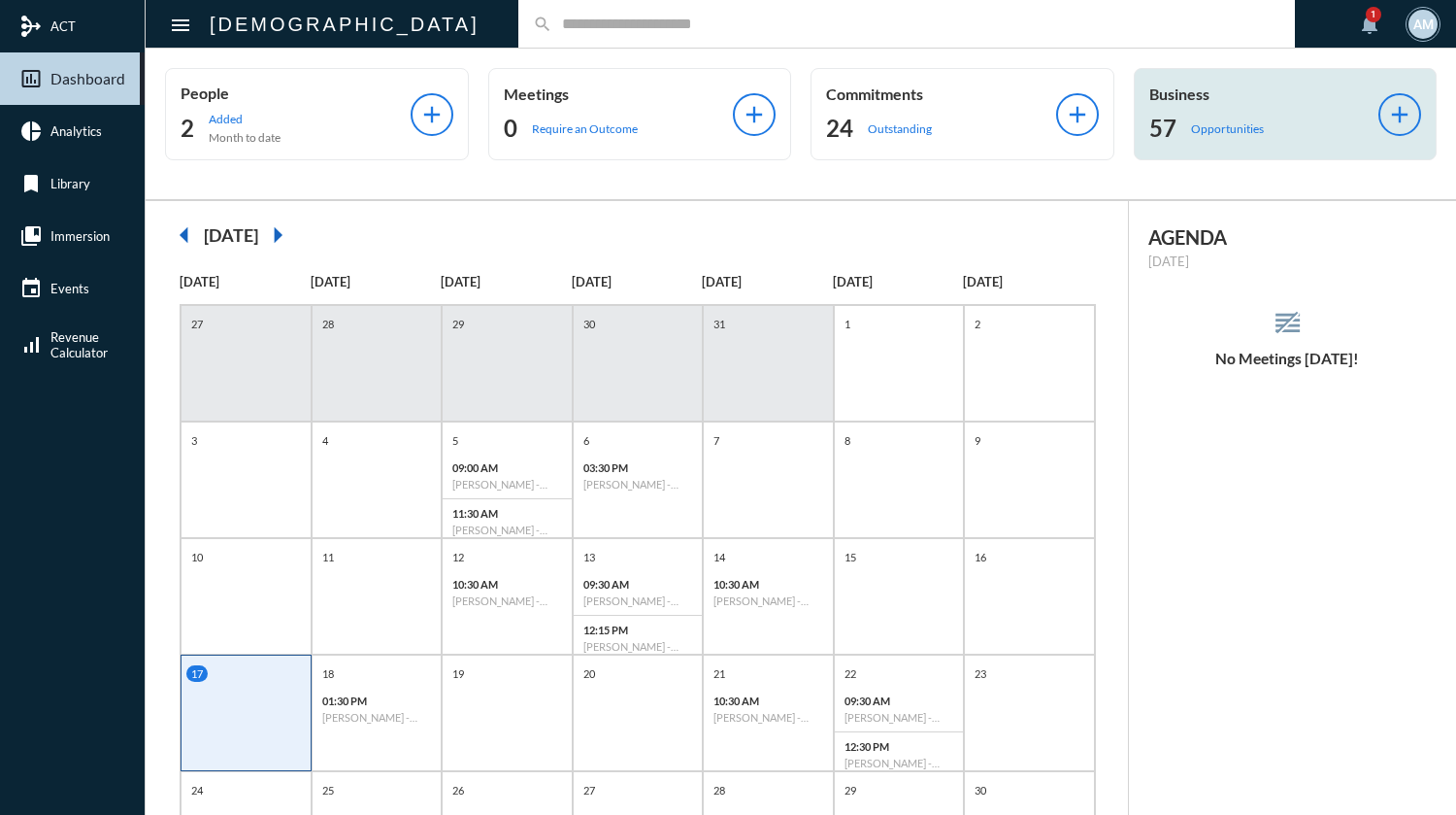
click at [1221, 130] on p "Opportunities" at bounding box center [1228, 128] width 73 height 15
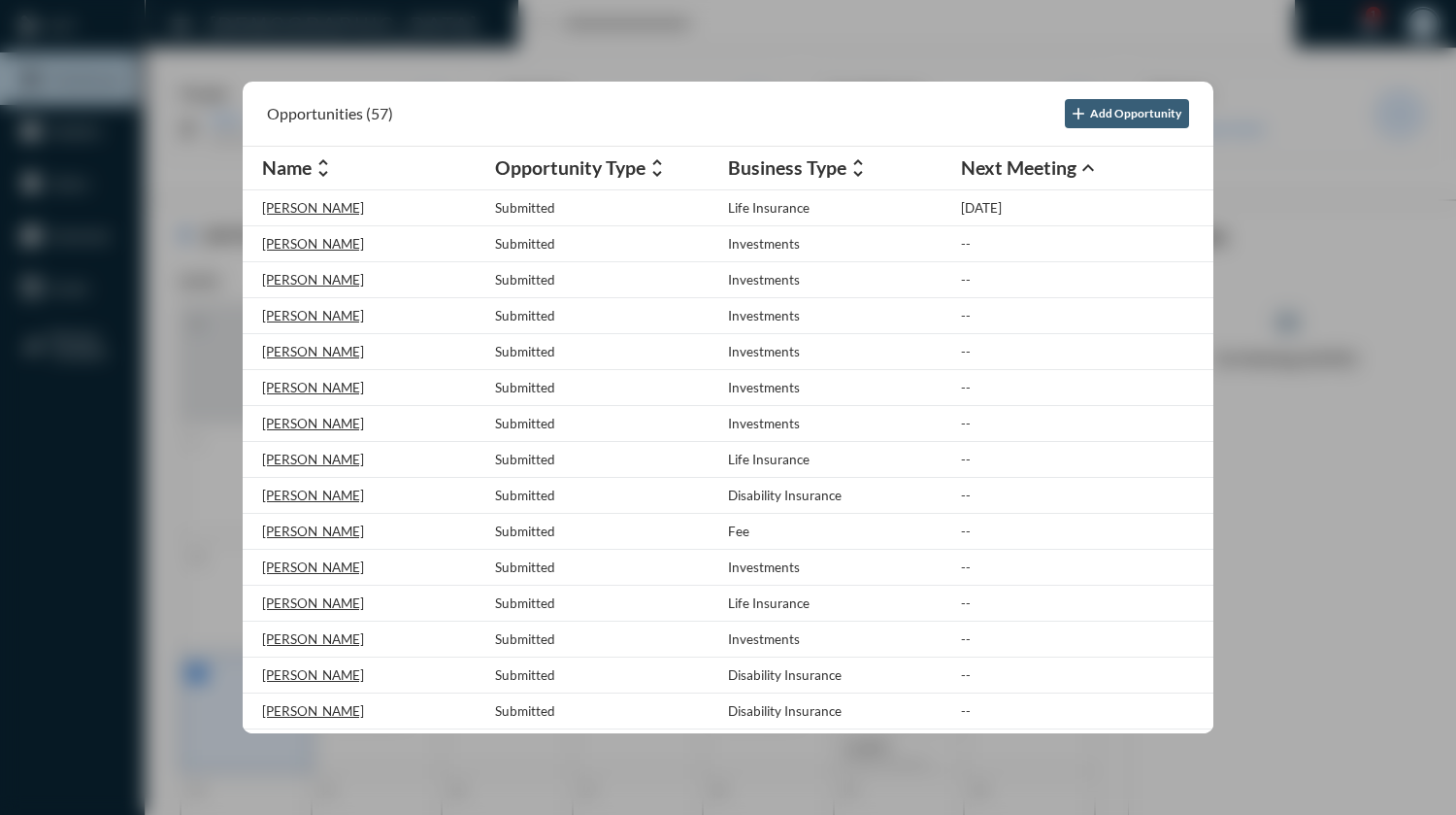
click at [657, 173] on mat-icon "unfold_more" at bounding box center [658, 168] width 24 height 24
click at [657, 173] on mat-icon "expand_less" at bounding box center [658, 168] width 24 height 24
click at [894, 28] on div at bounding box center [728, 407] width 1456 height 815
click at [894, 28] on input "text" at bounding box center [916, 24] width 728 height 17
